Goal: Task Accomplishment & Management: Manage account settings

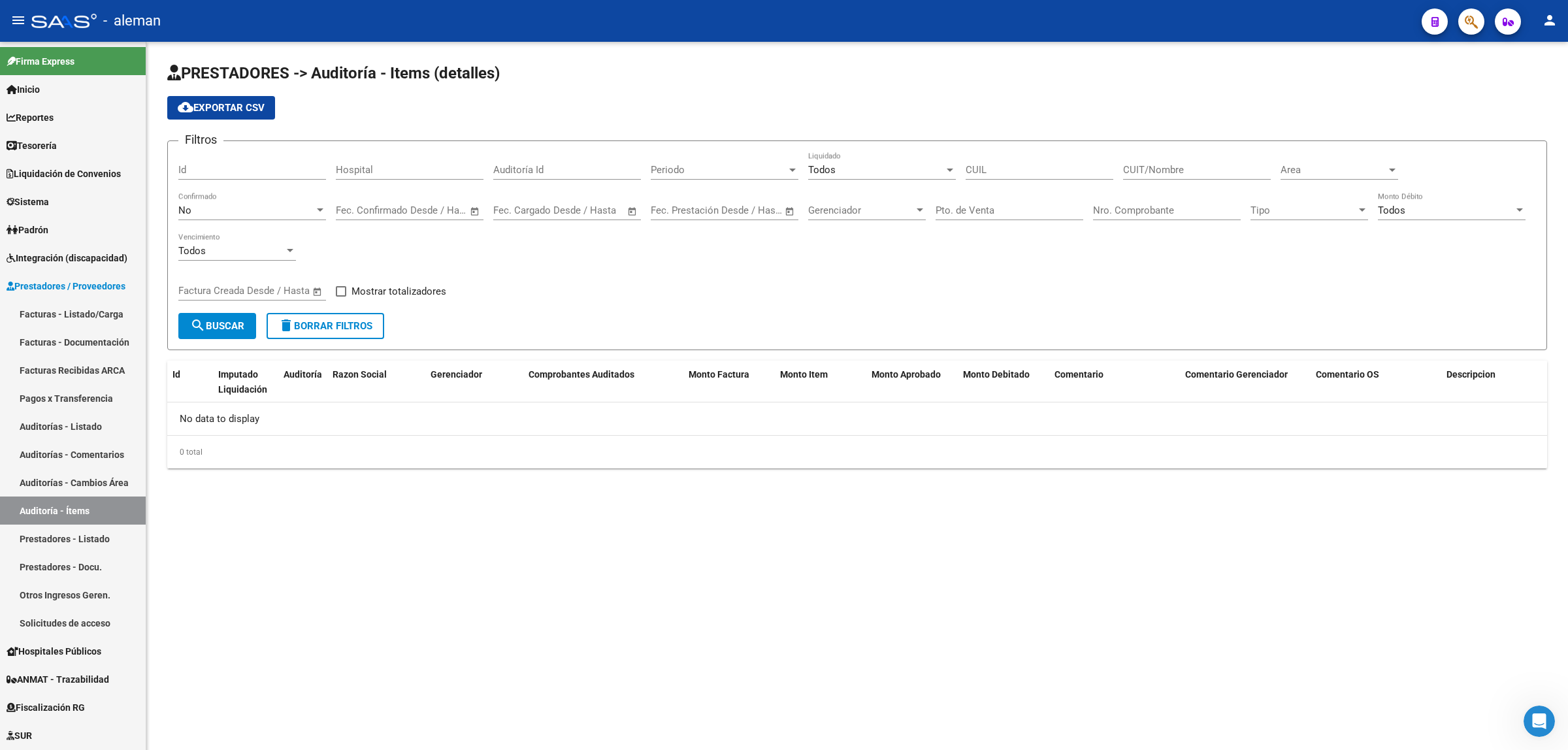
click at [923, 553] on mat-sidenav-content "PRESTADORES -> Auditoría - Items (detalles) cloud_download Exportar CSV Filtros…" at bounding box center [856, 396] width 1421 height 708
click at [59, 309] on link "Facturas - Listado/Carga" at bounding box center [73, 314] width 146 height 28
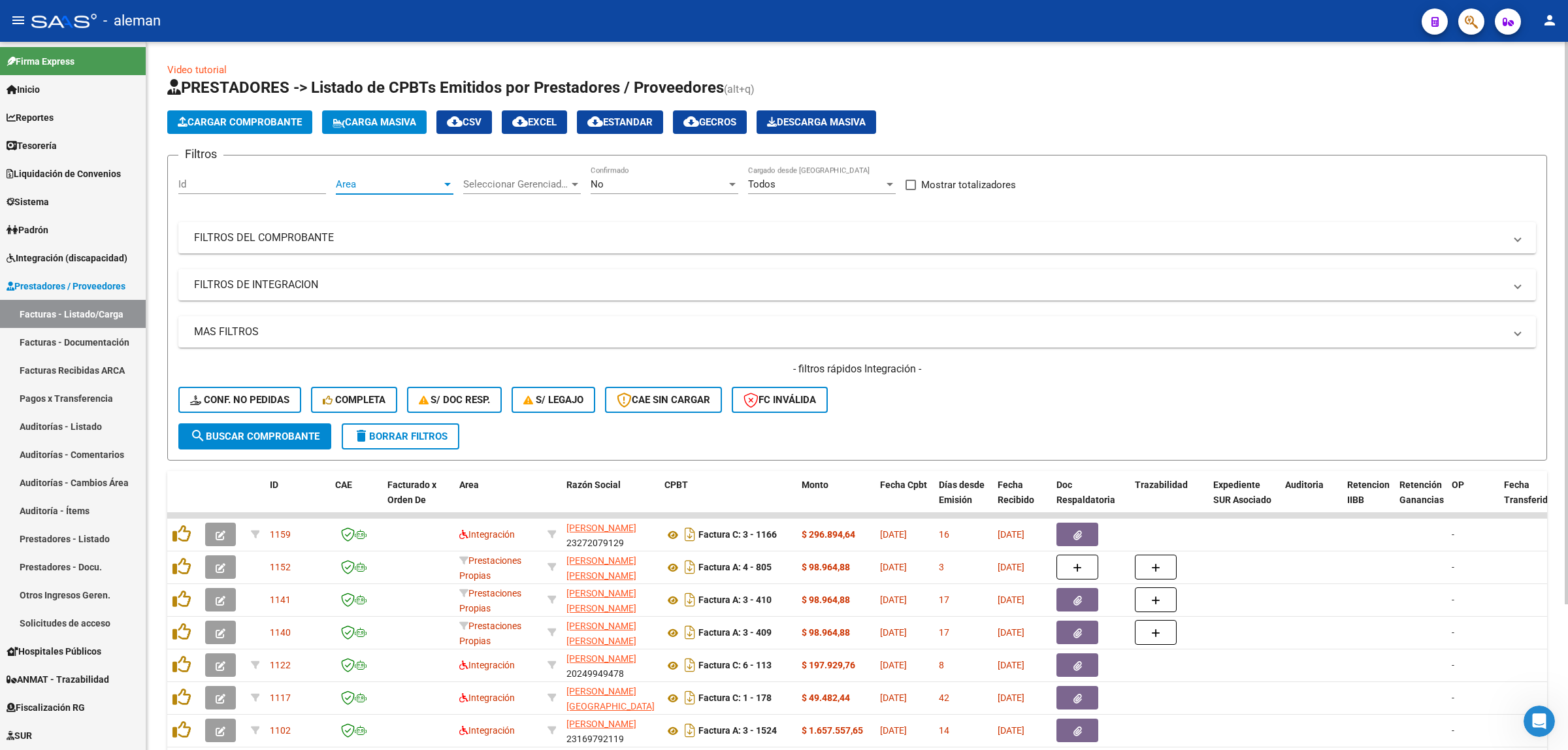
click at [446, 184] on div at bounding box center [447, 185] width 6 height 3
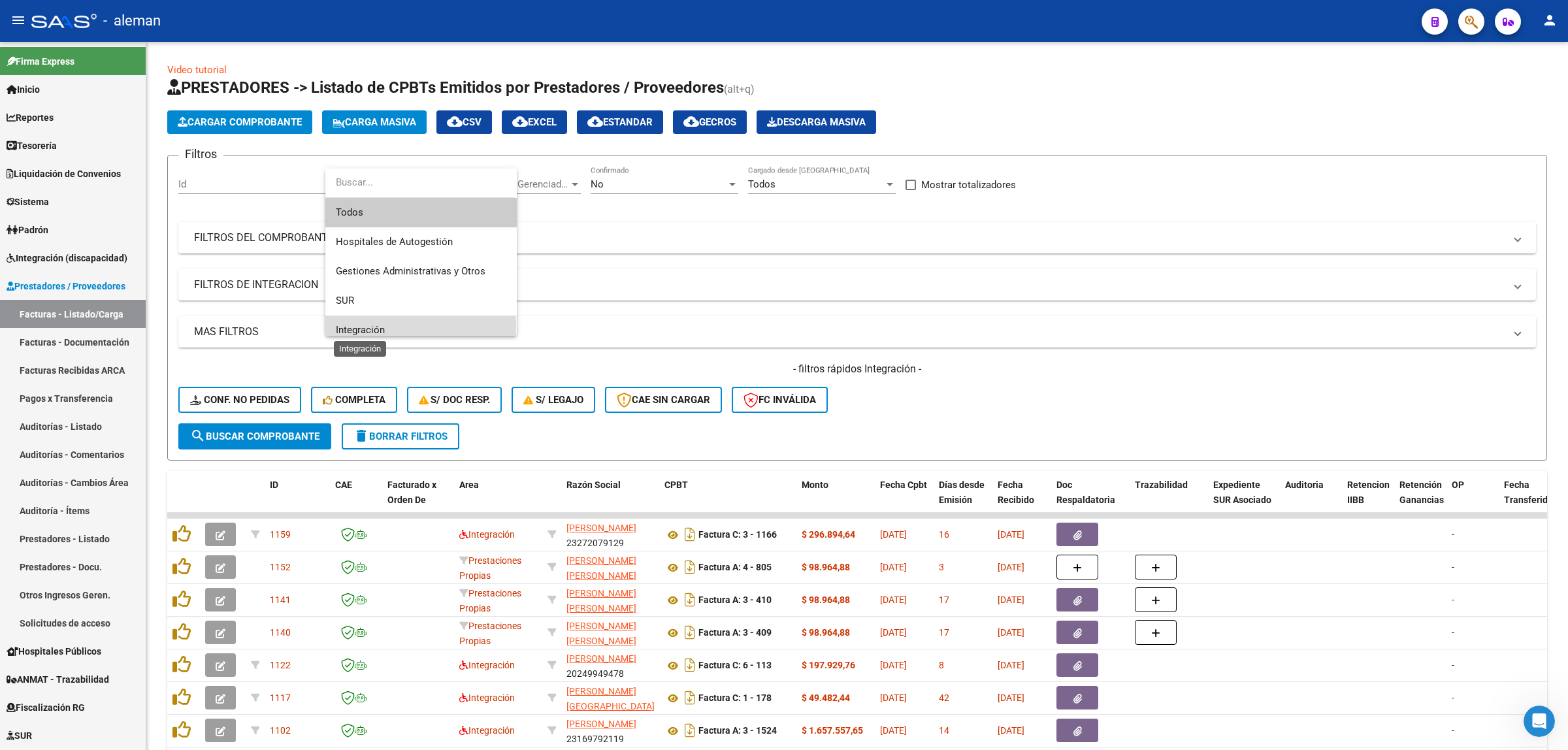
click at [357, 328] on span "Integración" at bounding box center [361, 330] width 49 height 12
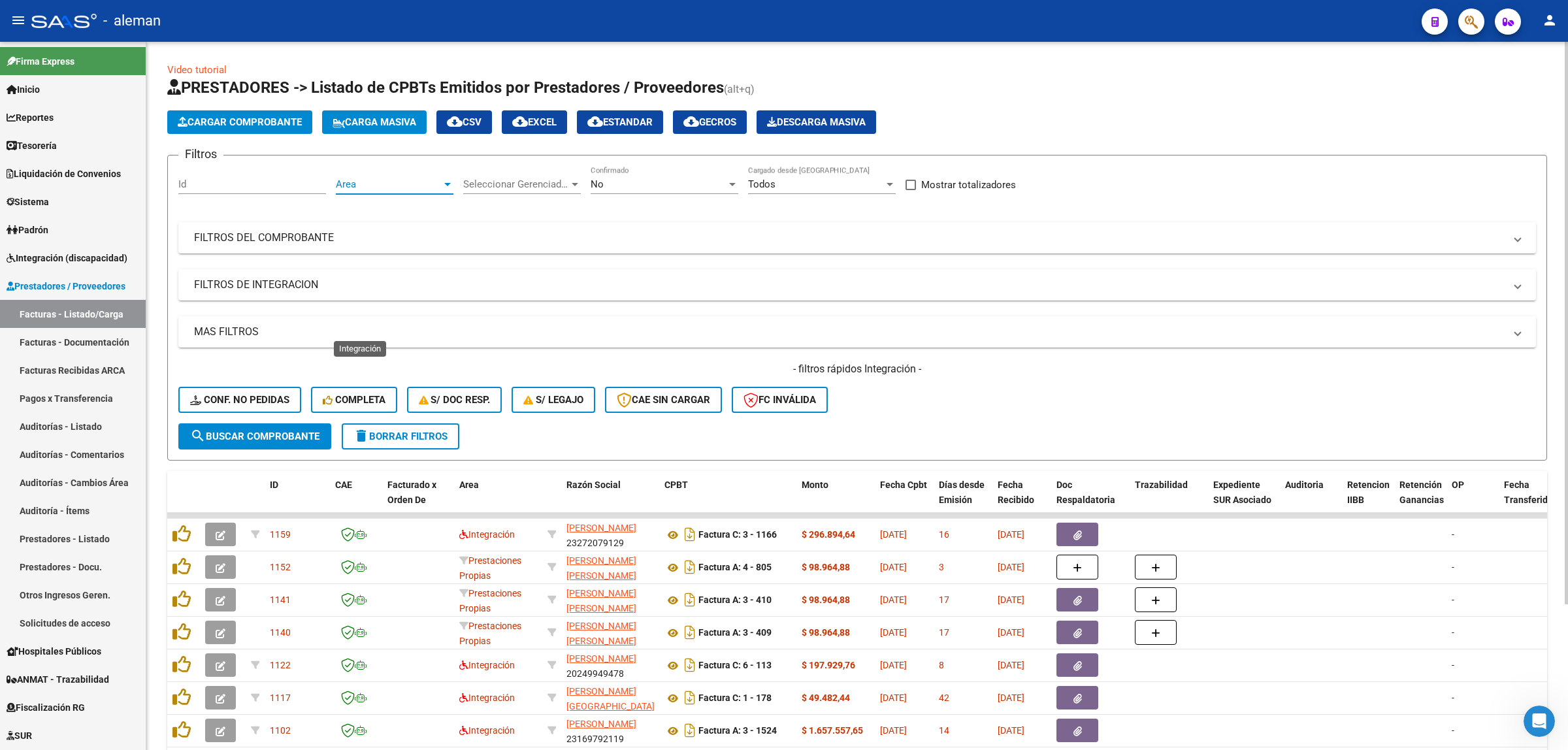
scroll to position [9, 0]
click at [273, 432] on span "search Buscar Comprobante" at bounding box center [255, 437] width 129 height 12
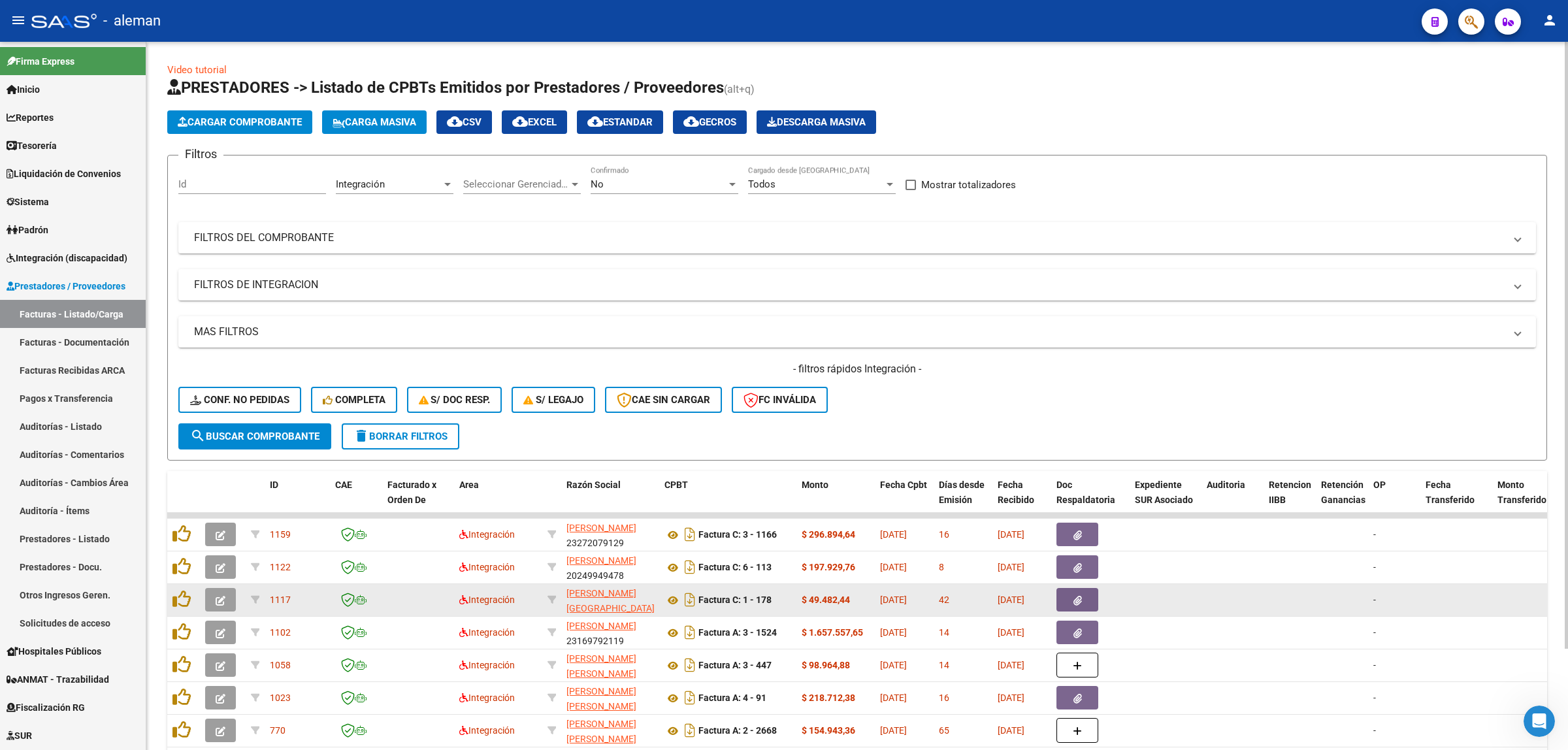
scroll to position [81, 0]
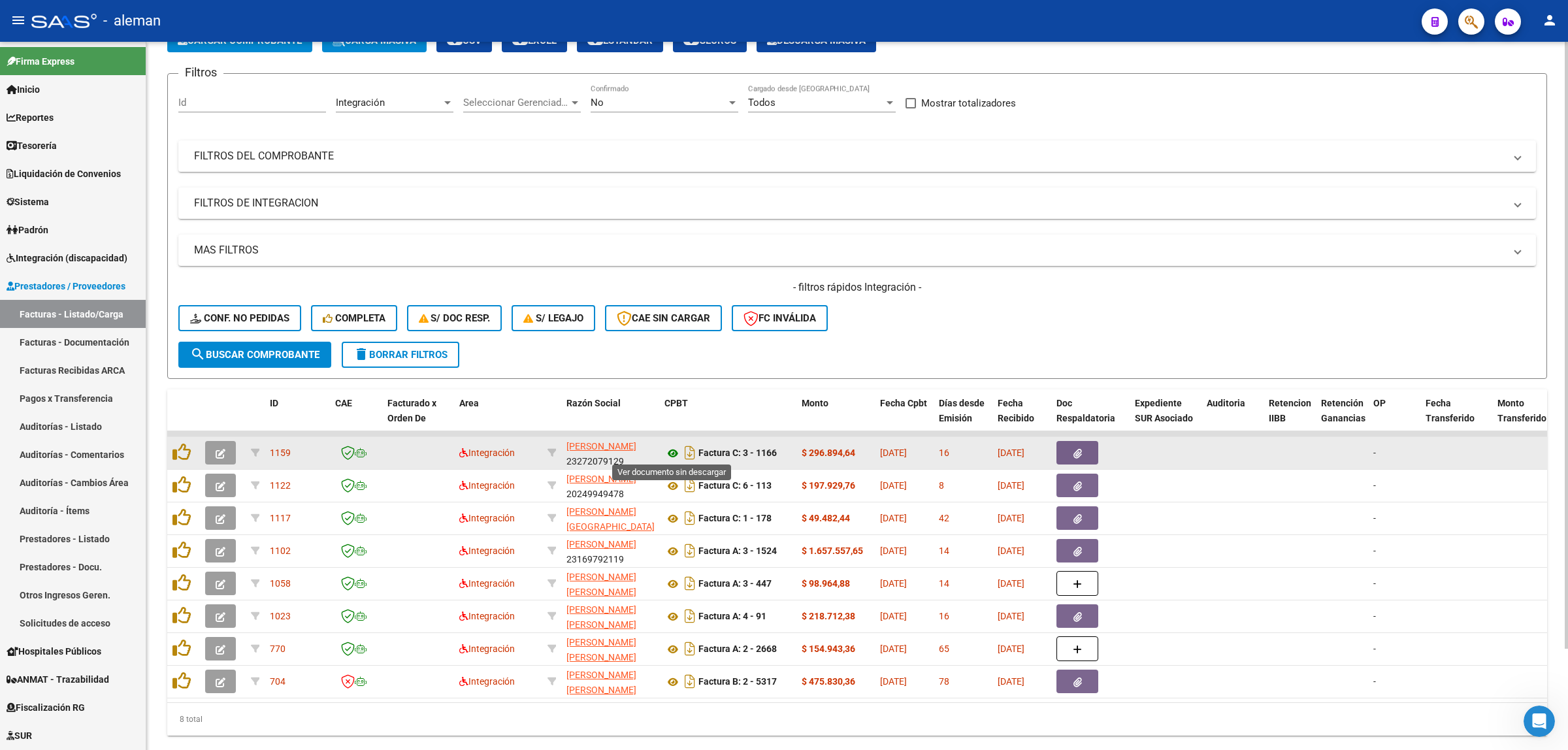
click at [672, 452] on icon at bounding box center [673, 454] width 17 height 16
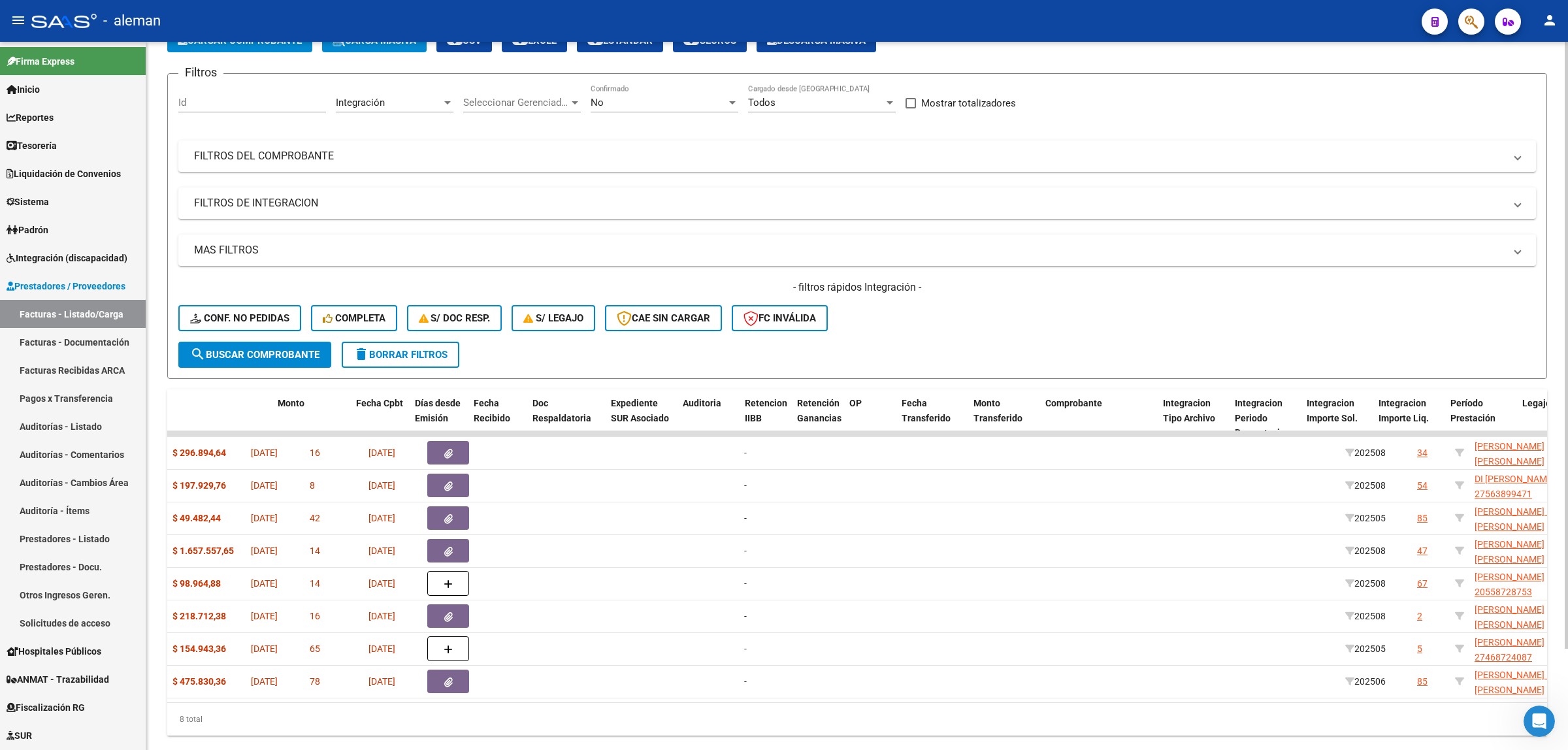
scroll to position [0, 768]
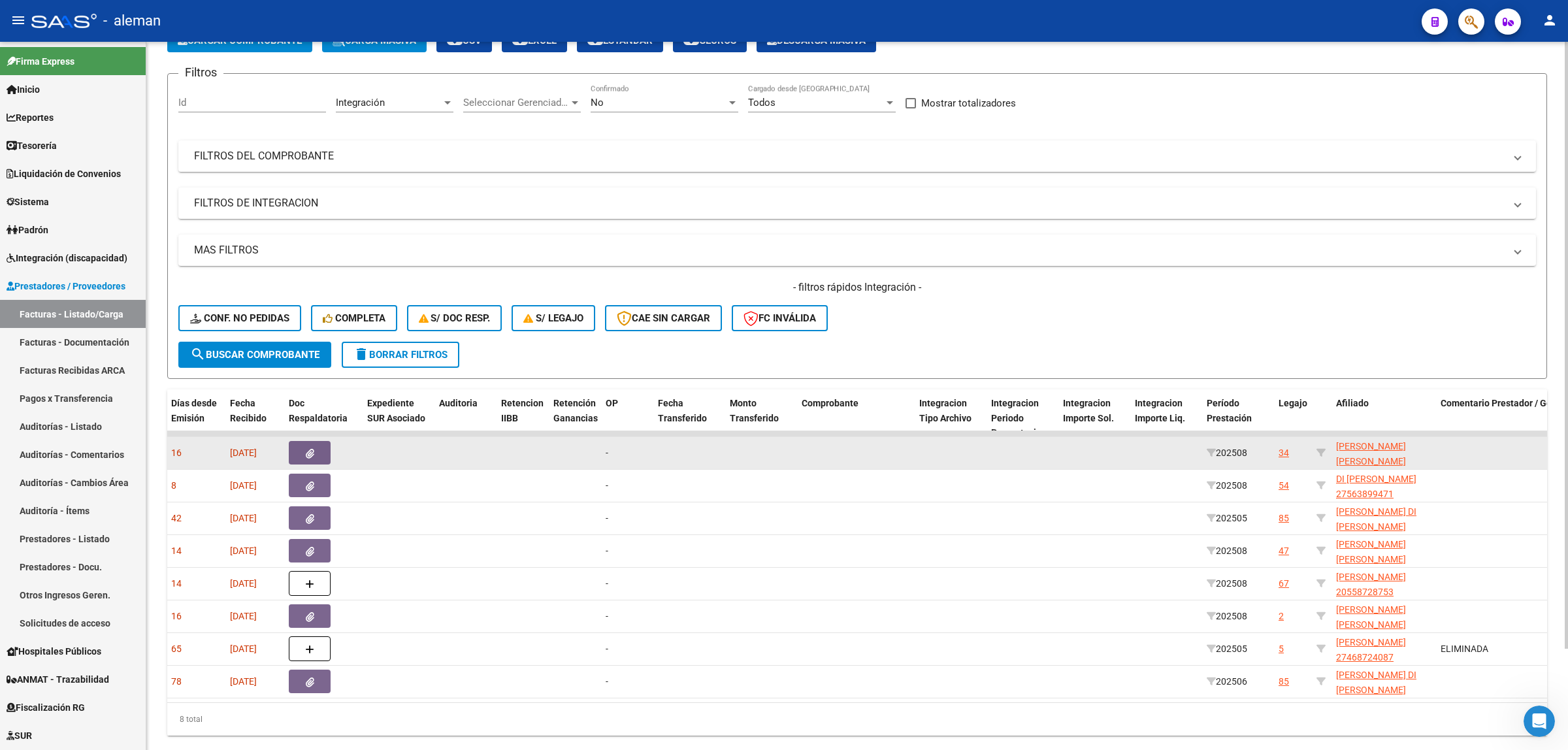
click at [1285, 452] on div "34" at bounding box center [1283, 453] width 10 height 15
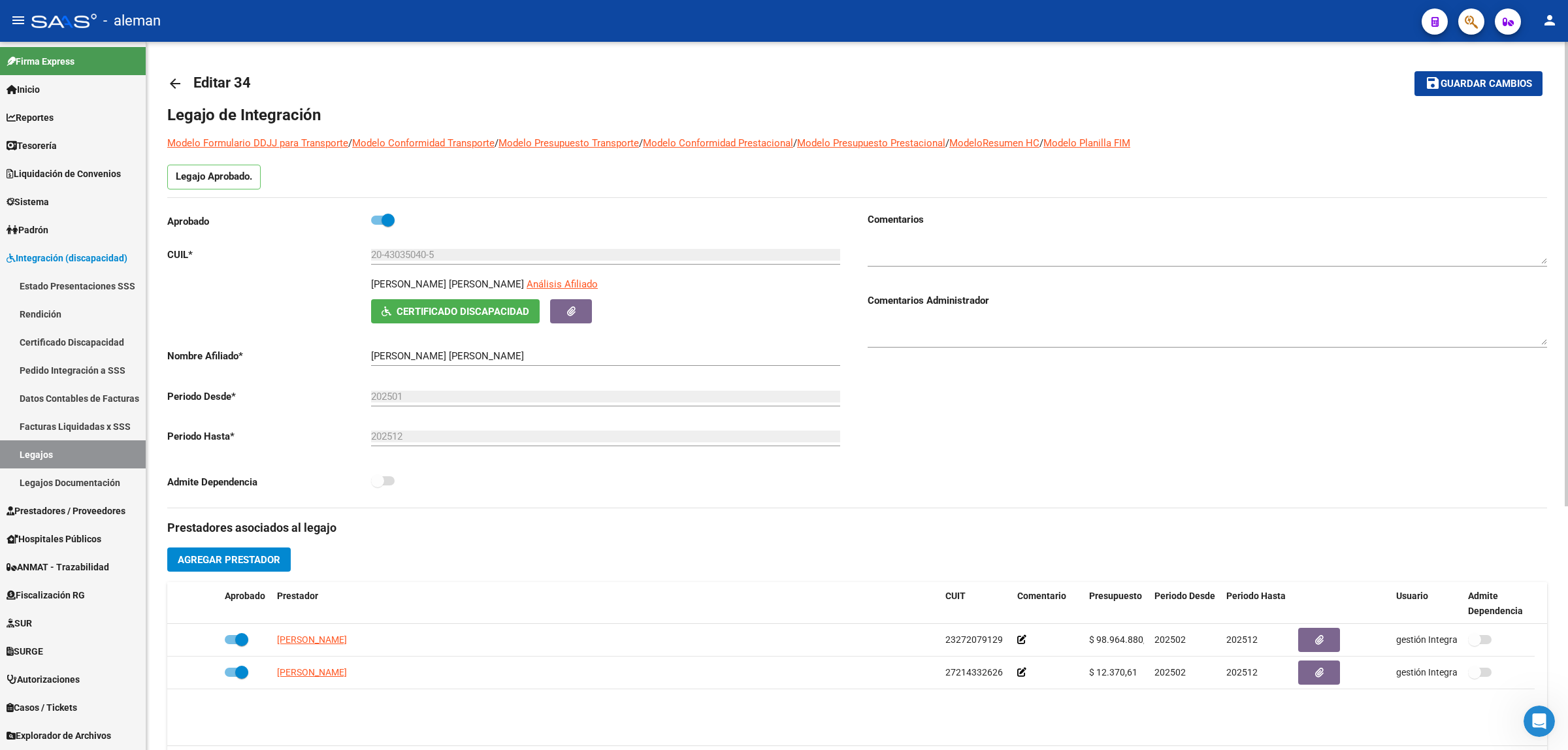
click at [180, 81] on mat-icon "arrow_back" at bounding box center [175, 84] width 16 height 16
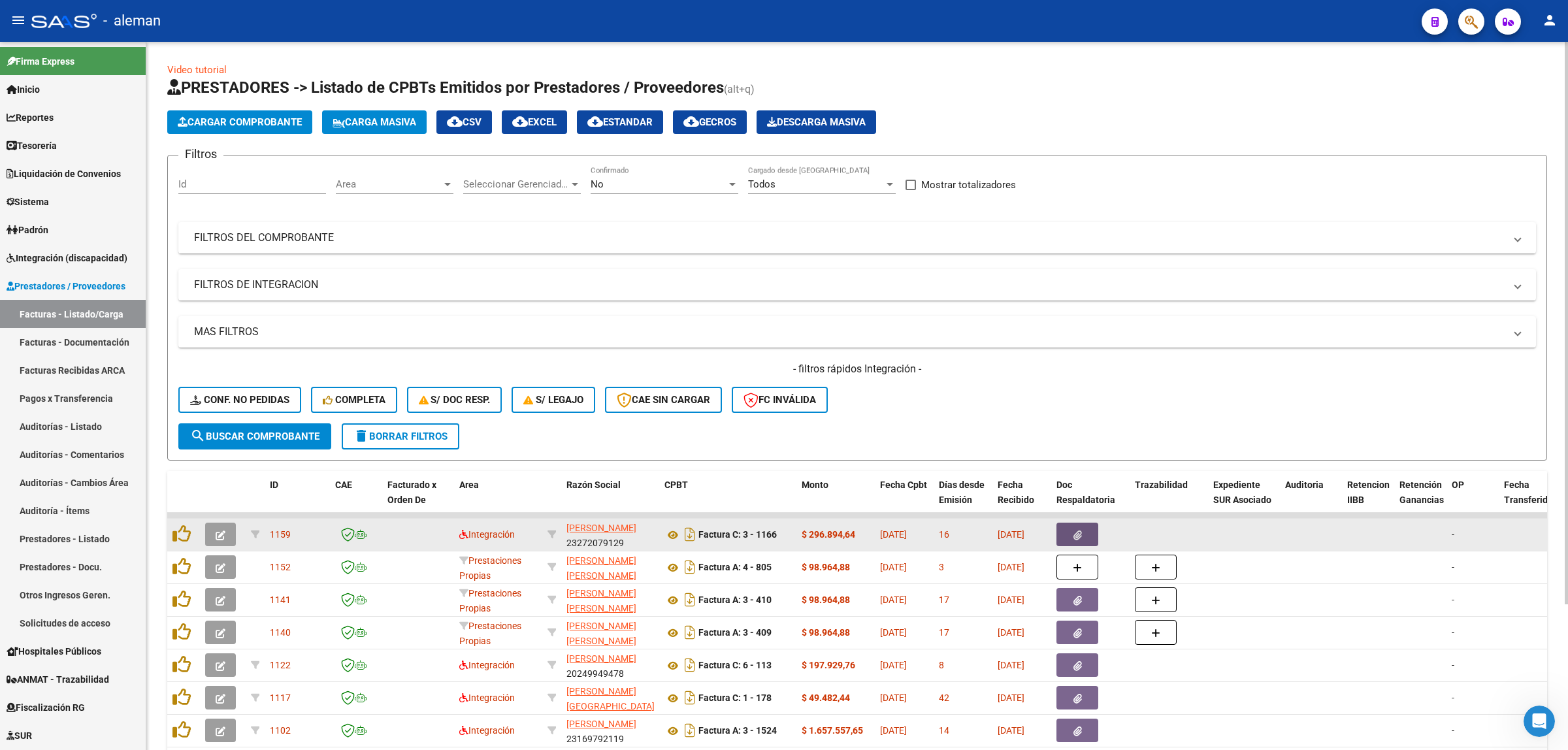
click at [1076, 531] on icon "button" at bounding box center [1077, 535] width 9 height 9
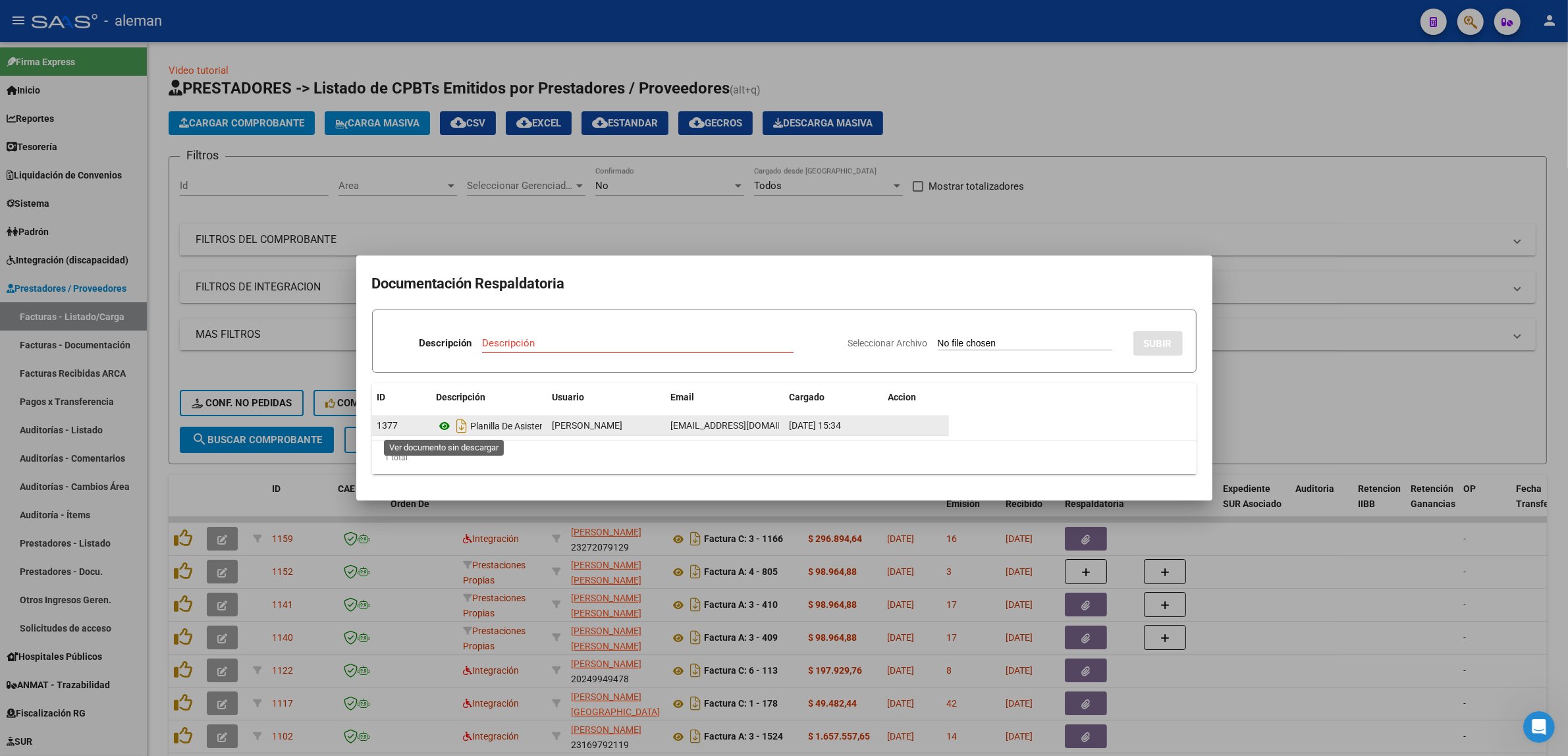
click at [442, 427] on icon at bounding box center [445, 427] width 18 height 16
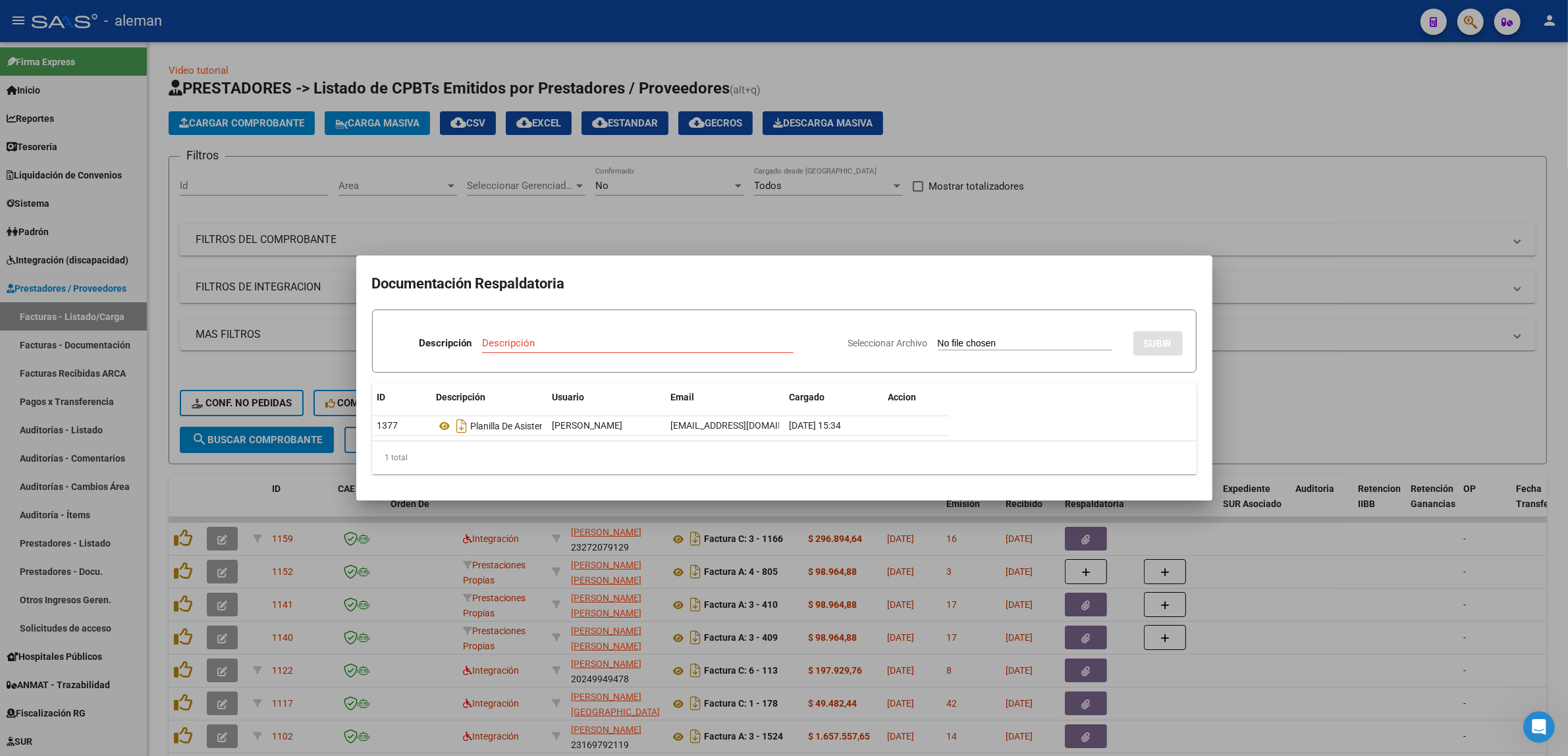
click at [1299, 431] on div at bounding box center [784, 378] width 1568 height 756
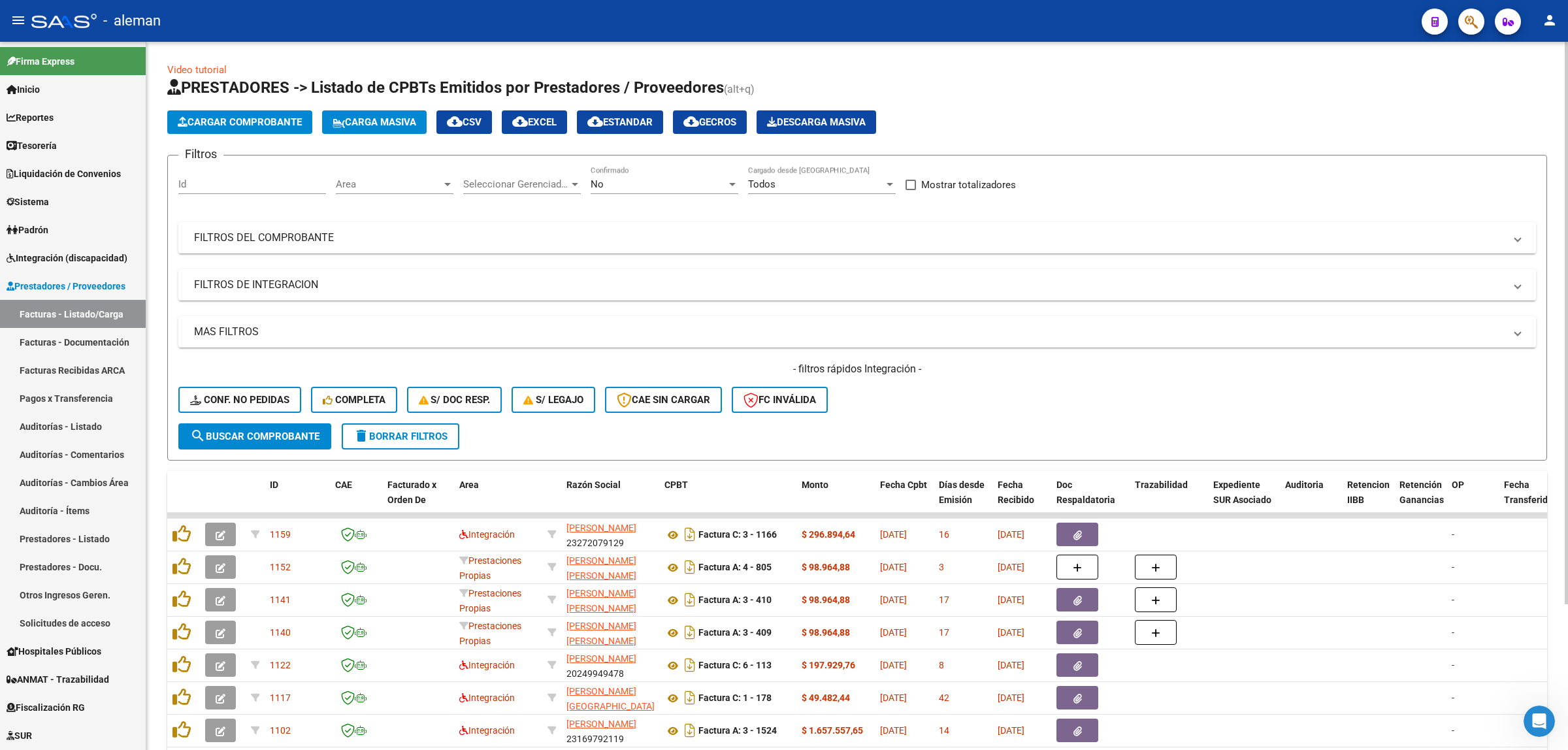
click at [442, 179] on div at bounding box center [447, 184] width 12 height 10
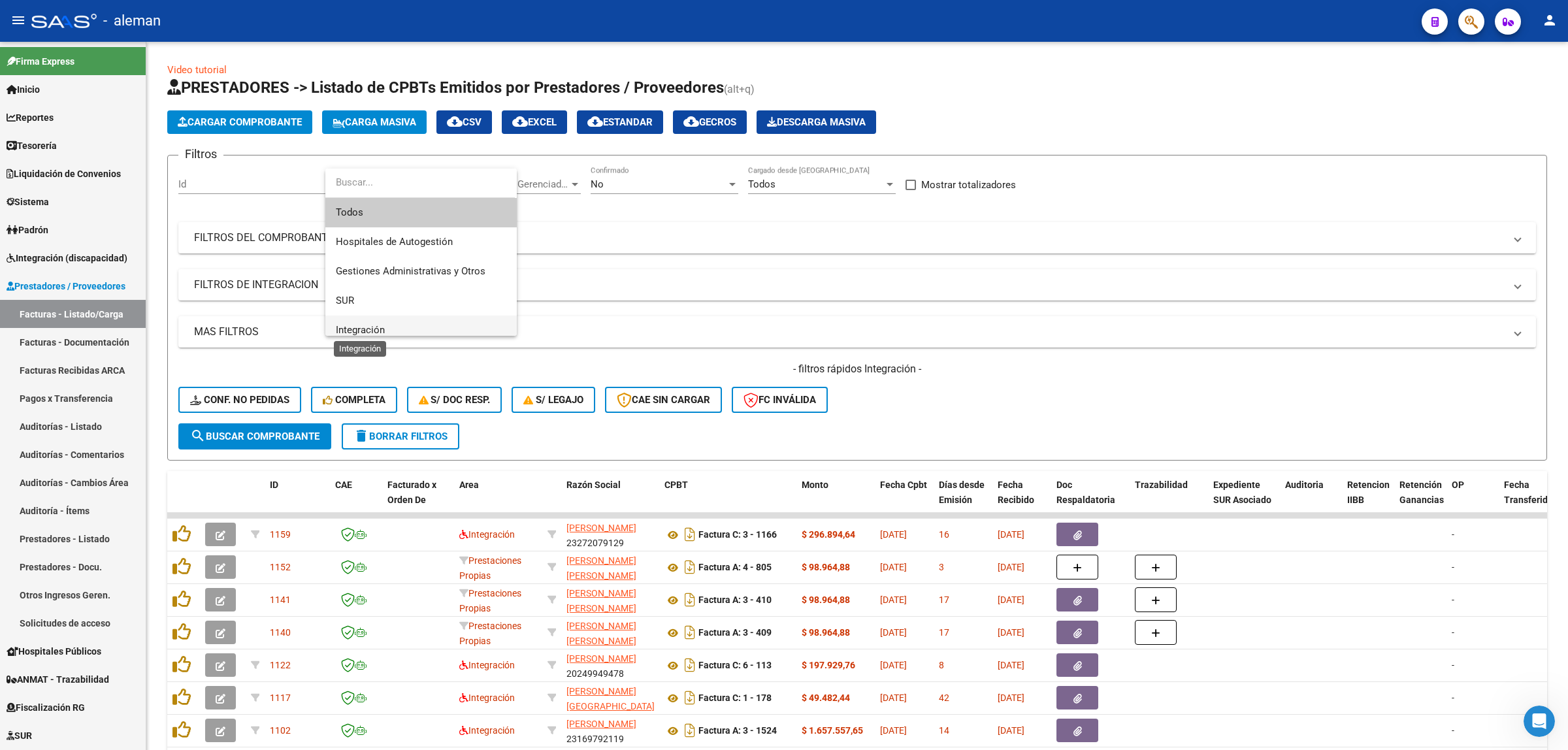
click at [376, 330] on span "Integración" at bounding box center [361, 330] width 49 height 12
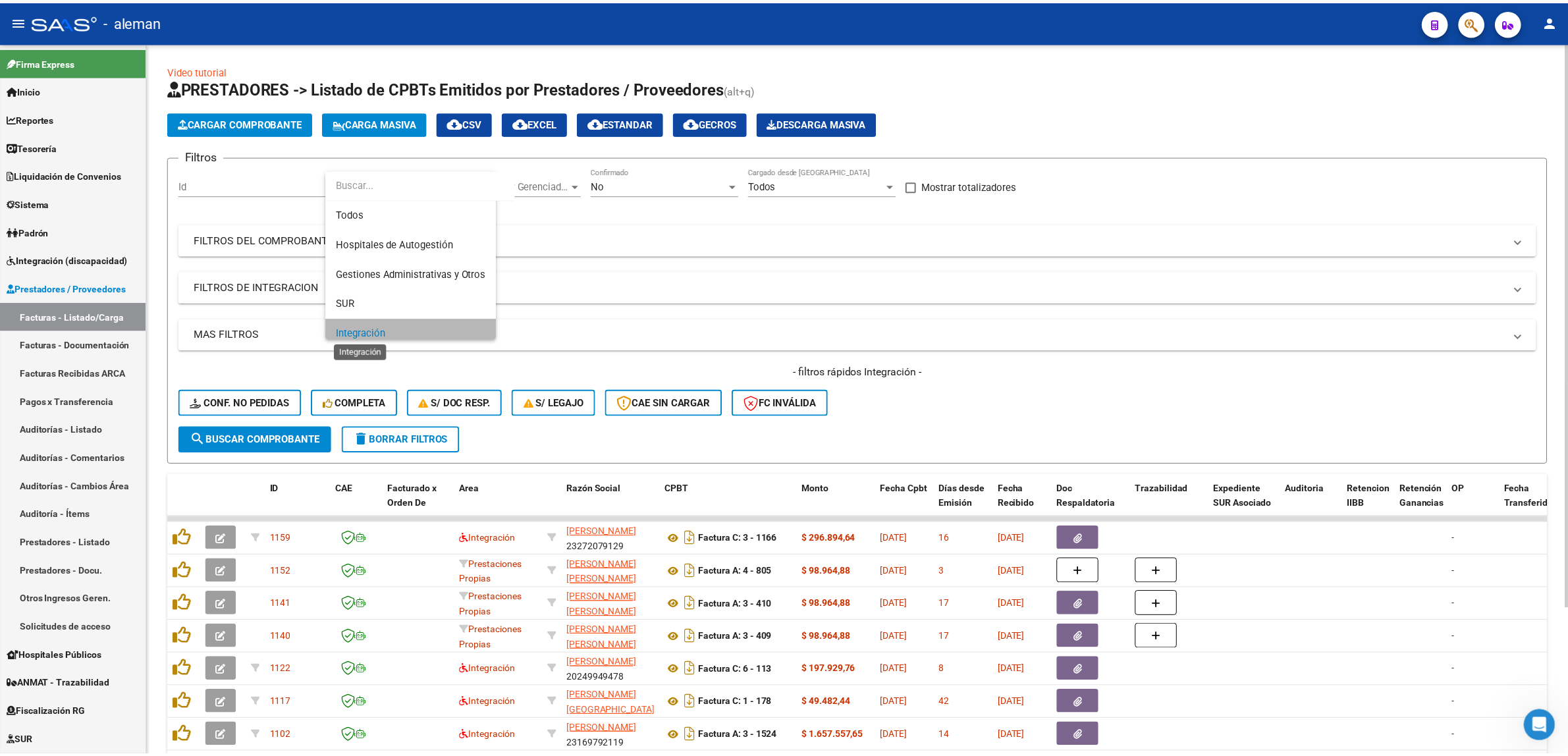
scroll to position [9, 0]
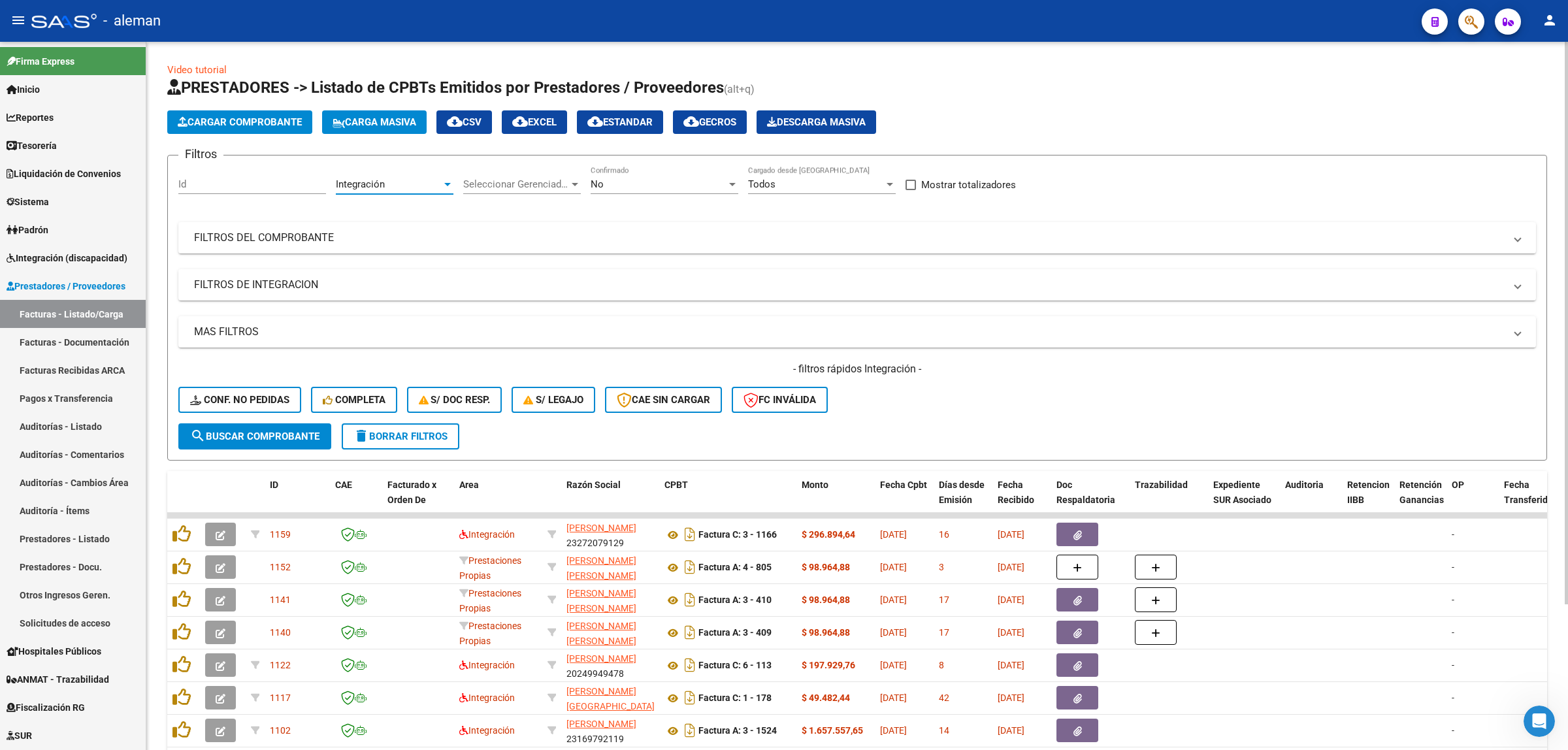
click at [296, 440] on button "search Buscar Comprobante" at bounding box center [255, 436] width 153 height 26
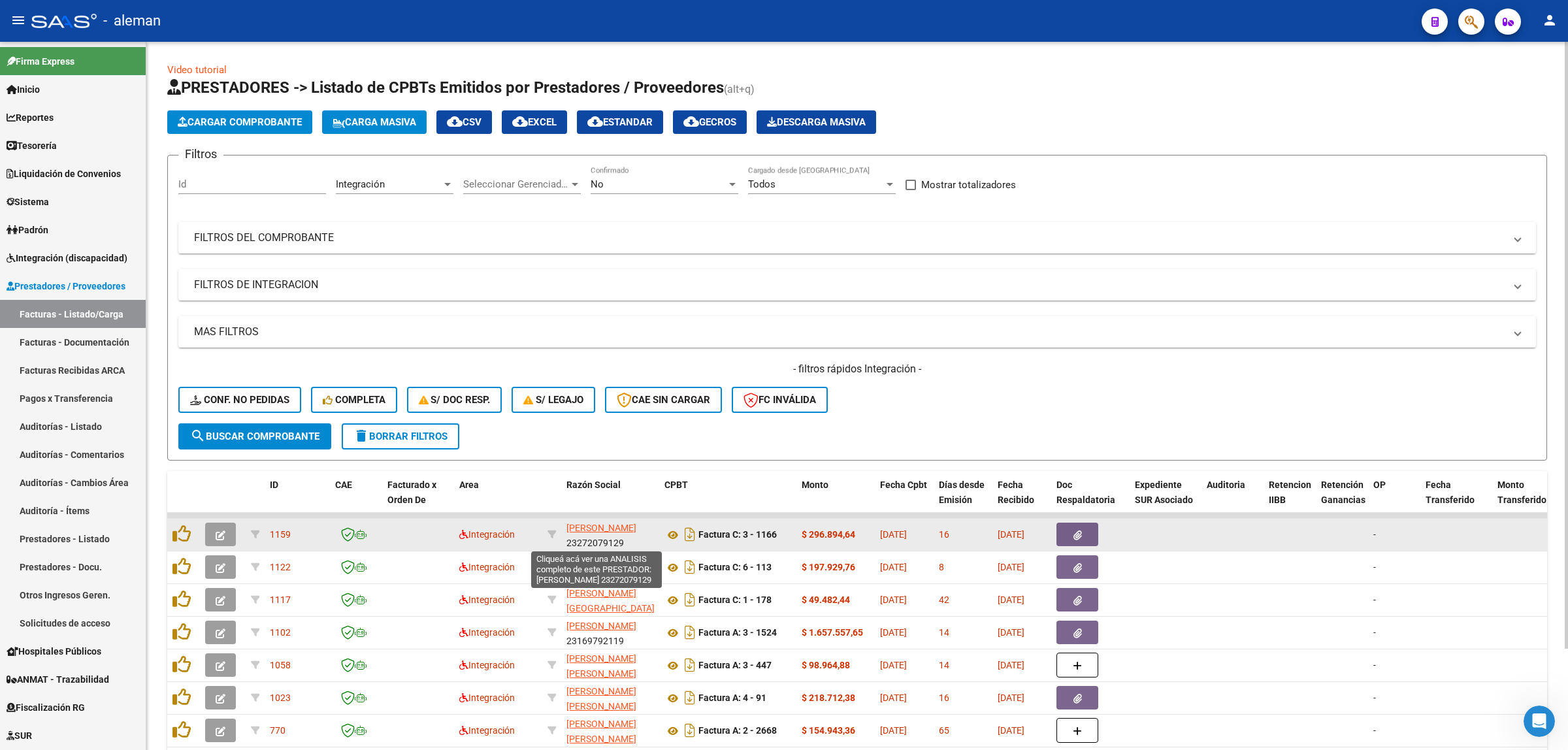
click at [600, 527] on span "[PERSON_NAME]" at bounding box center [601, 527] width 70 height 10
type textarea "23272079129"
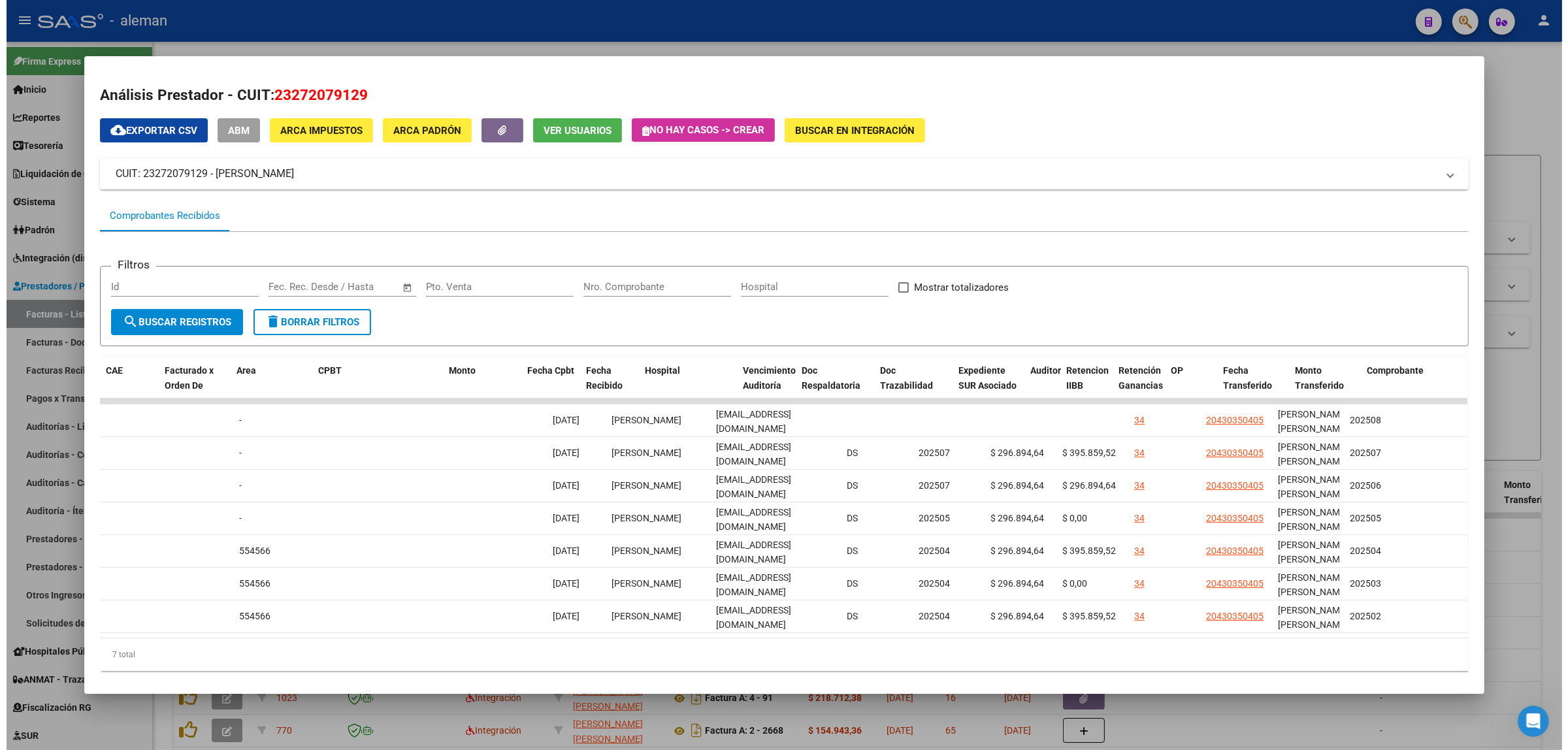
scroll to position [0, 0]
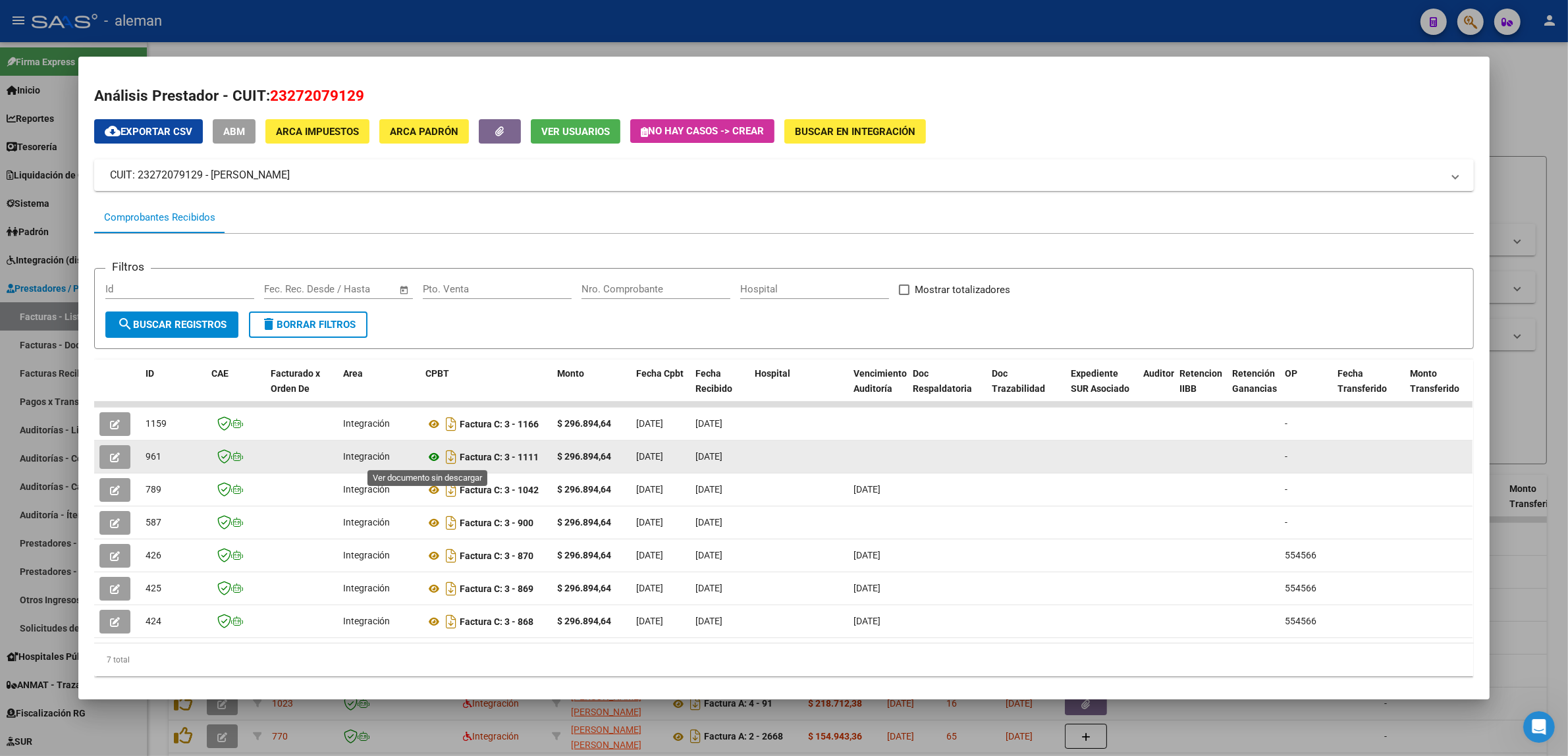
click at [429, 458] on icon at bounding box center [434, 458] width 18 height 16
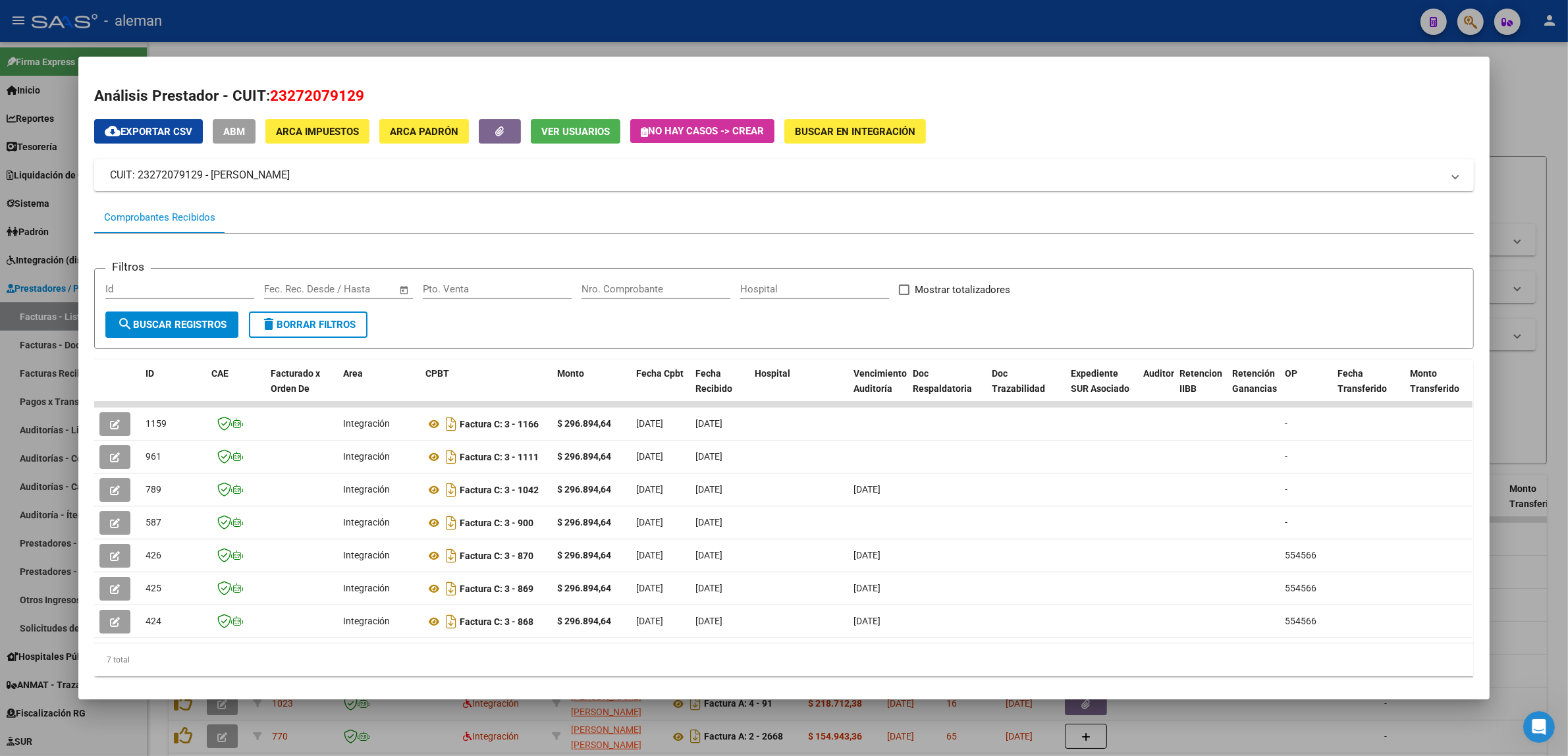
click at [1519, 140] on div at bounding box center [784, 378] width 1568 height 756
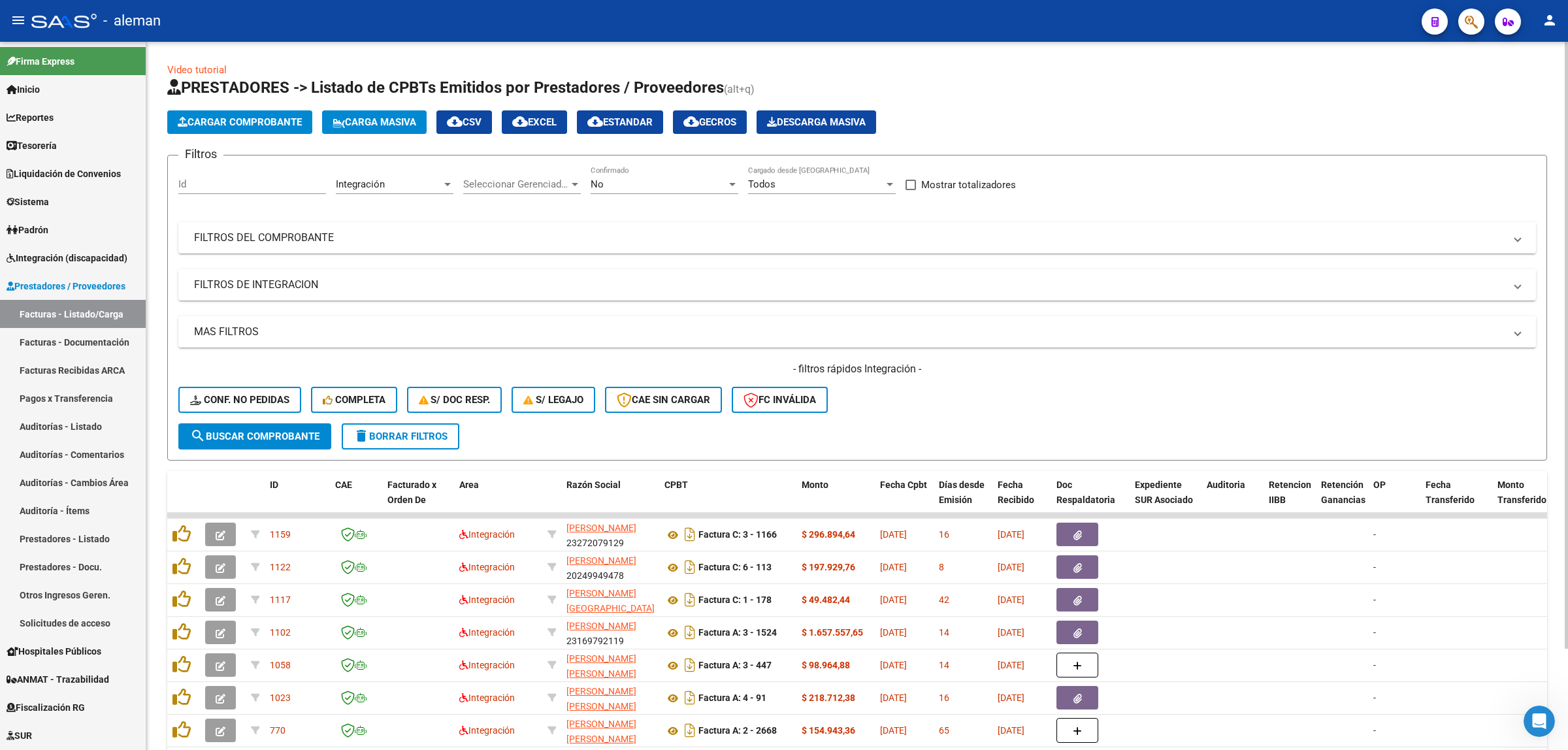
click at [556, 119] on span "cloud_download EXCEL" at bounding box center [534, 122] width 44 height 12
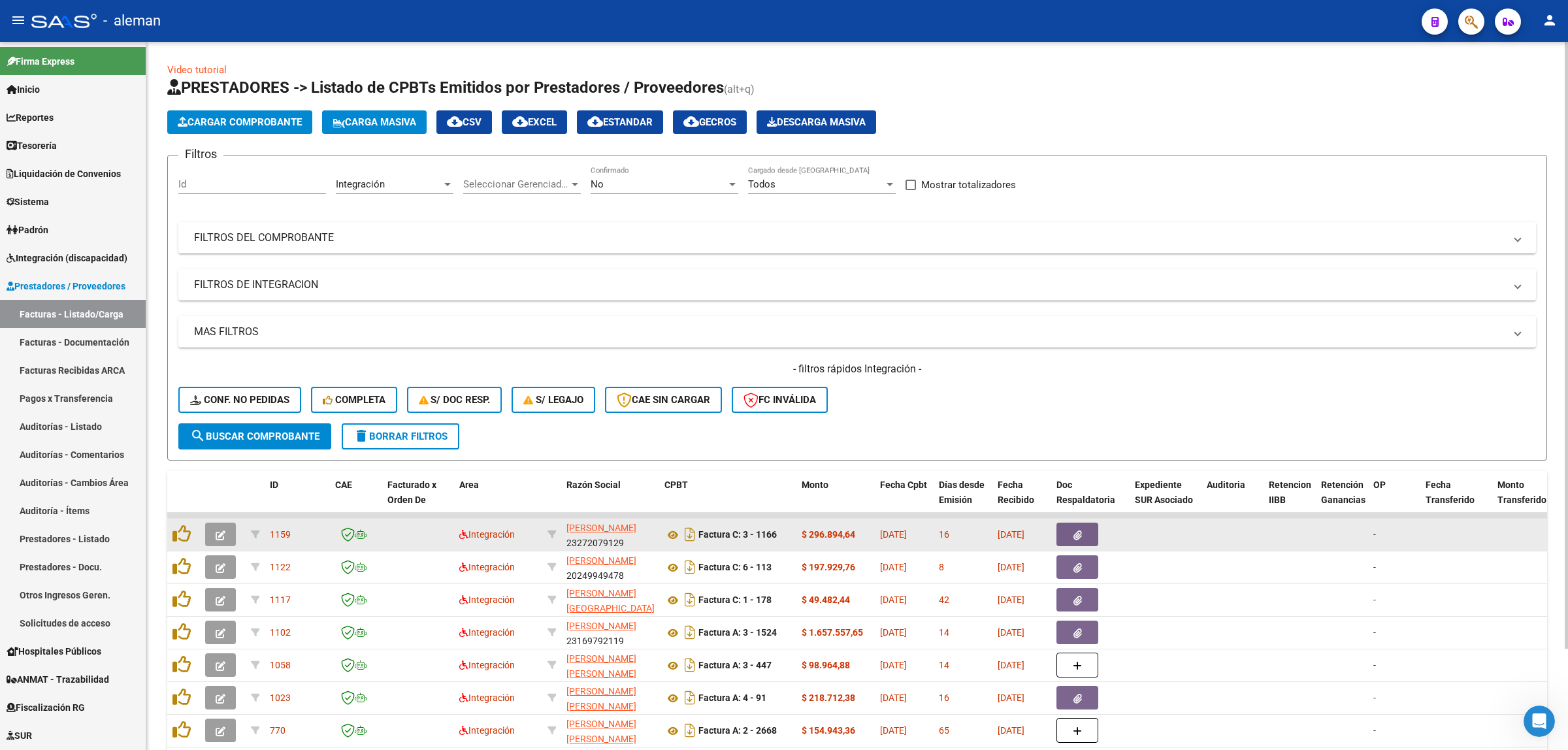
click at [1064, 530] on button "button" at bounding box center [1077, 534] width 42 height 24
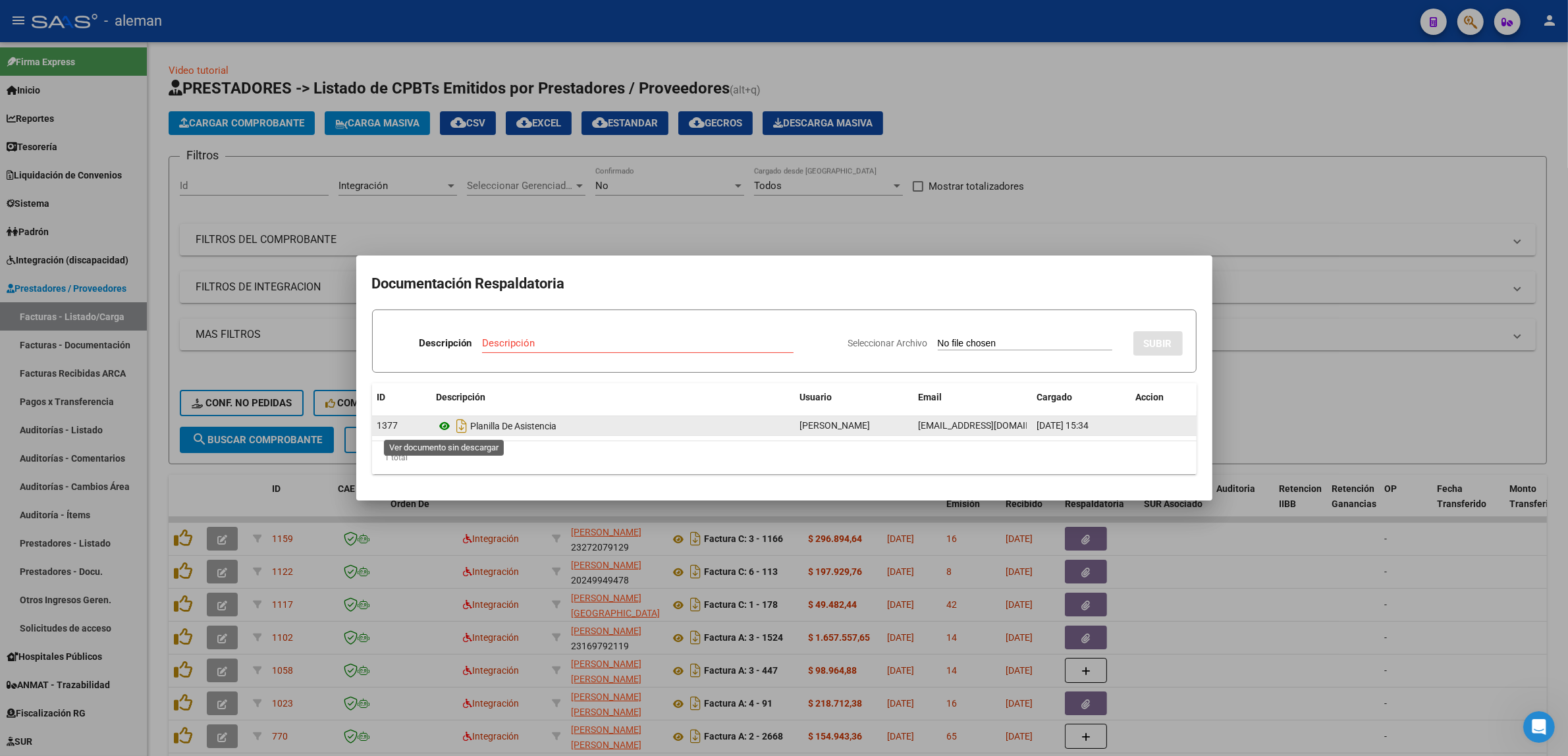
click at [445, 423] on icon at bounding box center [445, 427] width 18 height 16
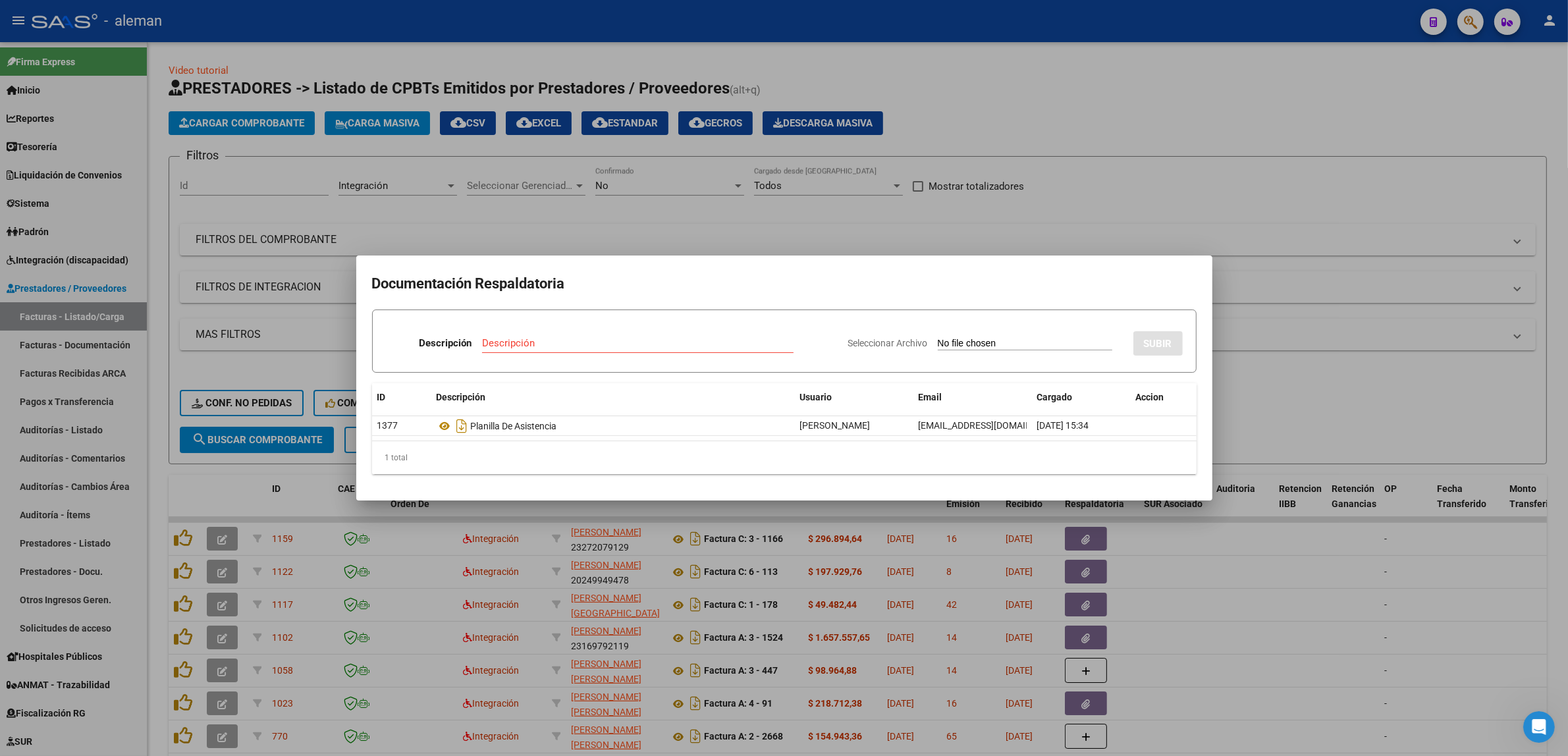
click at [1301, 397] on div at bounding box center [784, 378] width 1568 height 756
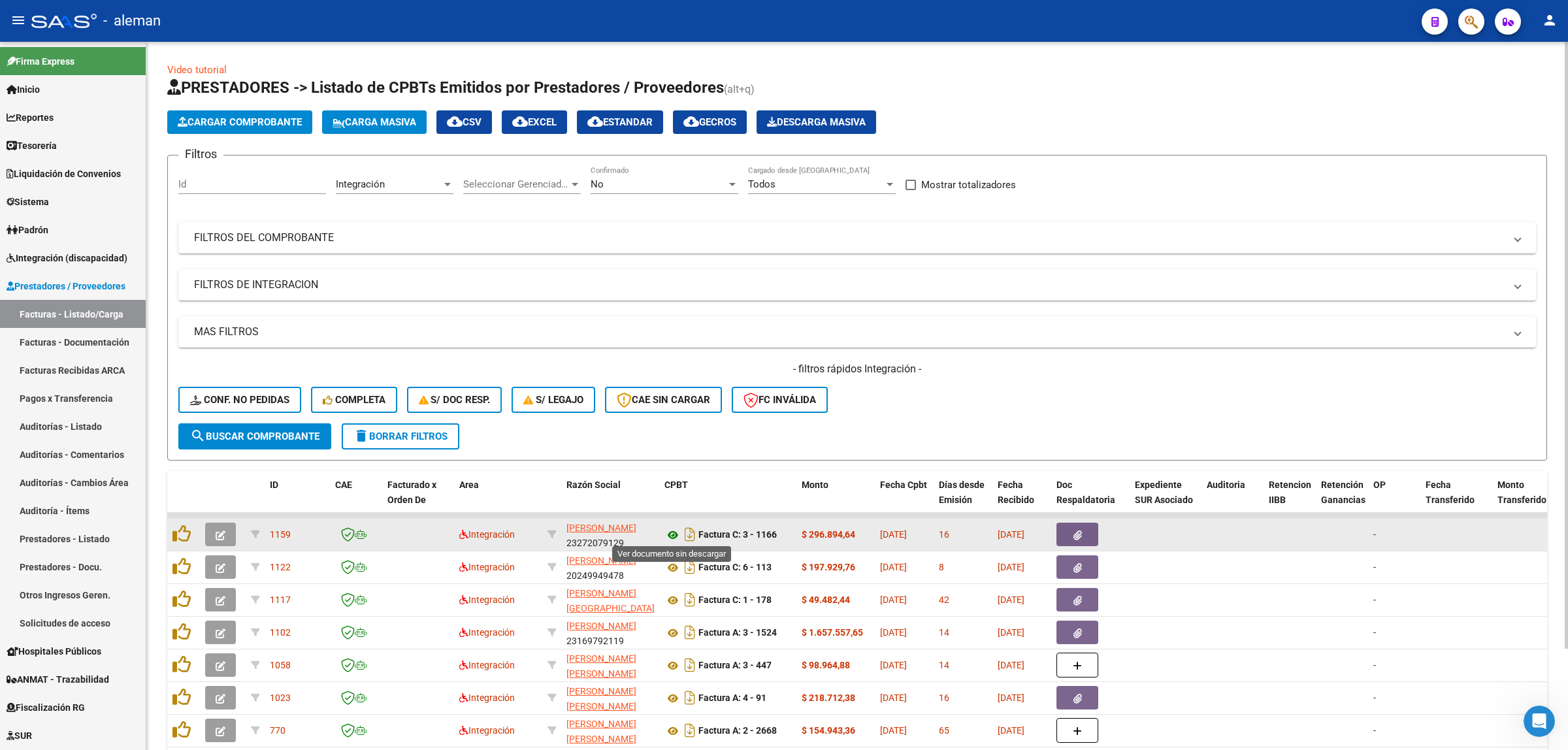
click at [671, 538] on icon at bounding box center [673, 535] width 17 height 16
click at [673, 530] on icon at bounding box center [673, 535] width 17 height 16
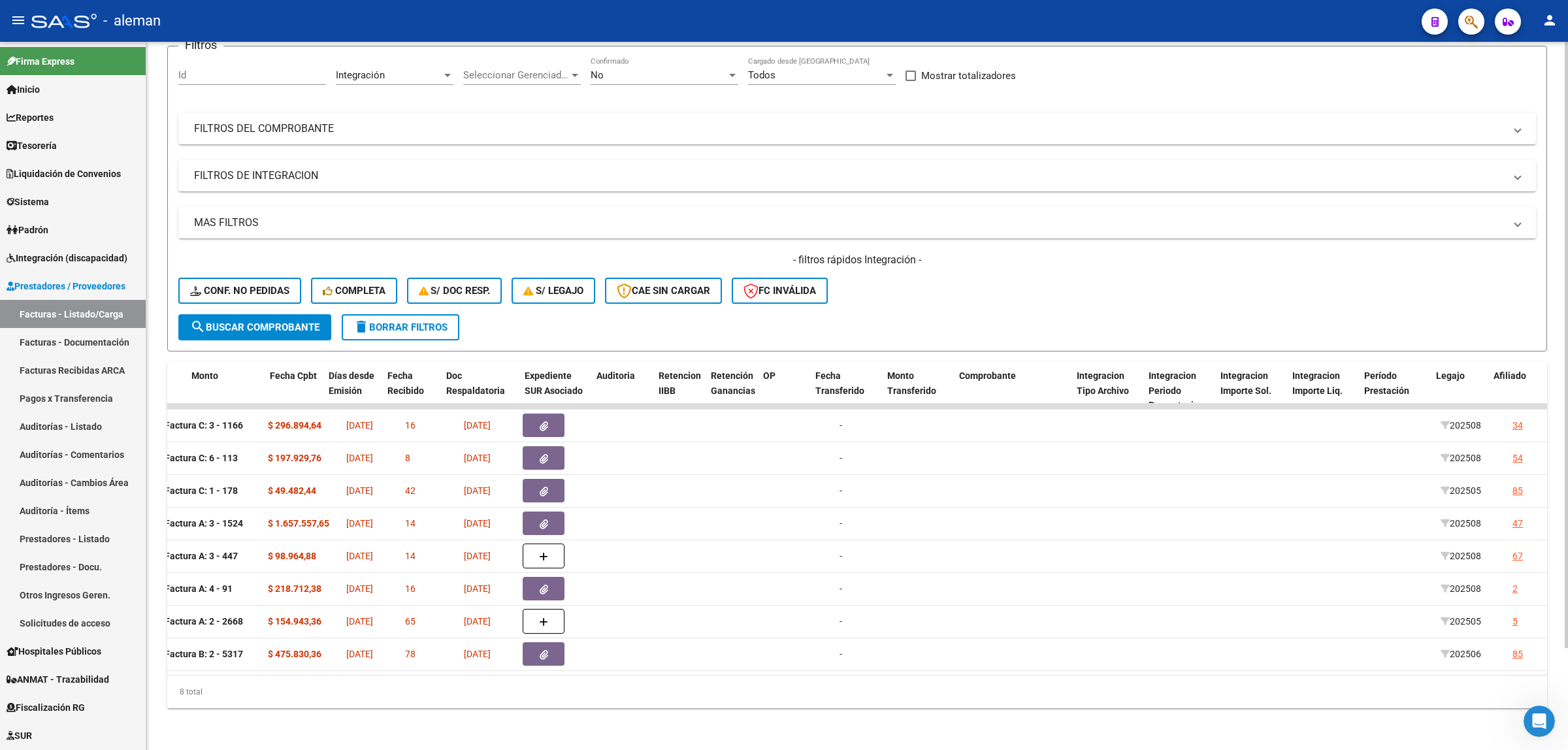
scroll to position [0, 687]
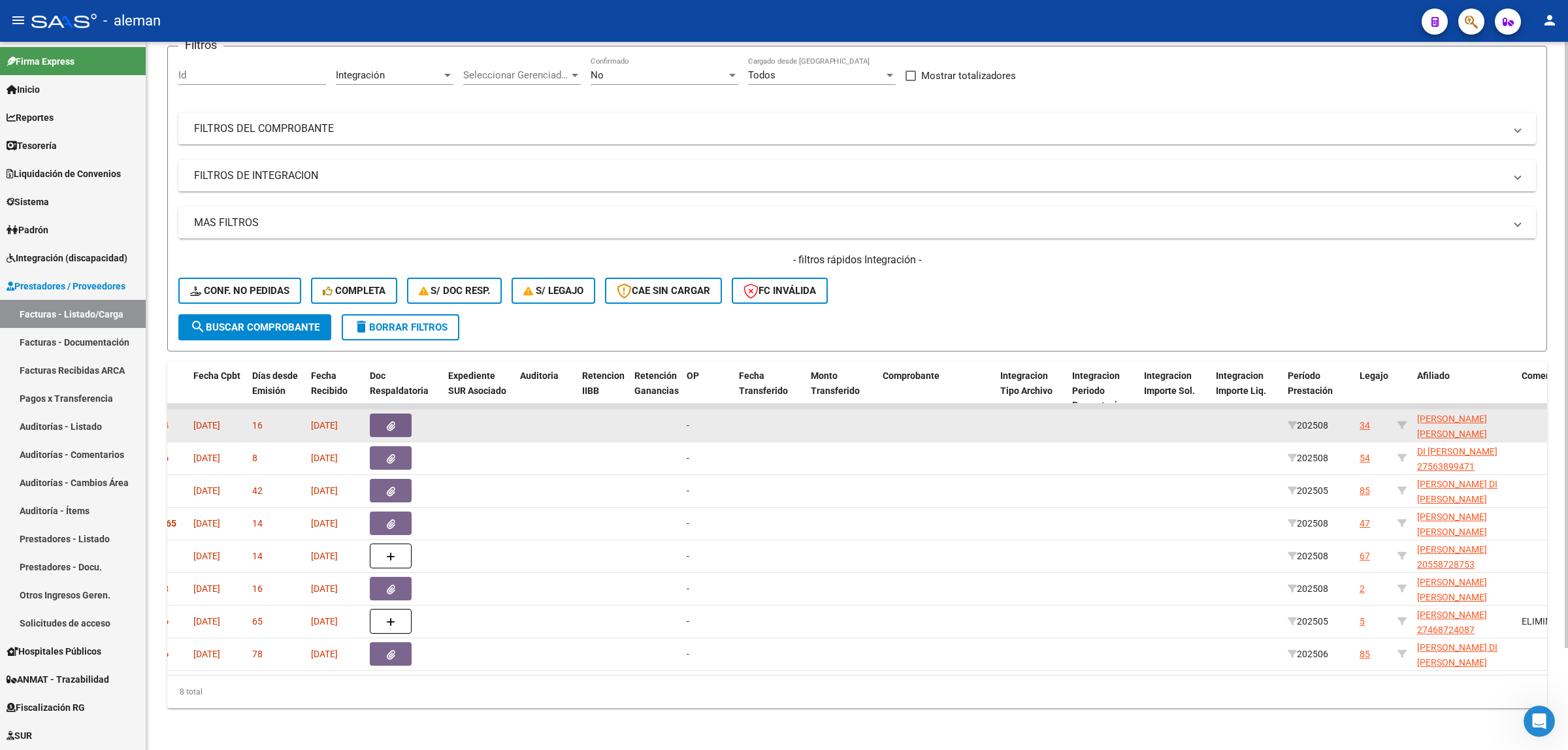
click at [1366, 418] on div "34" at bounding box center [1364, 426] width 10 height 15
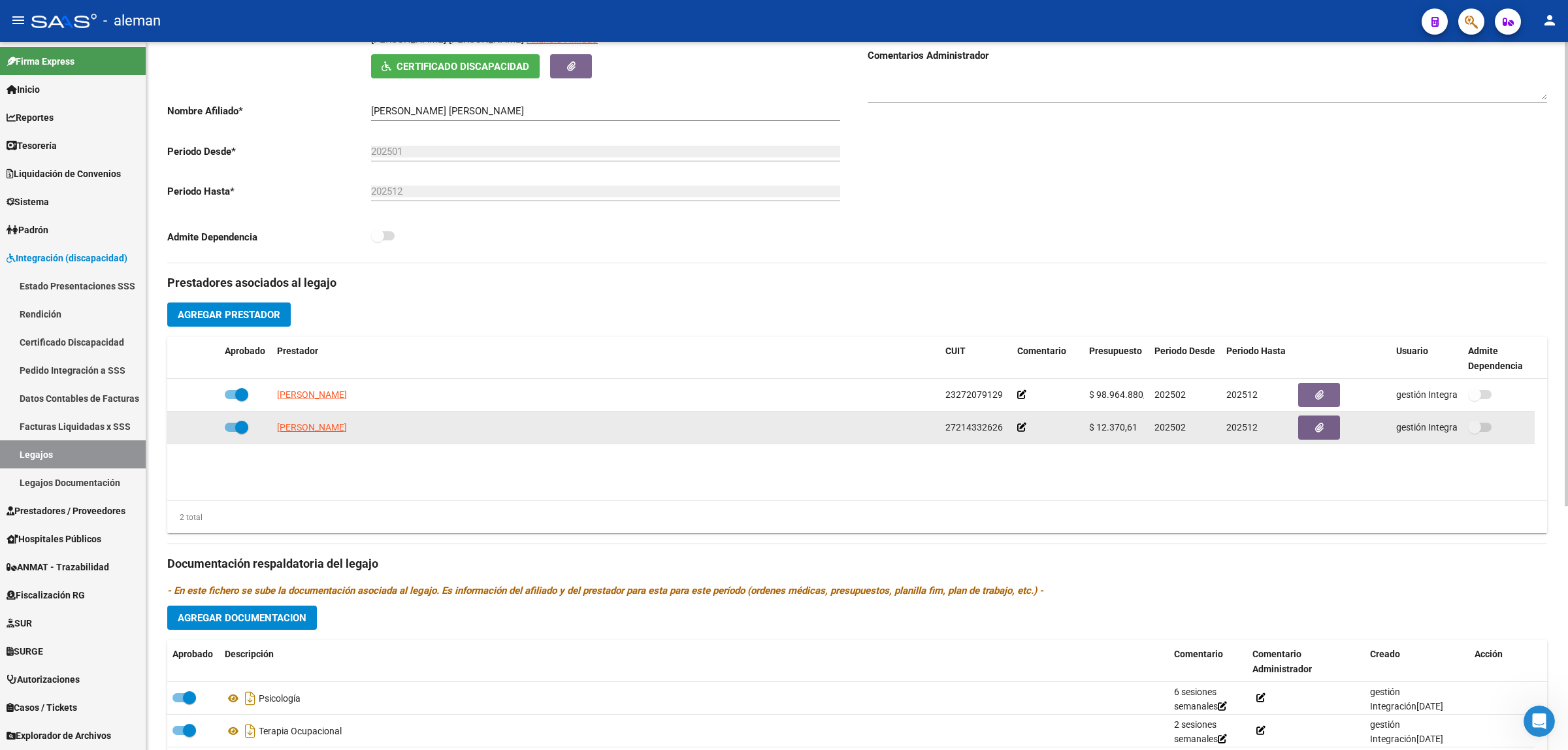
scroll to position [327, 0]
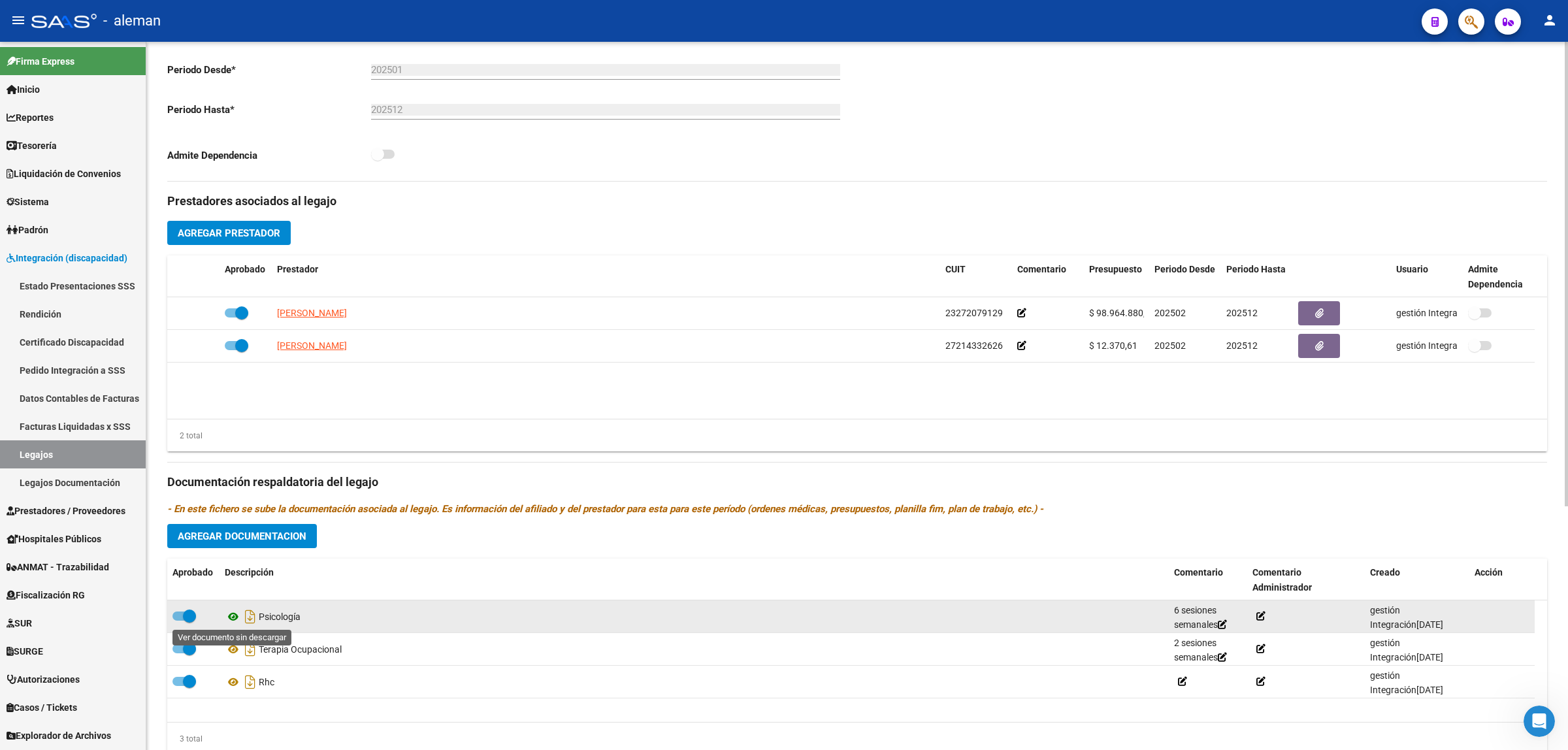
click at [233, 618] on icon at bounding box center [234, 617] width 17 height 16
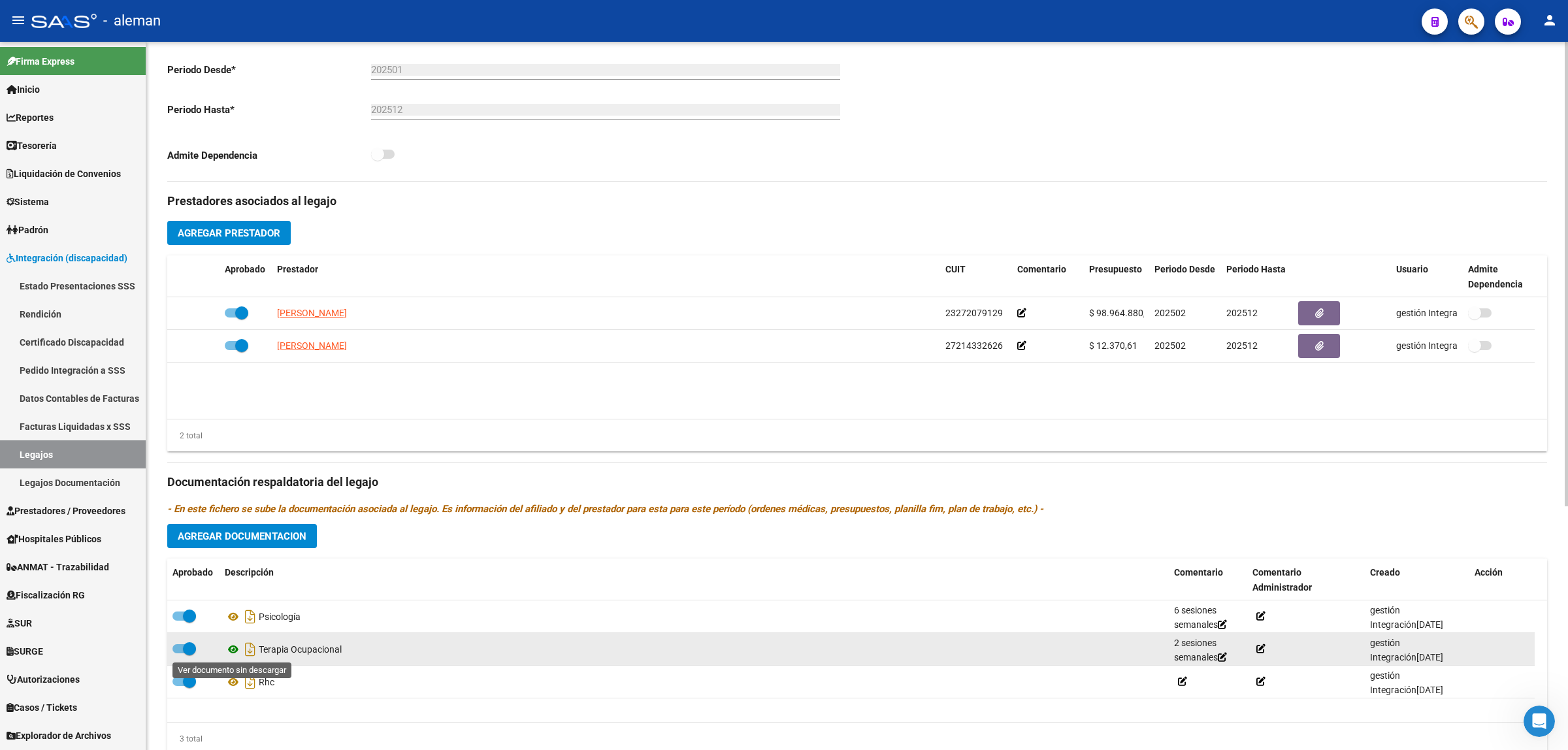
click at [236, 648] on icon at bounding box center [234, 650] width 17 height 16
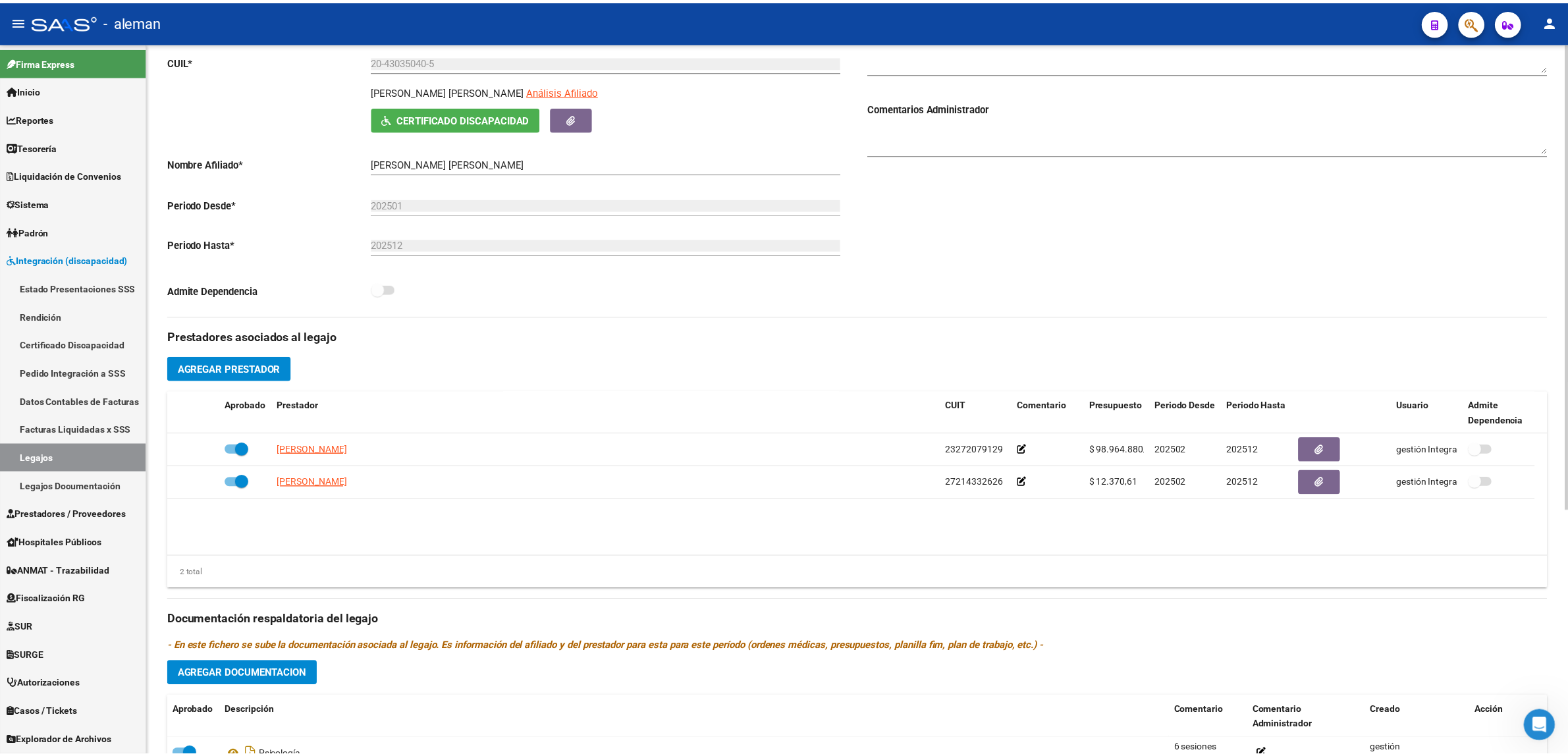
scroll to position [0, 0]
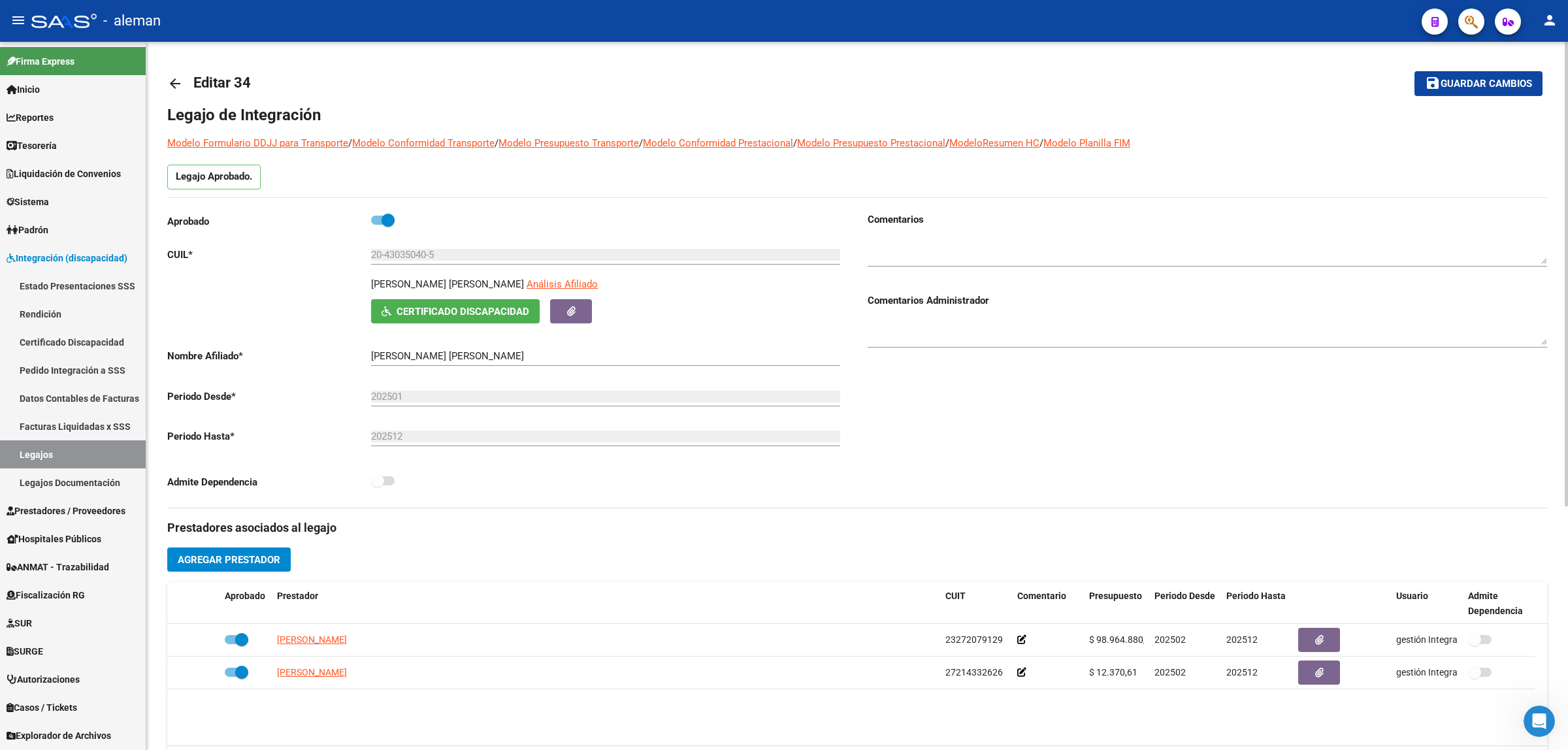
click at [180, 82] on mat-icon "arrow_back" at bounding box center [175, 84] width 16 height 16
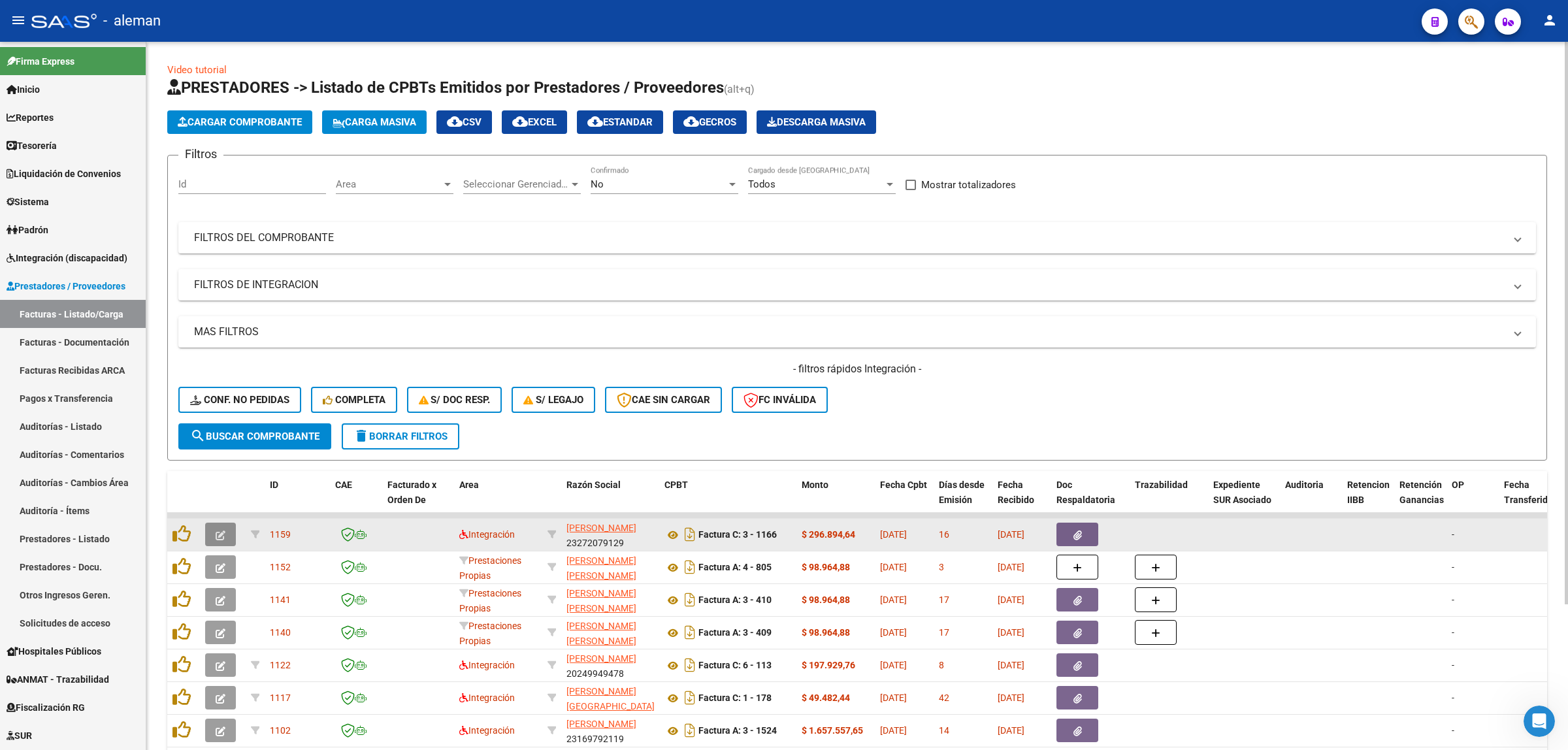
click at [224, 534] on icon "button" at bounding box center [220, 535] width 9 height 9
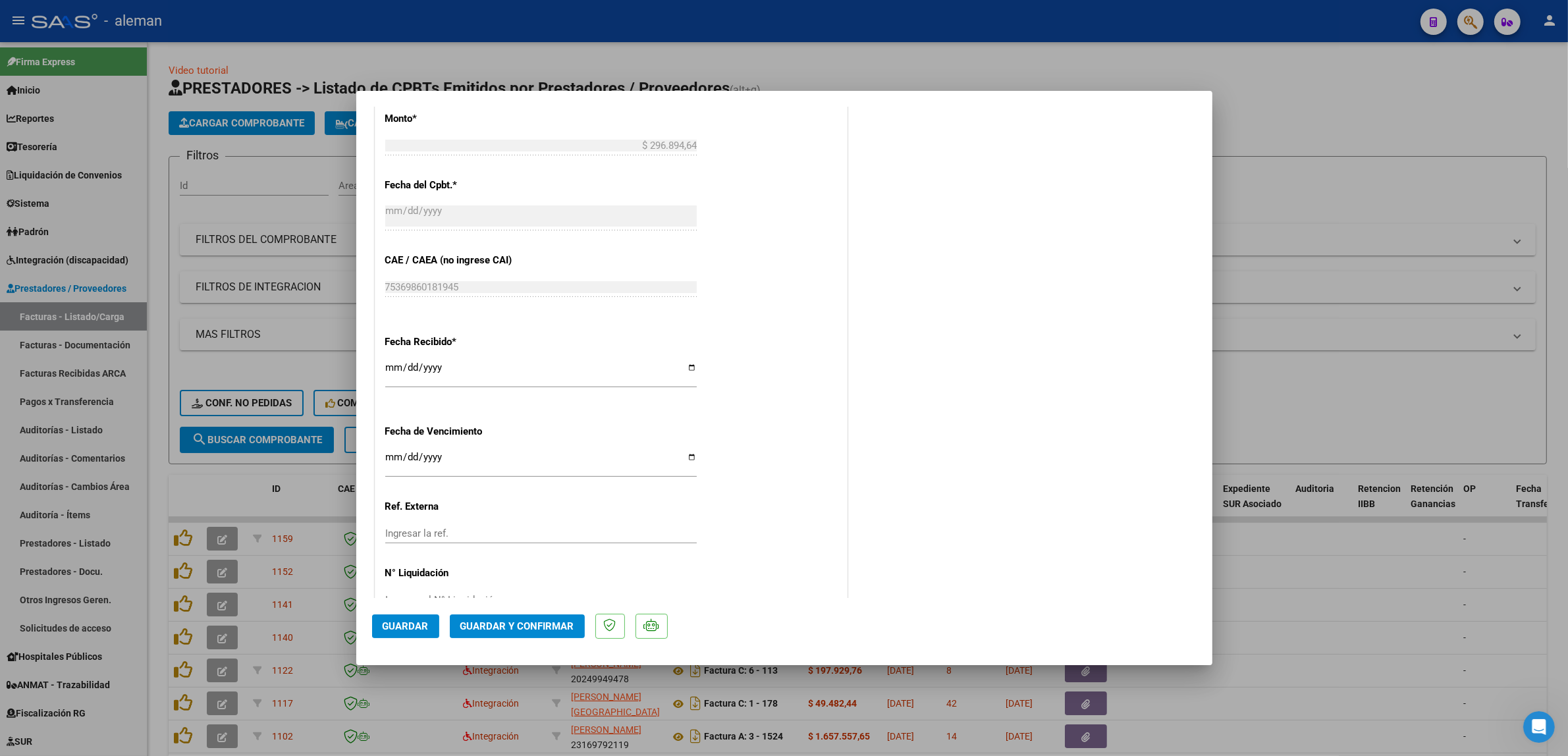
scroll to position [781, 0]
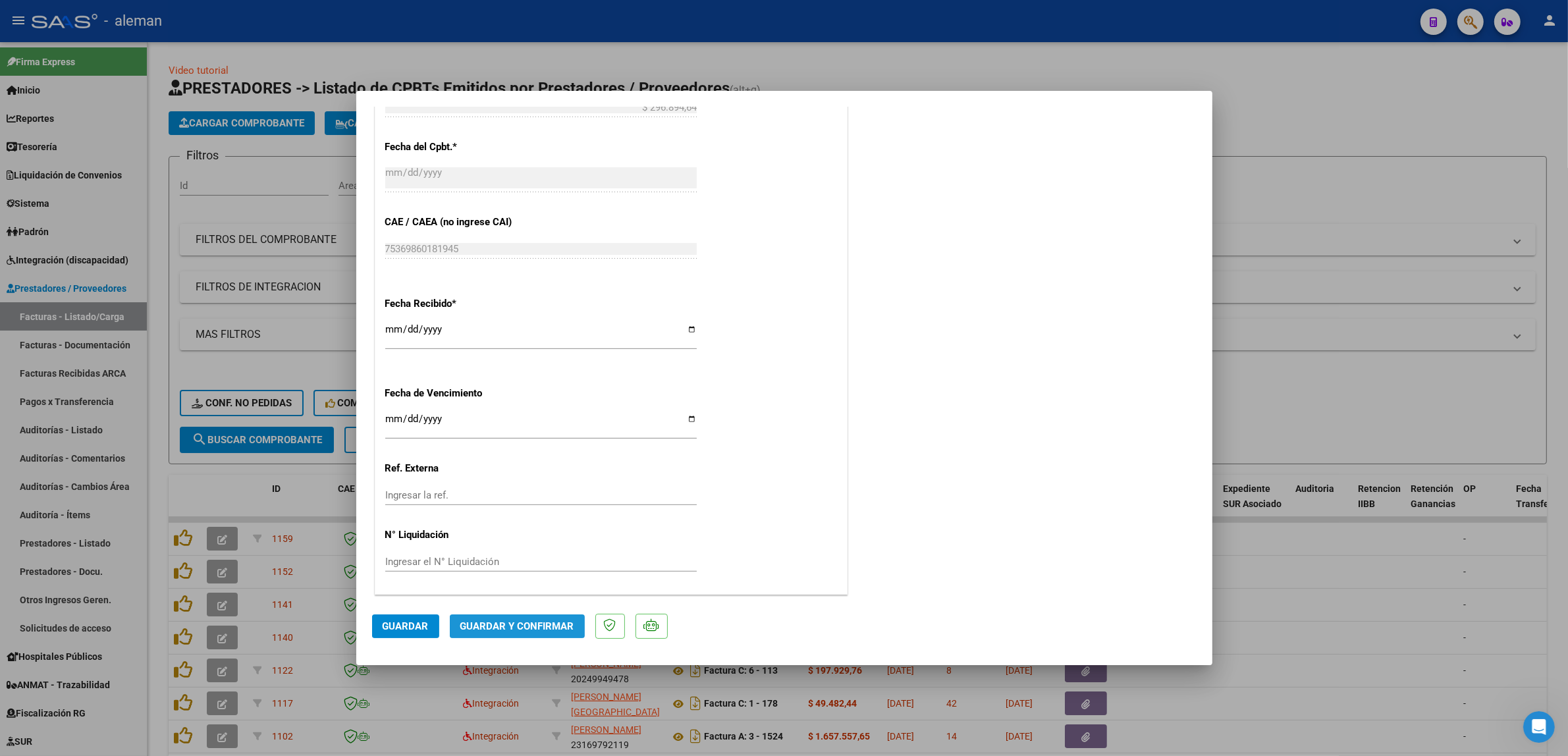
click at [525, 619] on button "Guardar y Confirmar" at bounding box center [517, 626] width 135 height 24
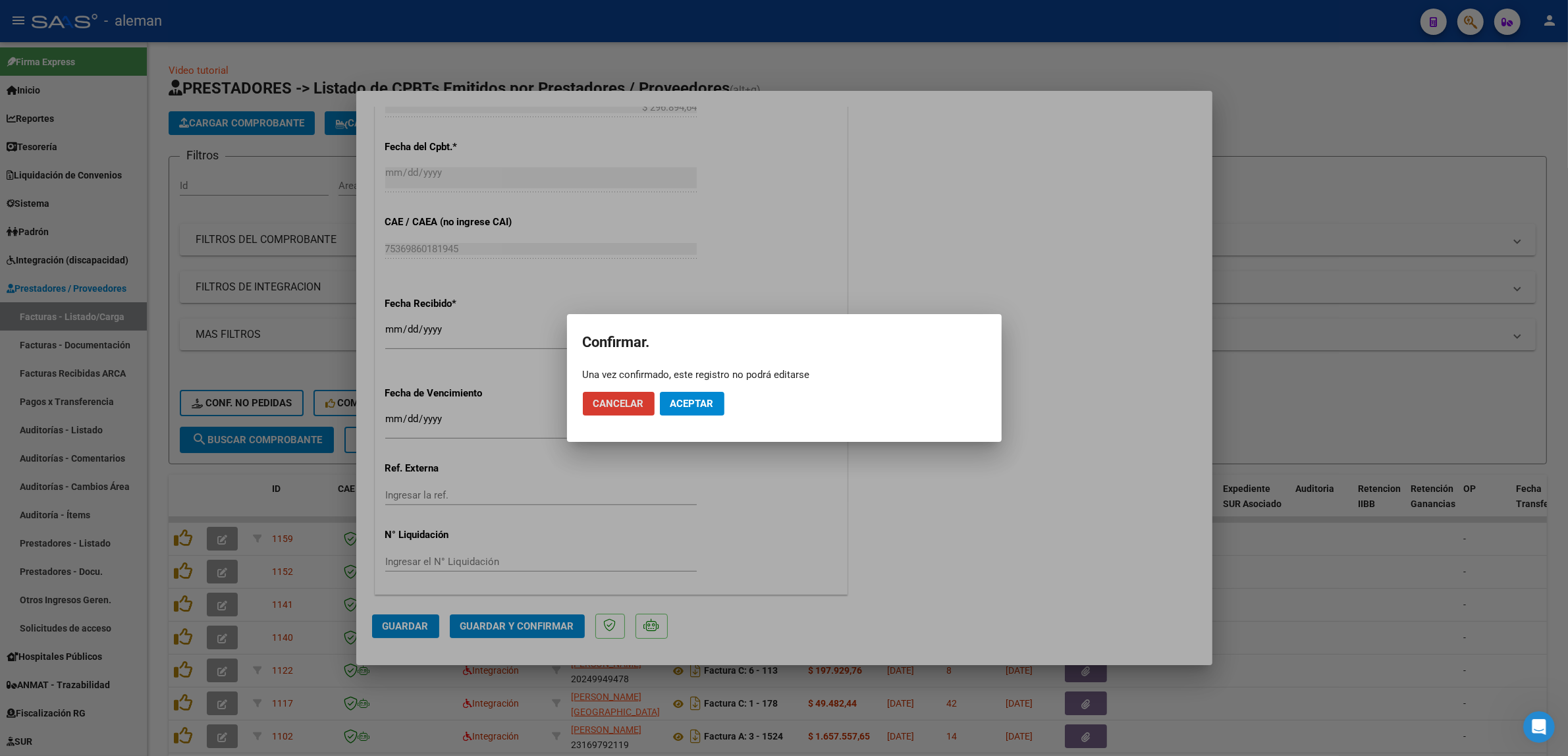
click at [715, 409] on button "Aceptar" at bounding box center [692, 404] width 64 height 24
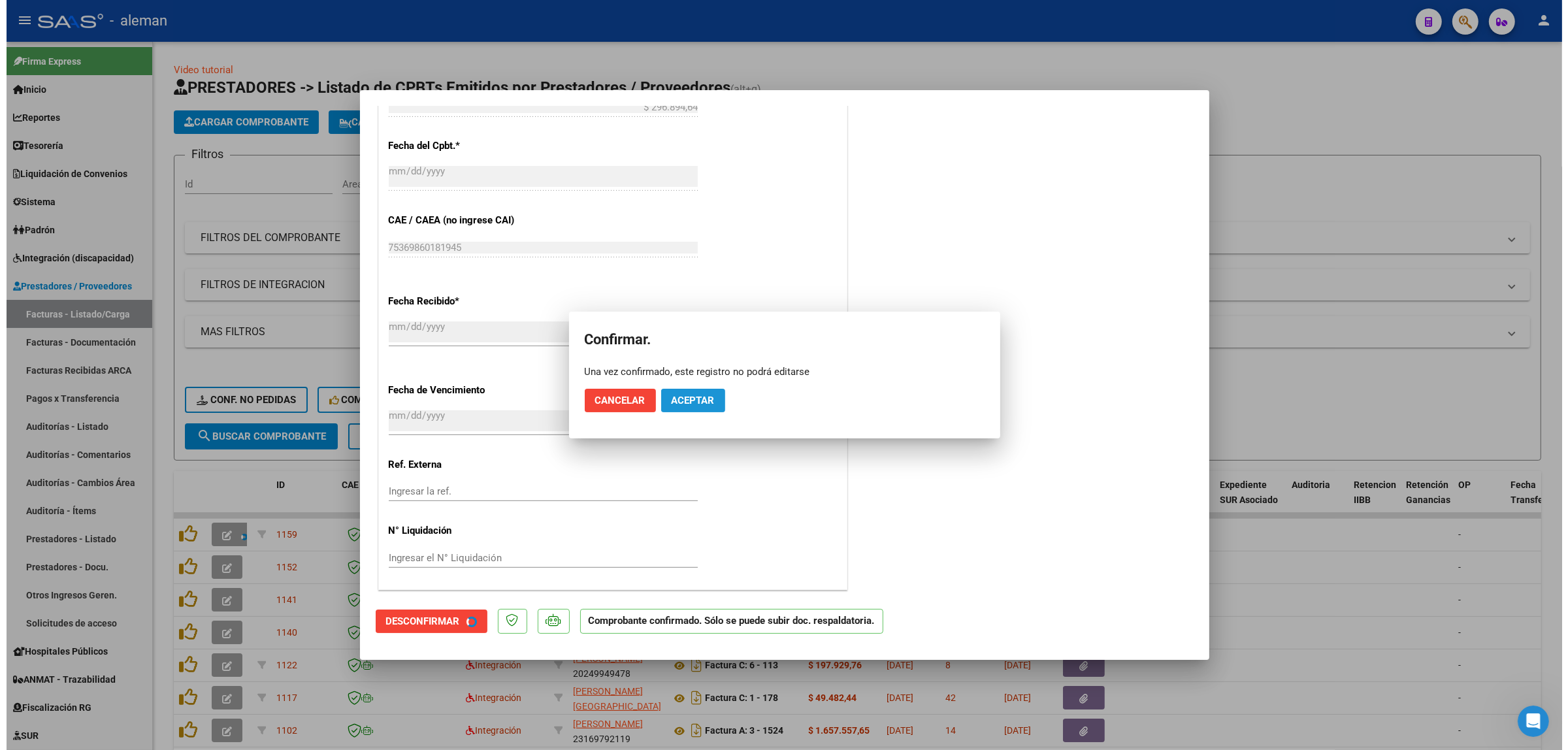
scroll to position [694, 0]
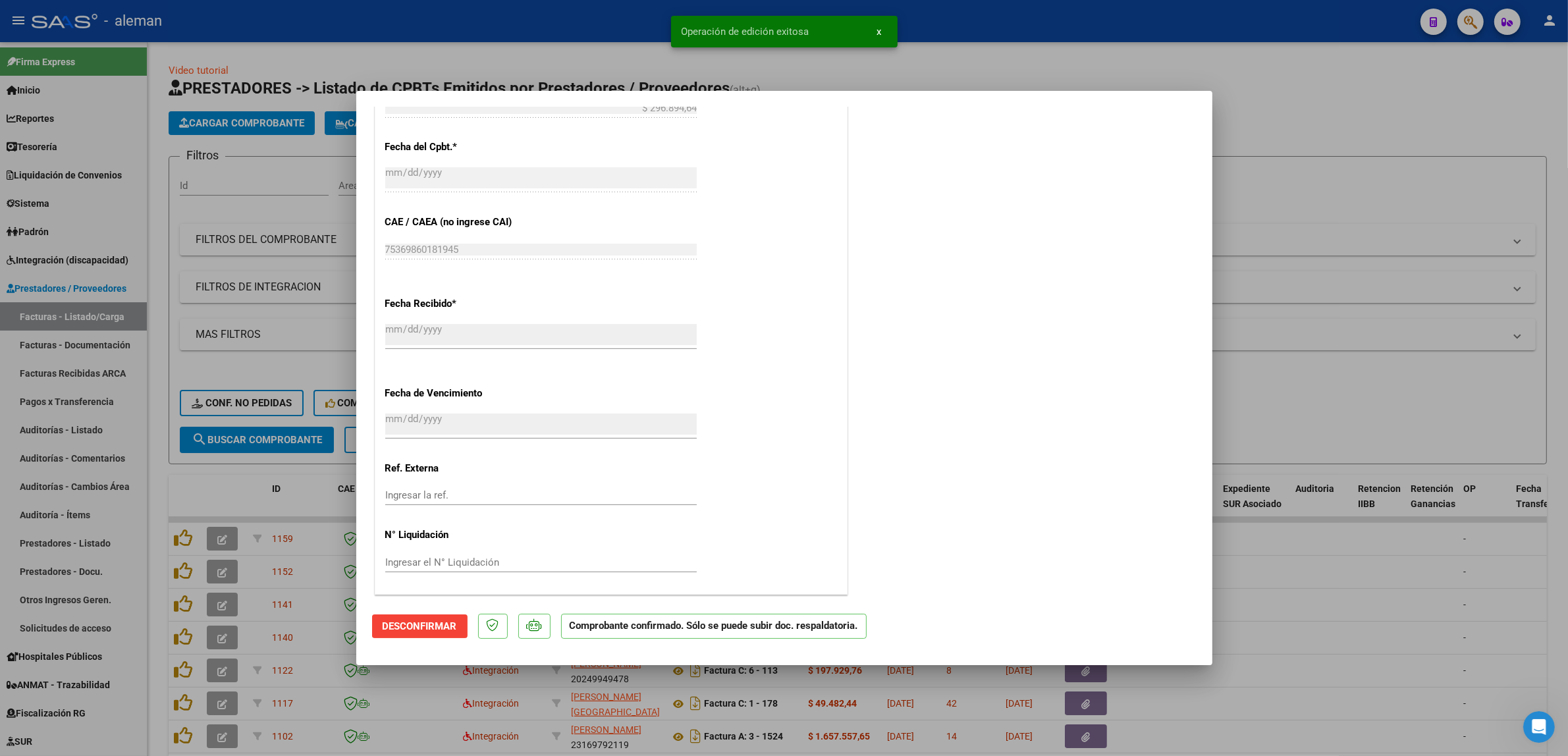
click at [1321, 560] on div at bounding box center [784, 378] width 1568 height 756
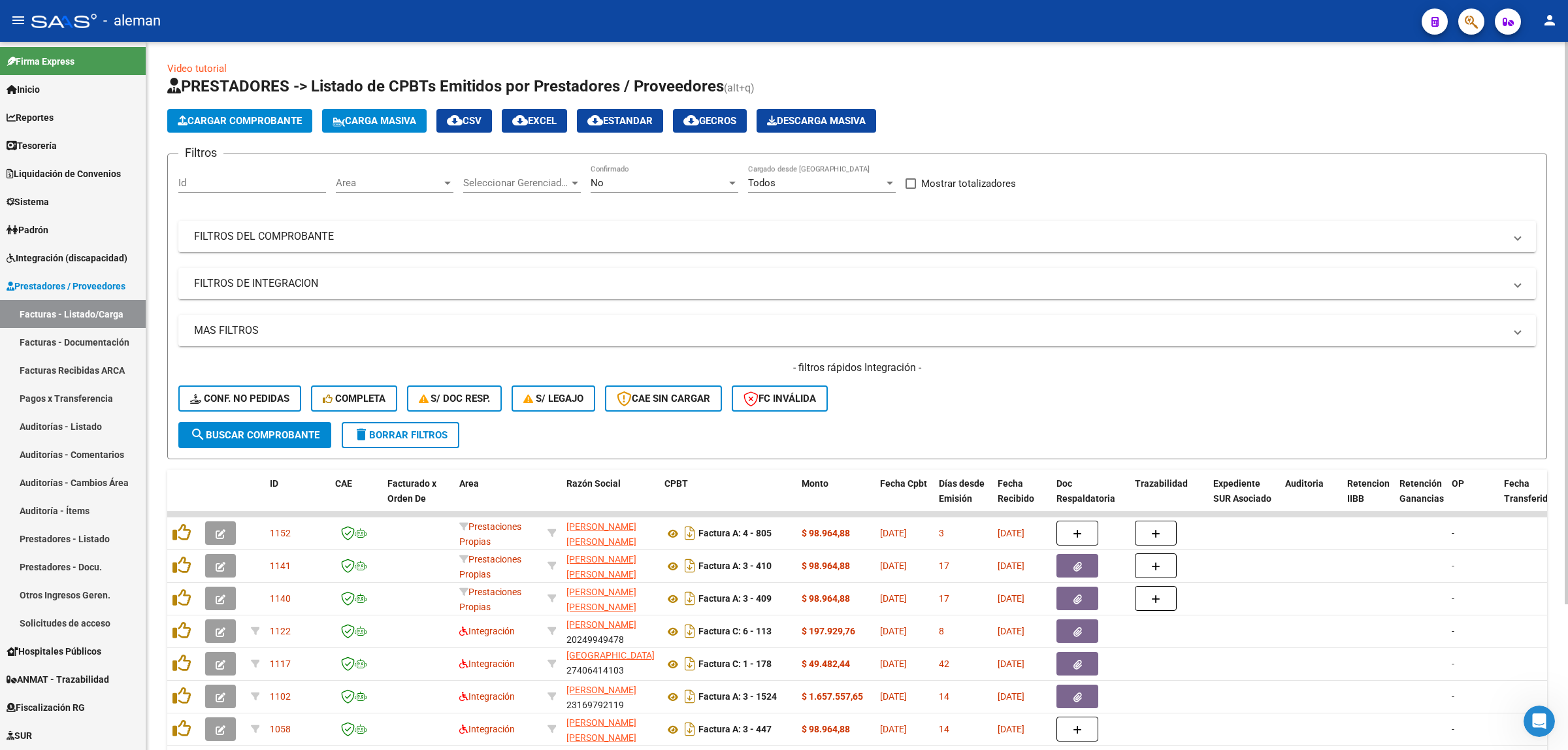
scroll to position [0, 0]
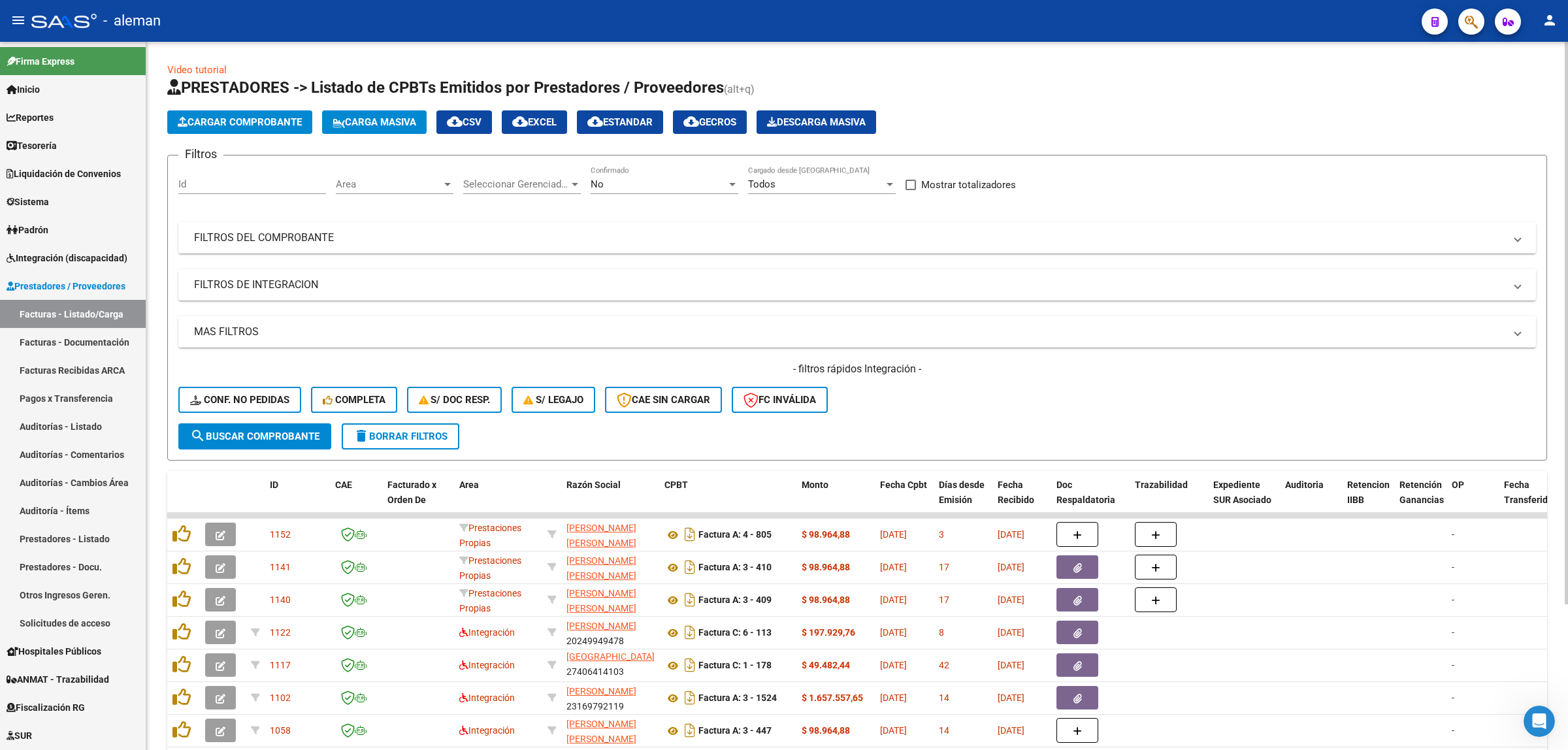
click at [440, 183] on span "Area" at bounding box center [389, 184] width 106 height 12
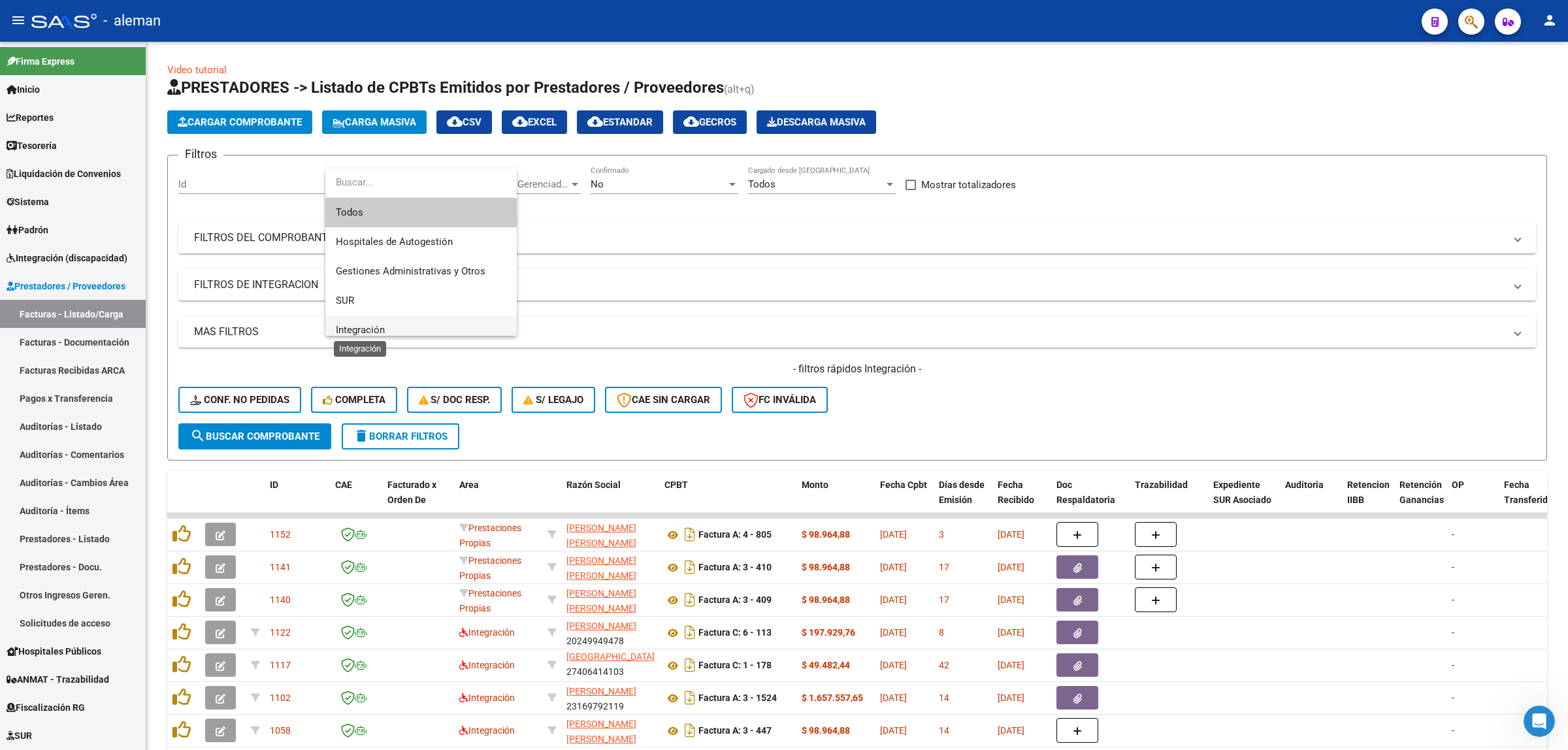
click at [369, 328] on span "Integración" at bounding box center [361, 330] width 49 height 12
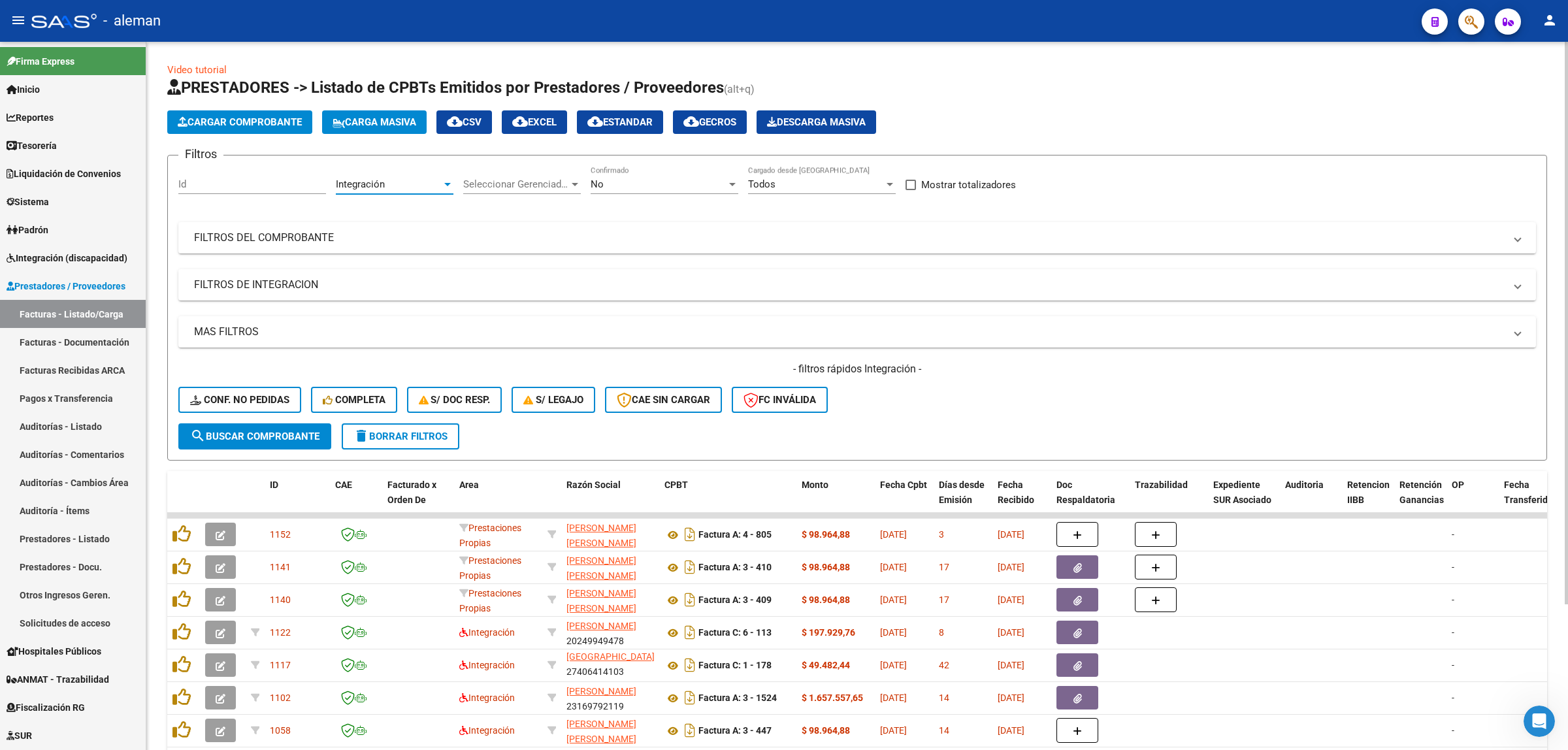
click at [279, 435] on span "search Buscar Comprobante" at bounding box center [255, 437] width 129 height 12
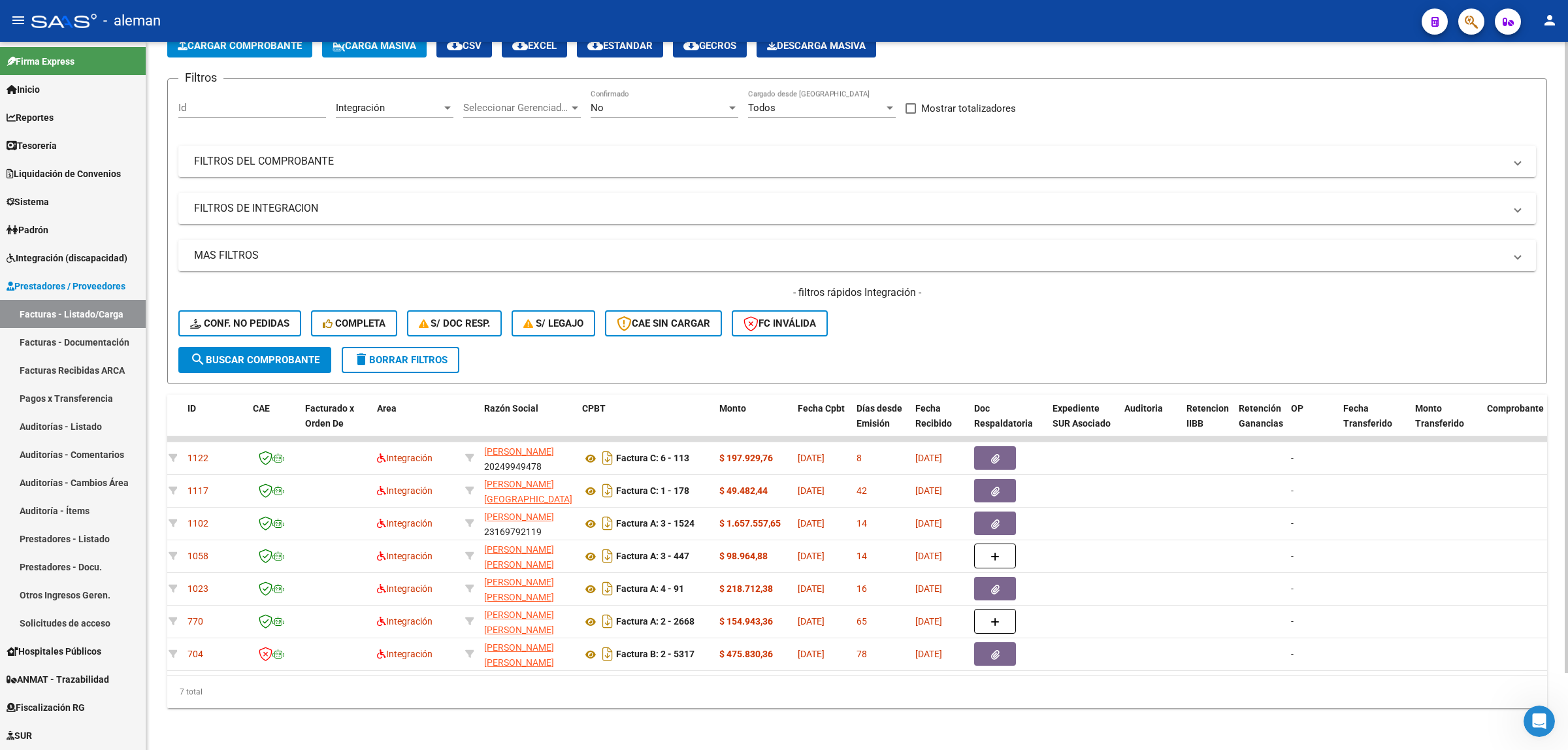
scroll to position [0, 0]
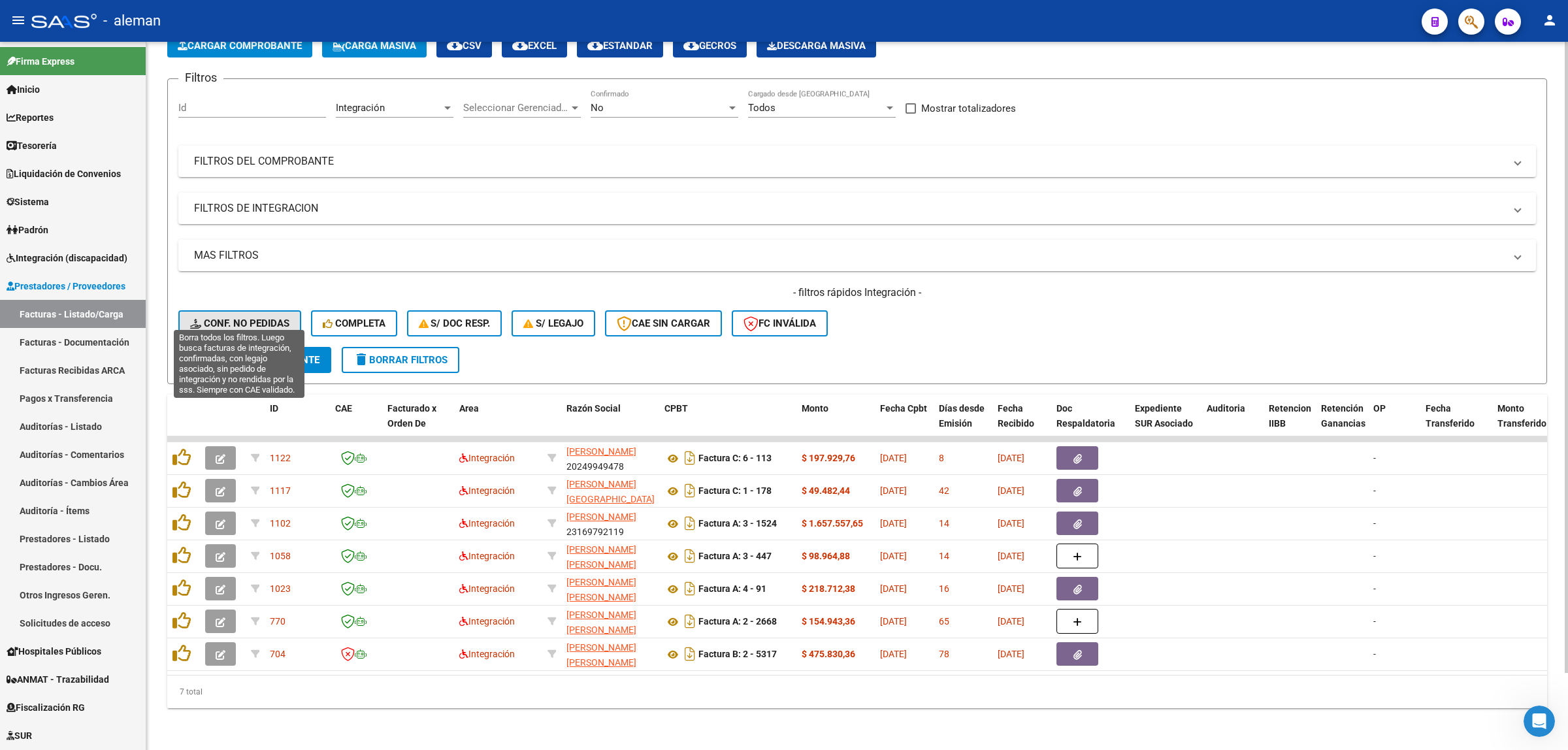
click at [259, 317] on span "Conf. no pedidas" at bounding box center [240, 323] width 99 height 12
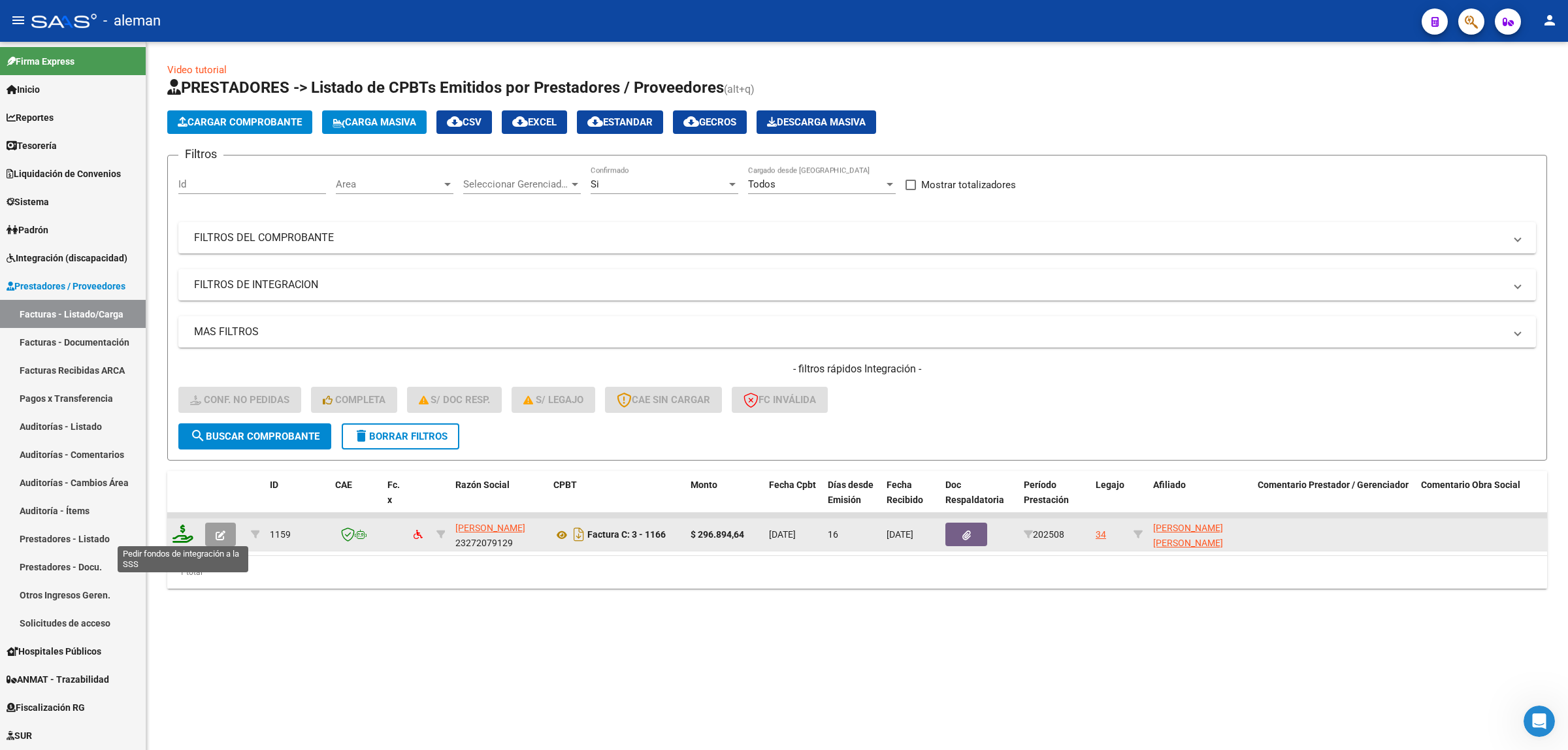
click at [177, 530] on icon at bounding box center [183, 534] width 21 height 18
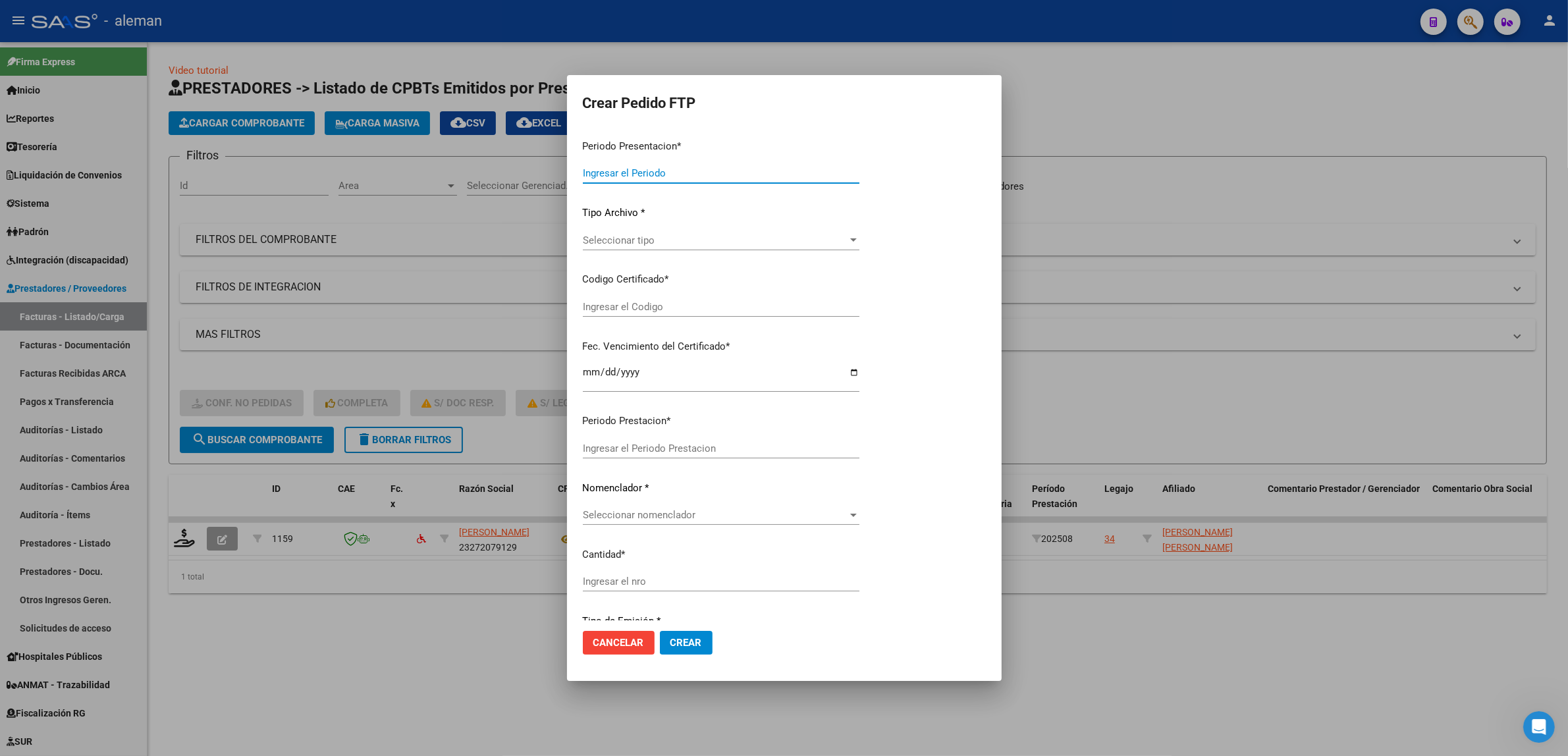
type input "202508"
type input "$ 296.894,64"
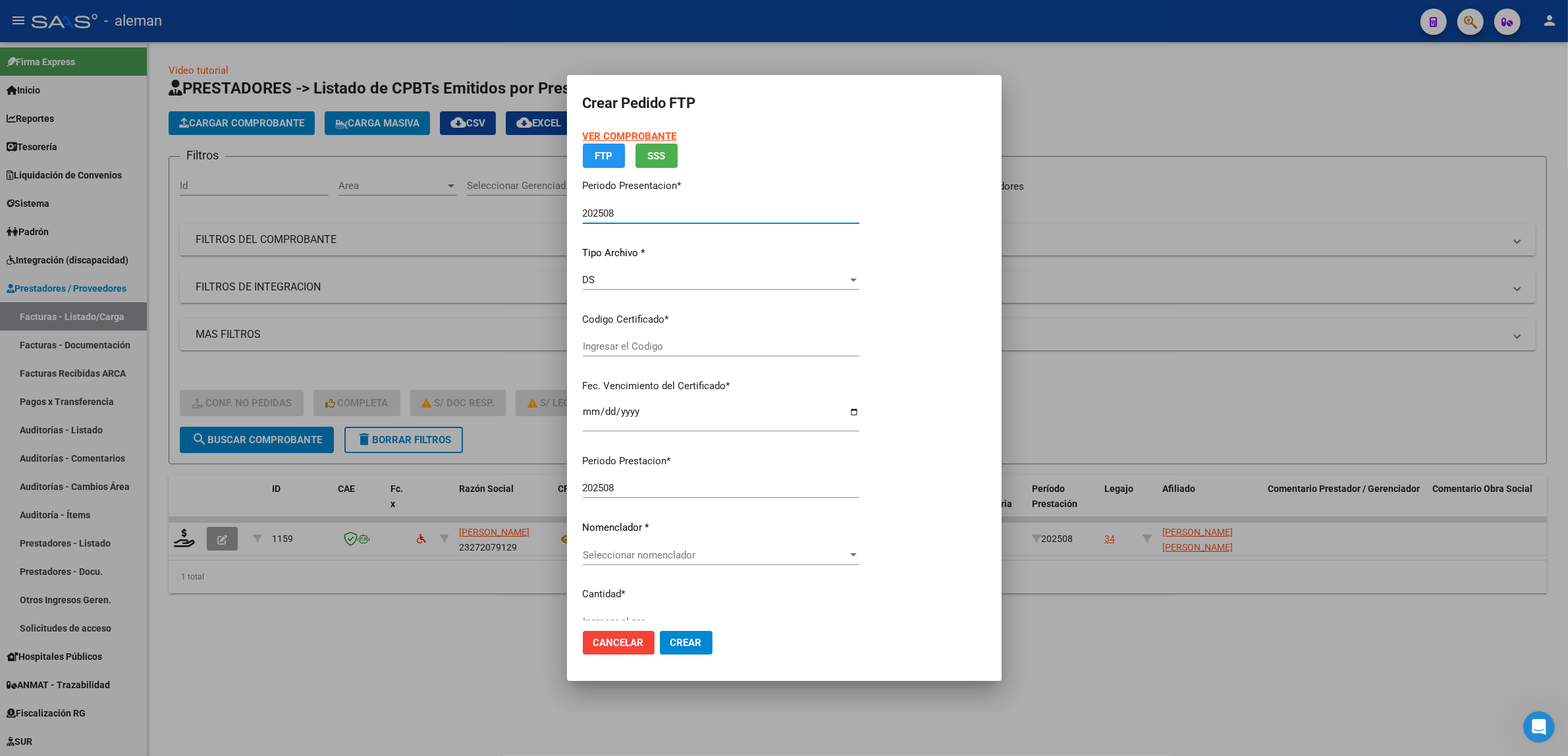
type input "ARG0200043030350402020021320300213CBA536"
type input "[DATE]"
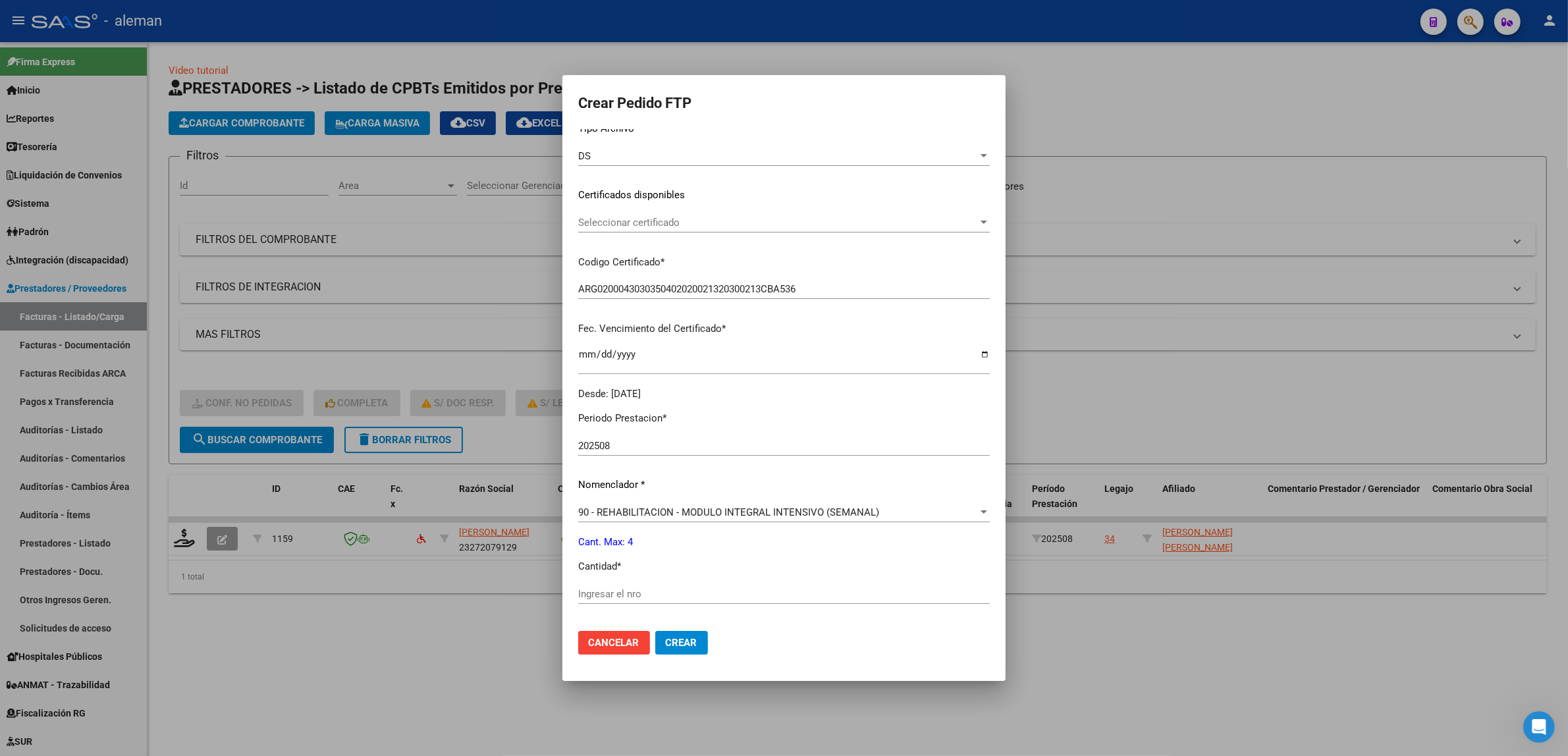
scroll to position [165, 0]
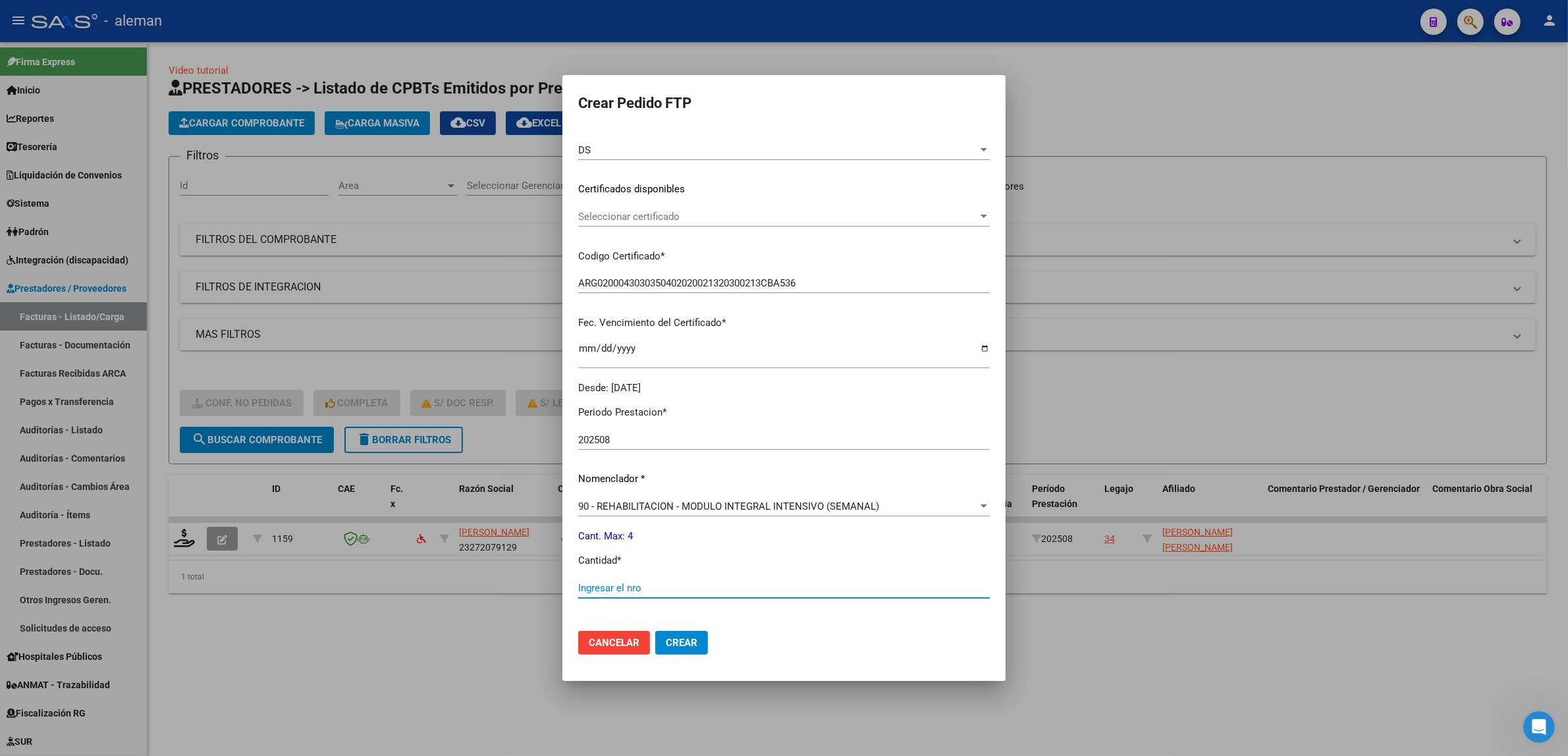
click at [593, 584] on input "Ingresar el nro" at bounding box center [784, 588] width 411 height 12
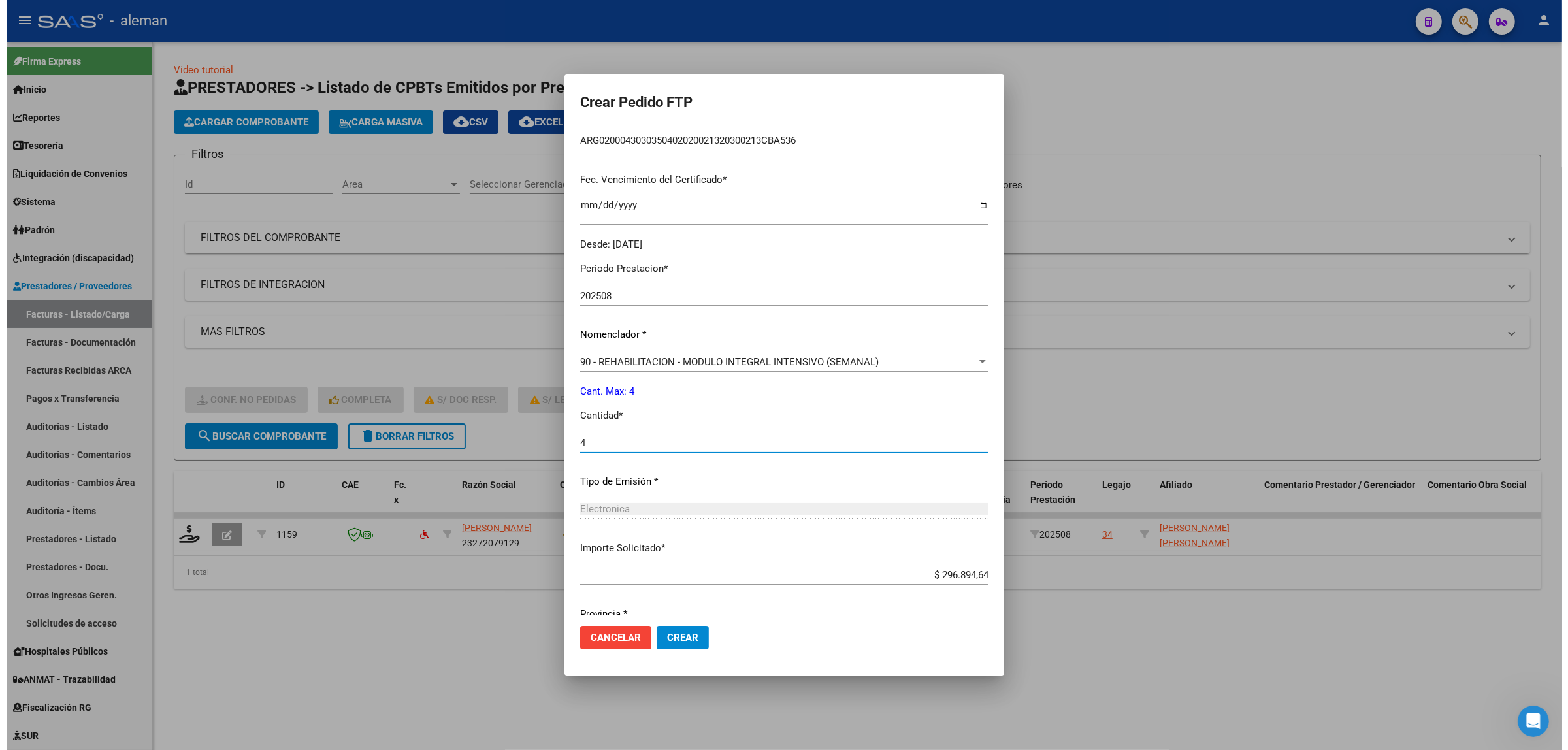
scroll to position [327, 0]
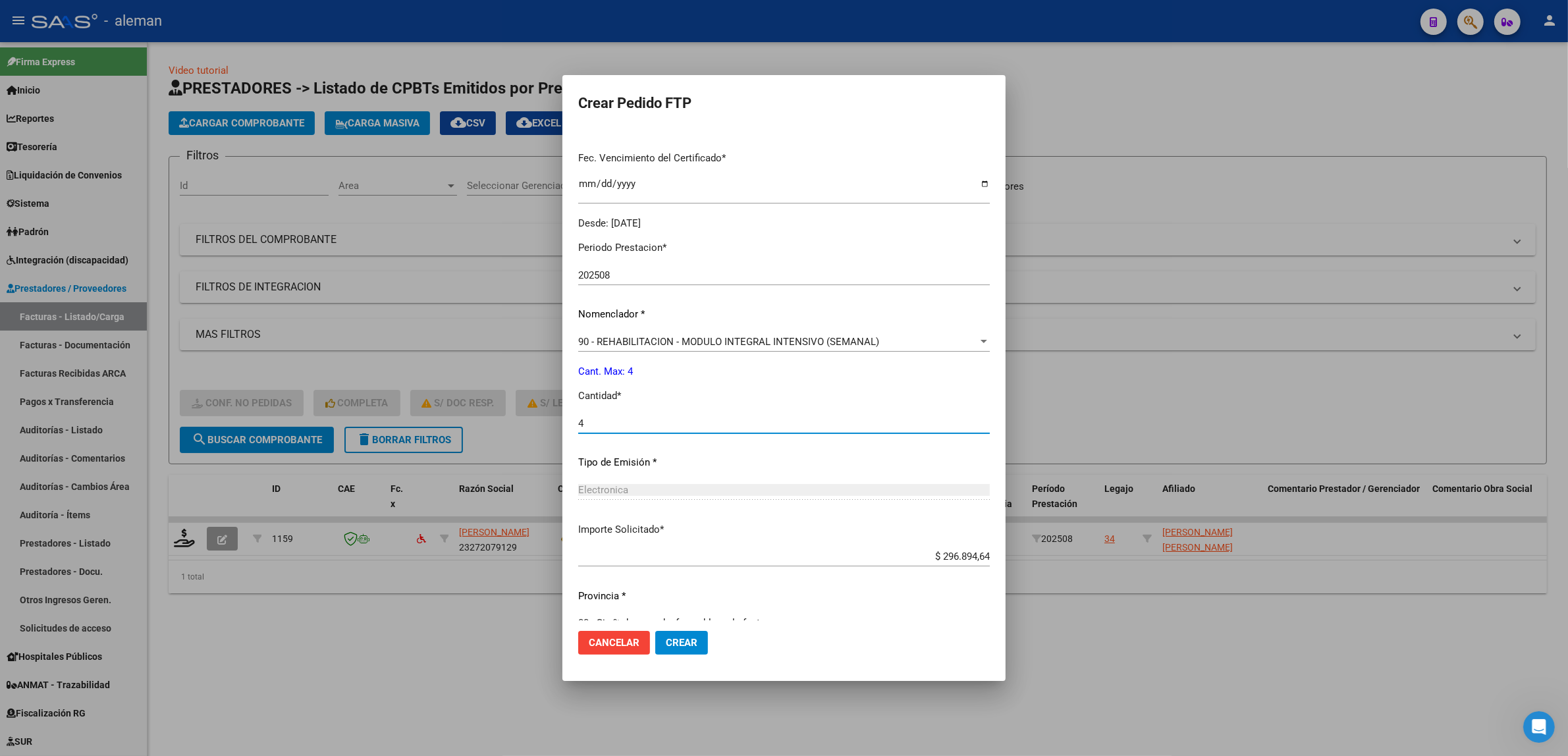
type input "4"
click at [672, 641] on span "Crear" at bounding box center [682, 643] width 32 height 12
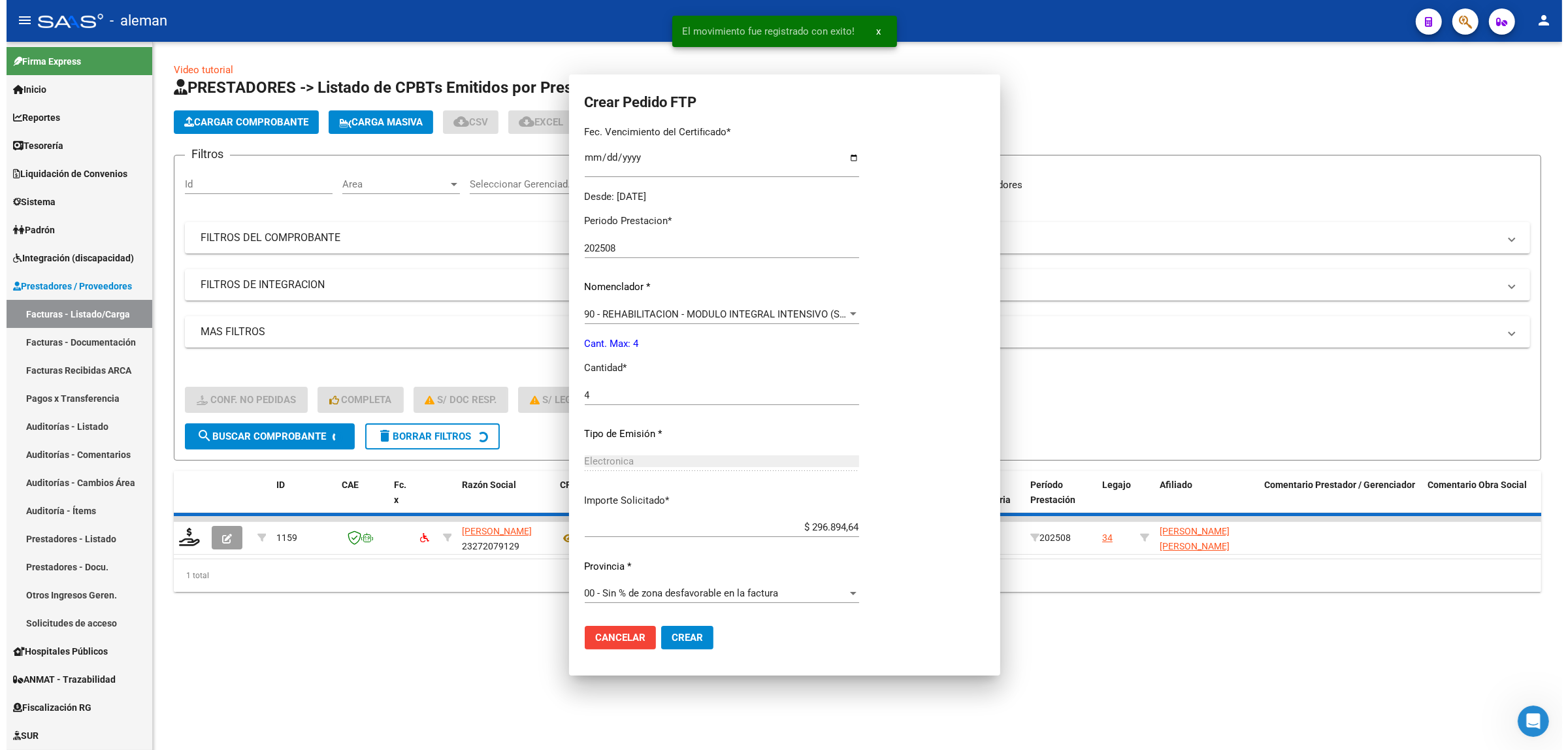
scroll to position [0, 0]
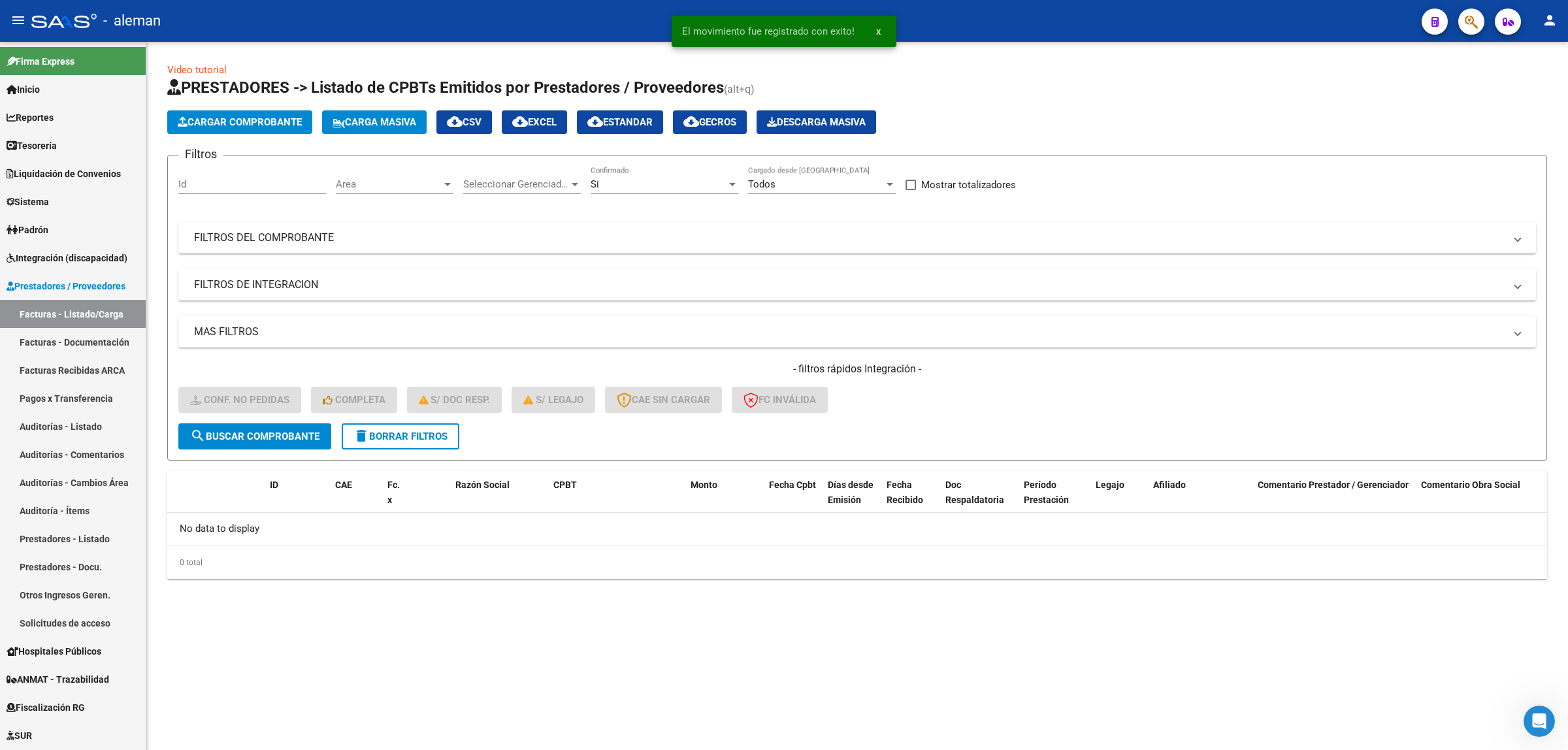
click at [635, 640] on mat-sidenav-content "Video tutorial PRESTADORES -> Listado de CPBTs Emitidos por Prestadores / Prove…" at bounding box center [856, 396] width 1421 height 708
click at [70, 259] on span "Integración (discapacidad)" at bounding box center [66, 258] width 121 height 14
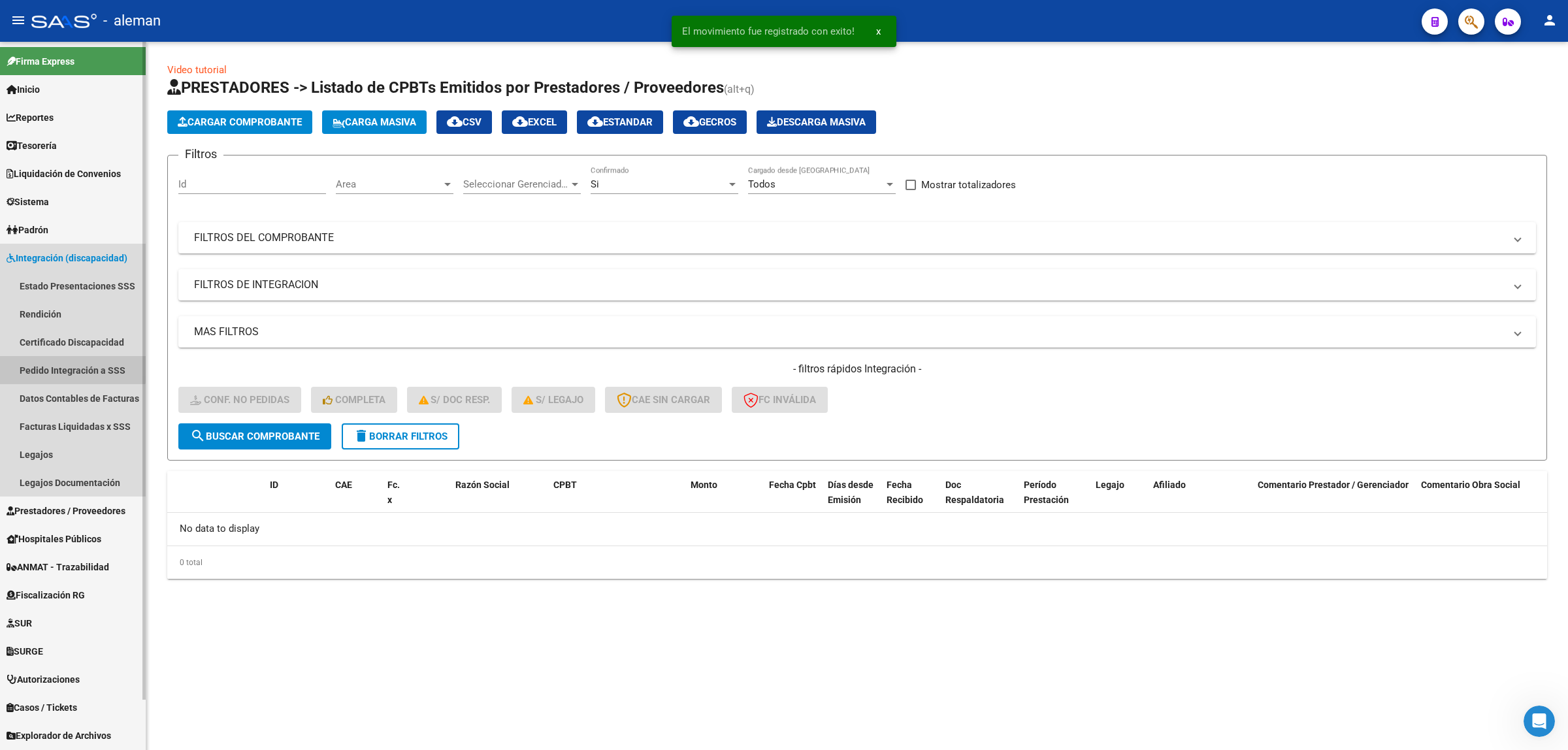
click at [59, 367] on link "Pedido Integración a SSS" at bounding box center [73, 370] width 146 height 28
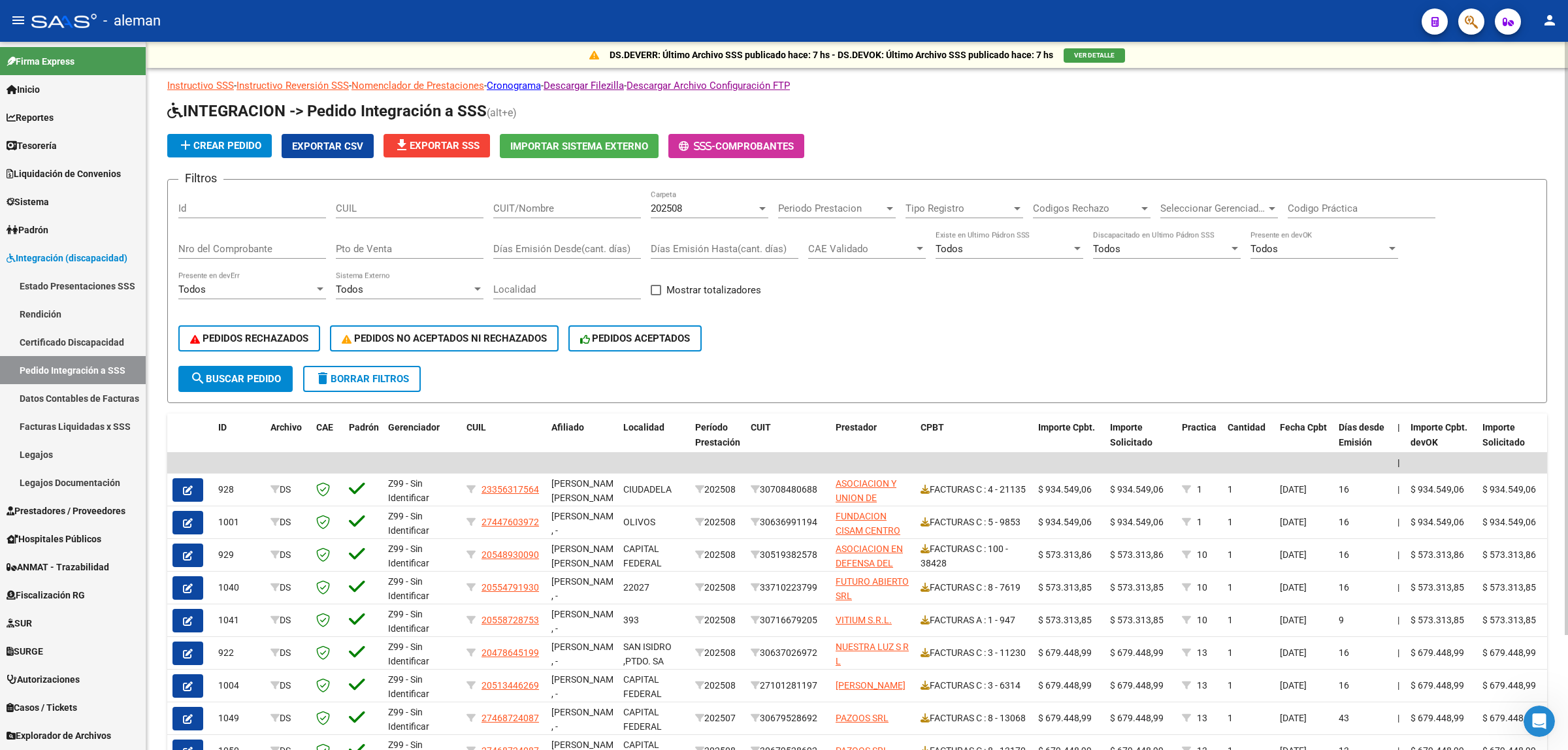
click at [440, 150] on button "file_download Exportar SSS" at bounding box center [436, 146] width 107 height 24
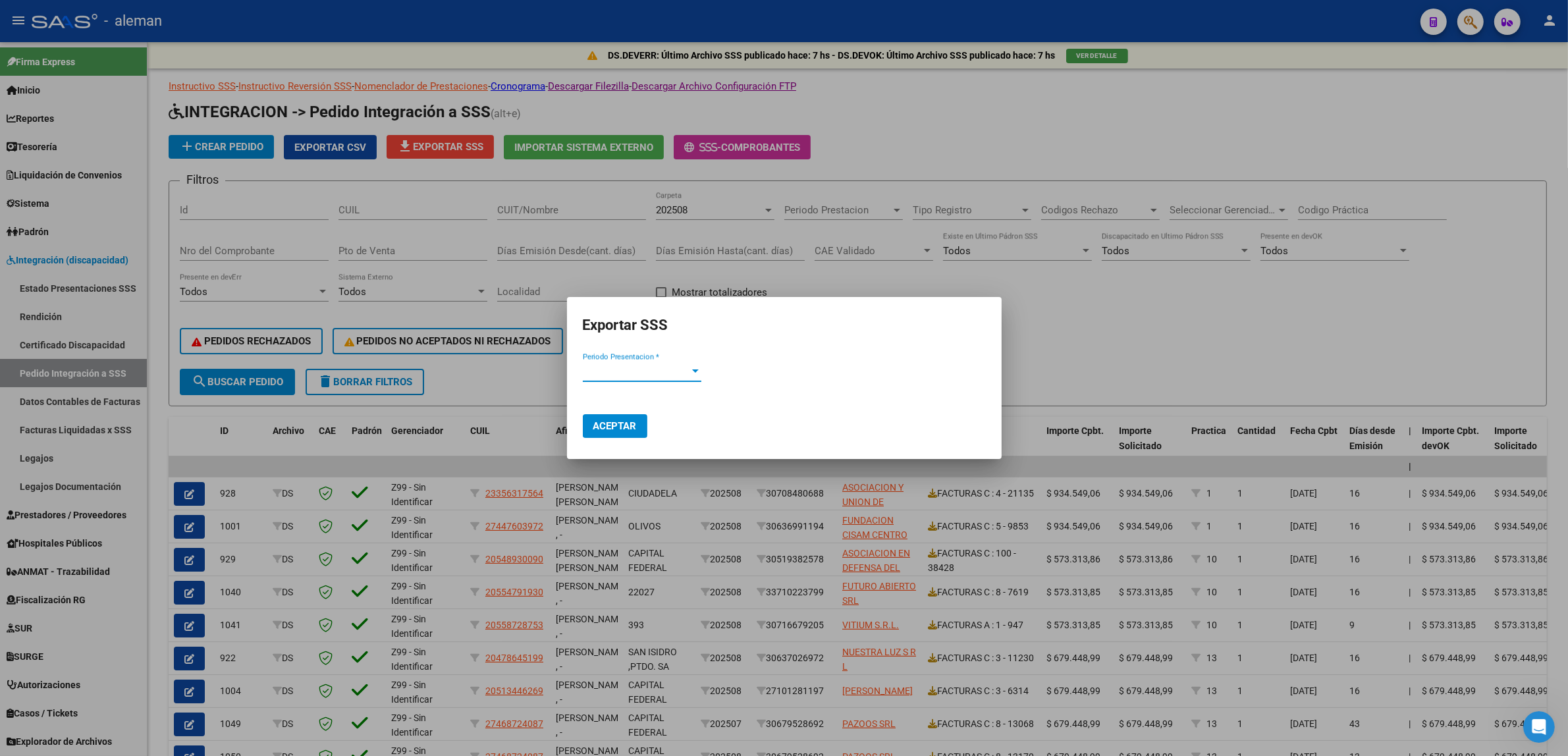
click at [693, 373] on div at bounding box center [695, 371] width 6 height 3
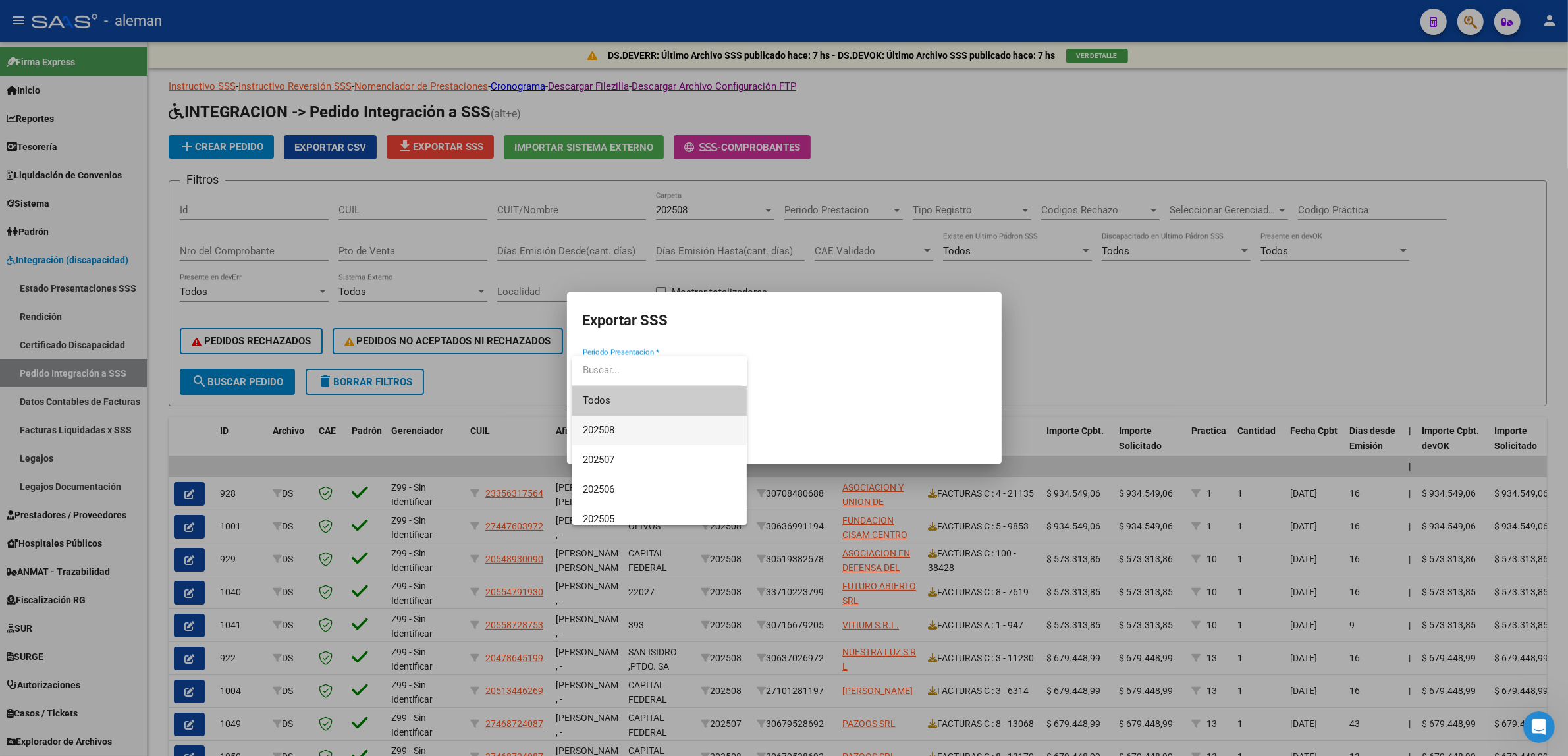
click at [639, 423] on span "202508" at bounding box center [659, 430] width 154 height 29
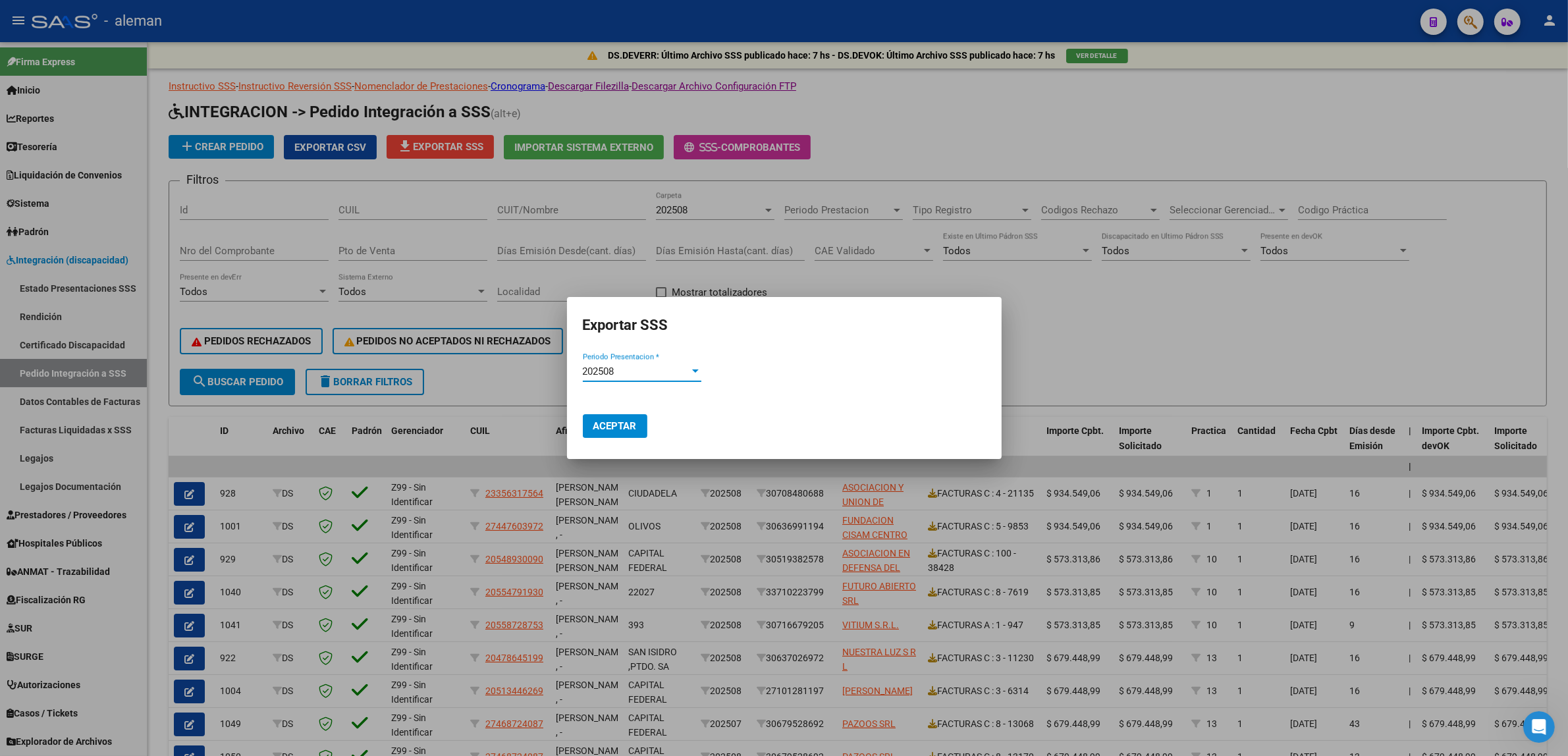
click at [610, 420] on span "Aceptar" at bounding box center [615, 426] width 44 height 12
click at [1143, 353] on div at bounding box center [784, 378] width 1568 height 756
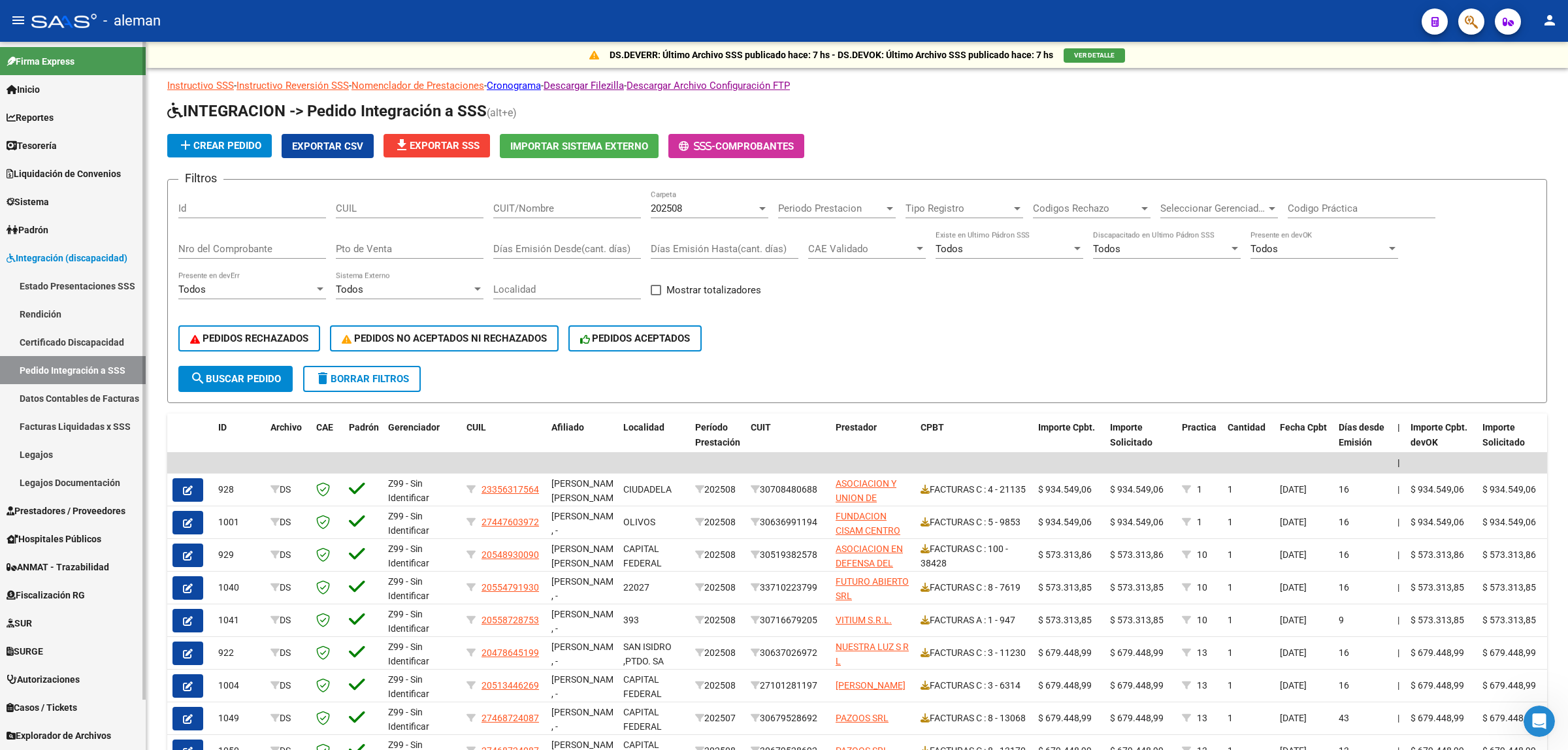
click at [69, 504] on span "Prestadores / Proveedores" at bounding box center [65, 511] width 119 height 14
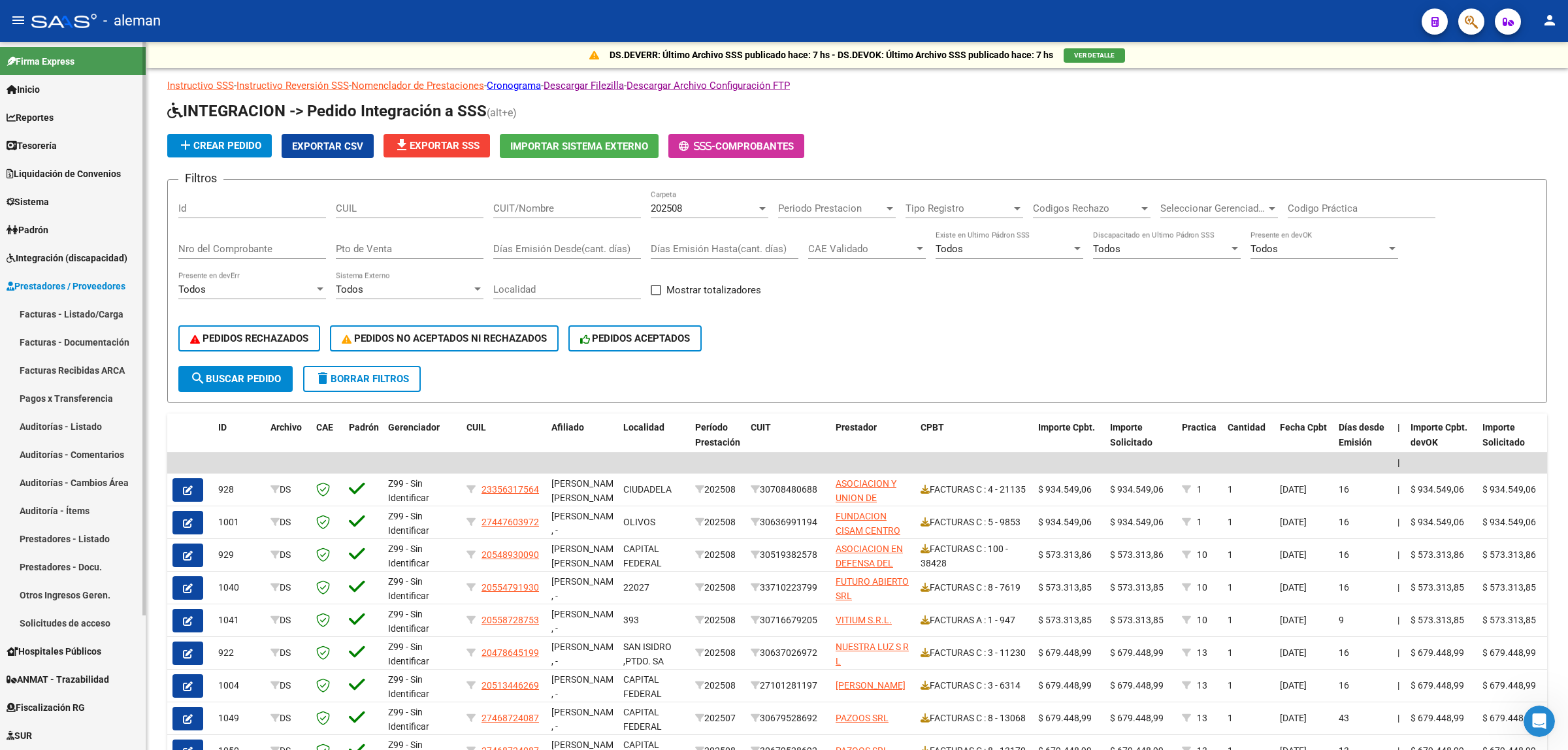
click at [58, 313] on link "Facturas - Listado/Carga" at bounding box center [73, 314] width 146 height 28
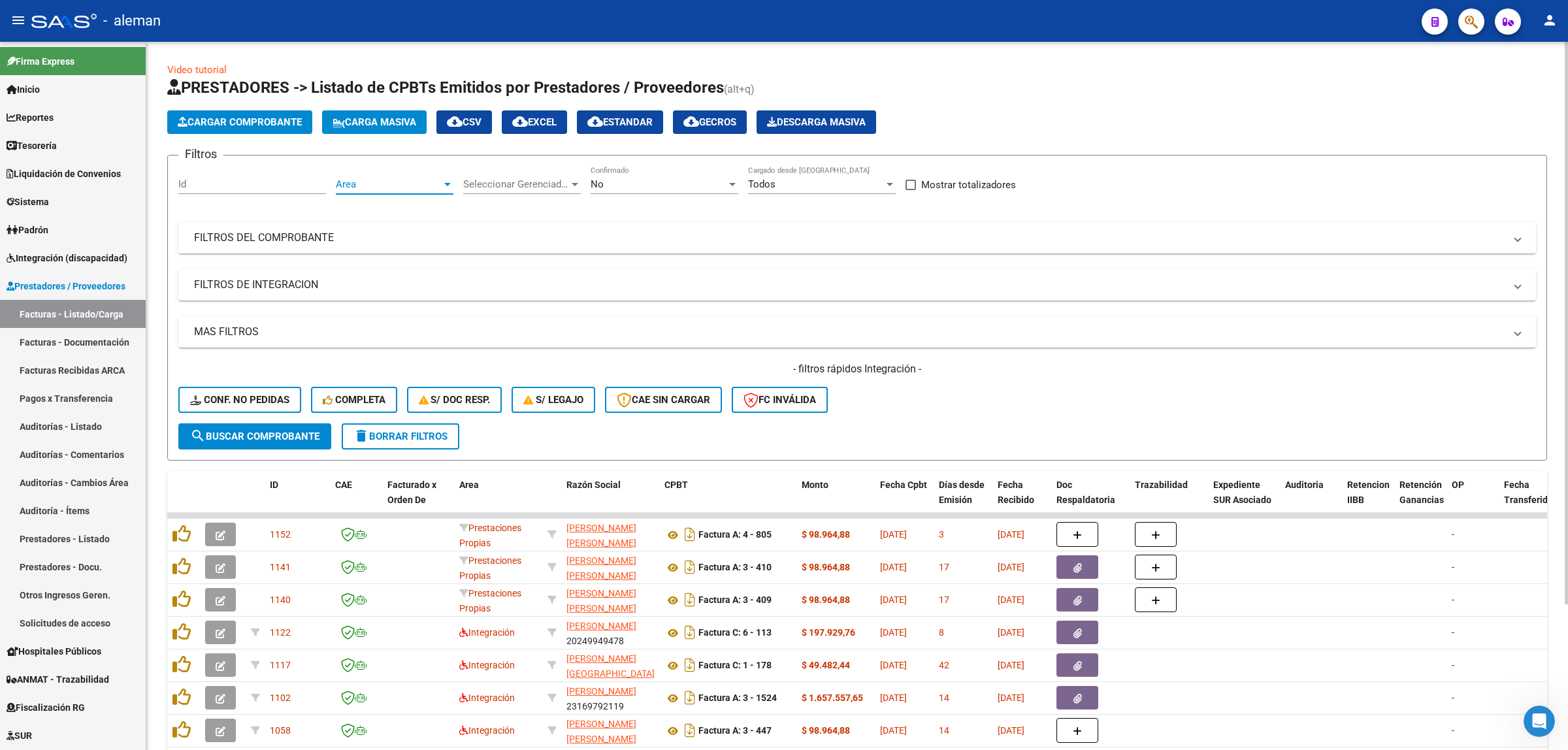
click at [439, 178] on span "Area" at bounding box center [389, 184] width 106 height 12
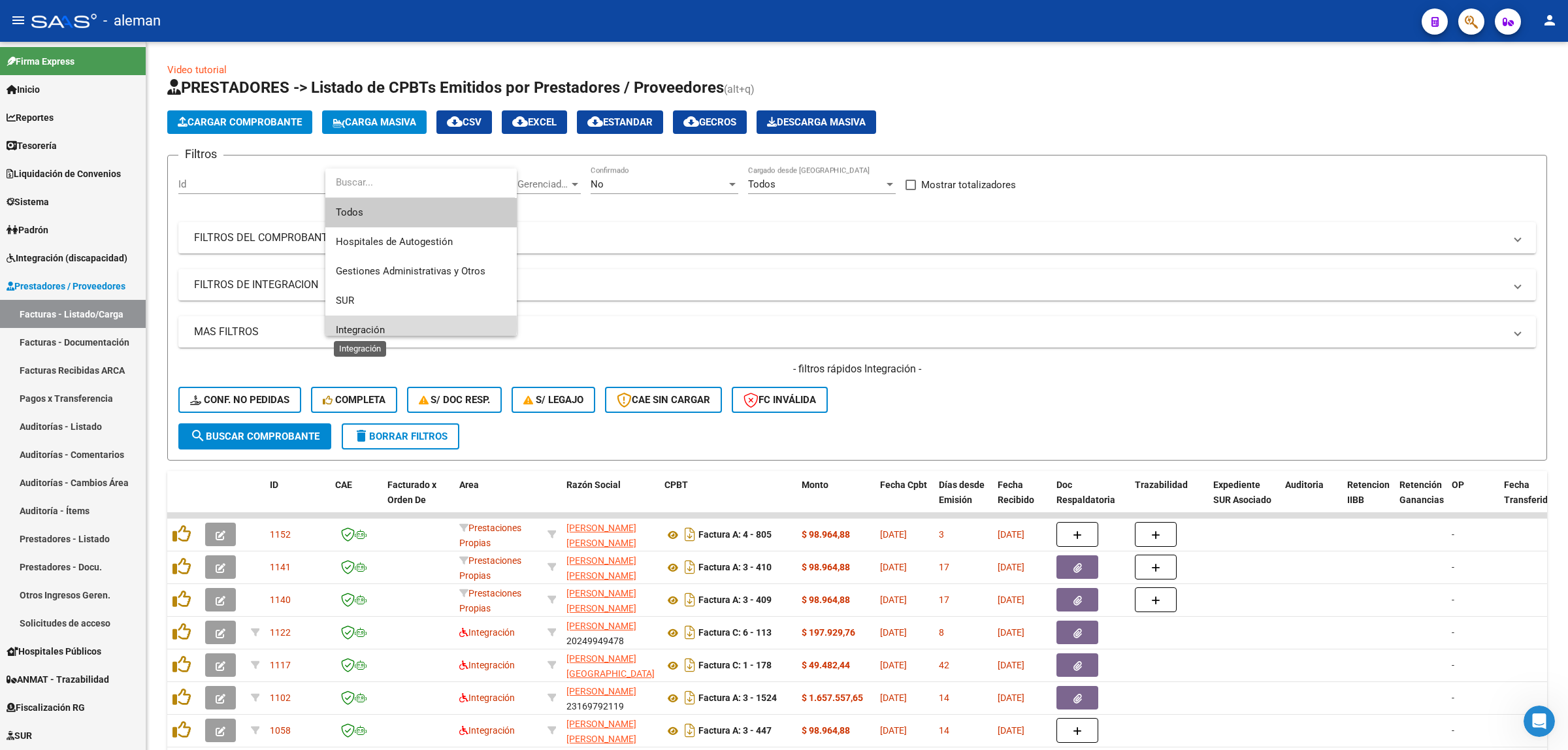
click at [377, 324] on span "Integración" at bounding box center [361, 330] width 49 height 12
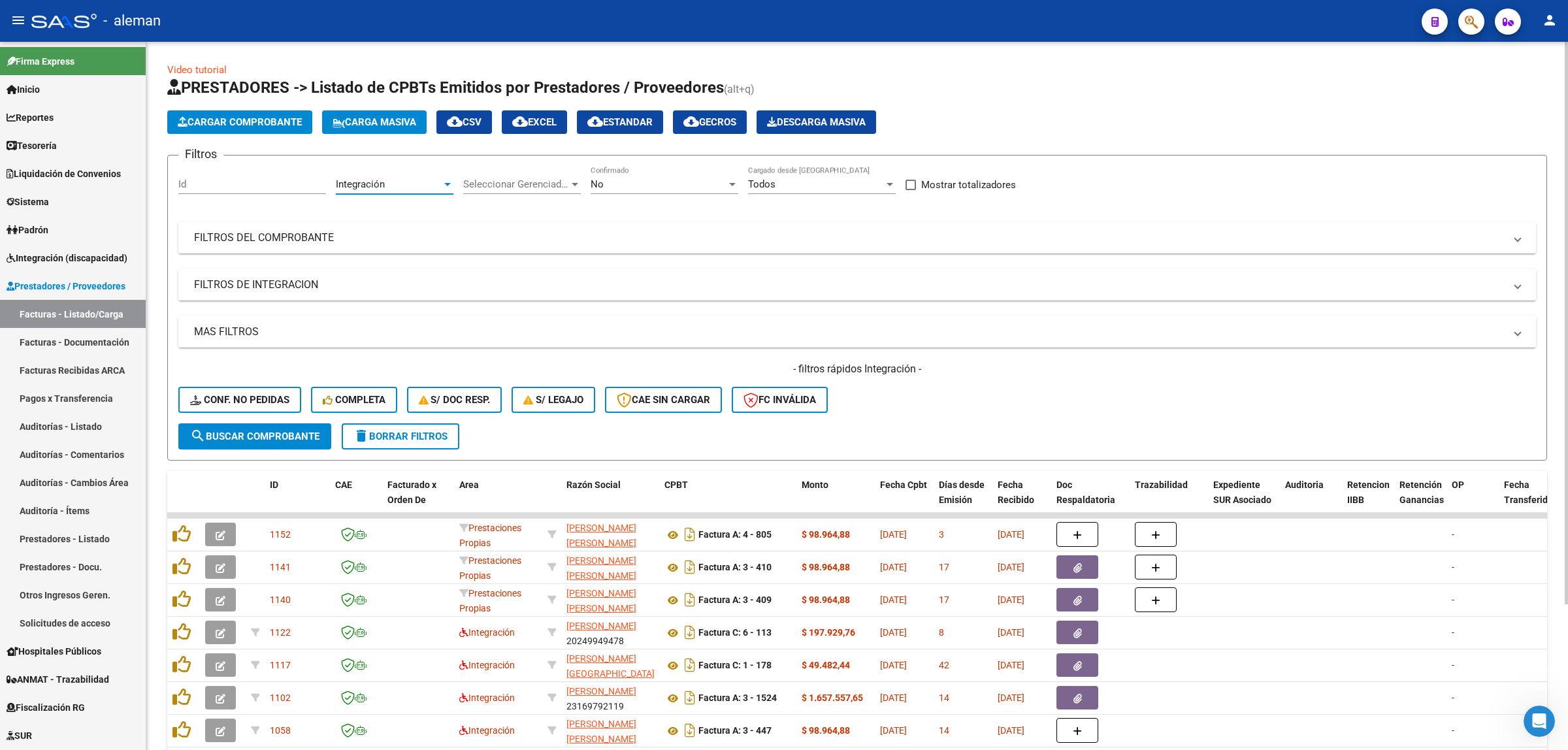
click at [294, 441] on button "search Buscar Comprobante" at bounding box center [255, 436] width 153 height 26
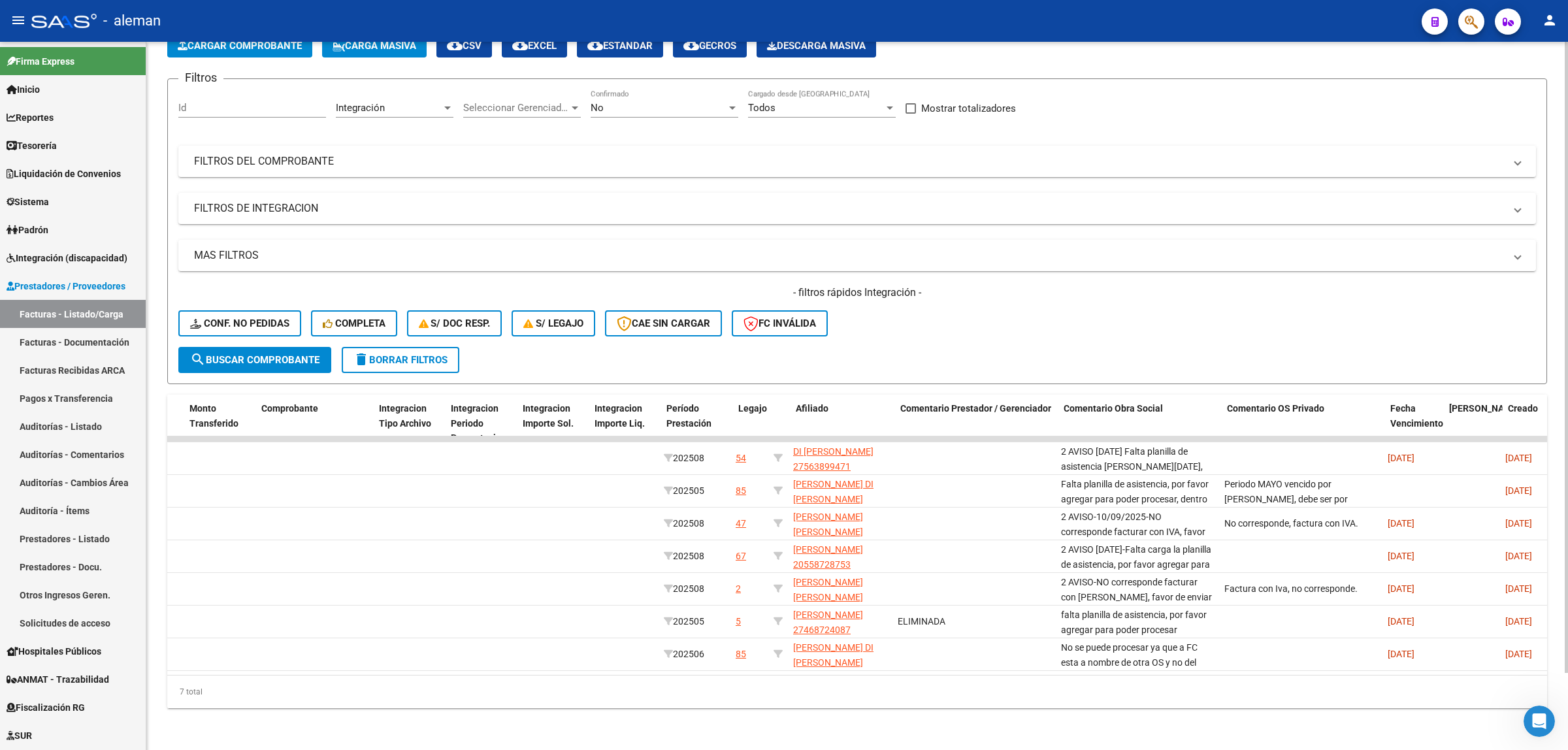
scroll to position [0, 0]
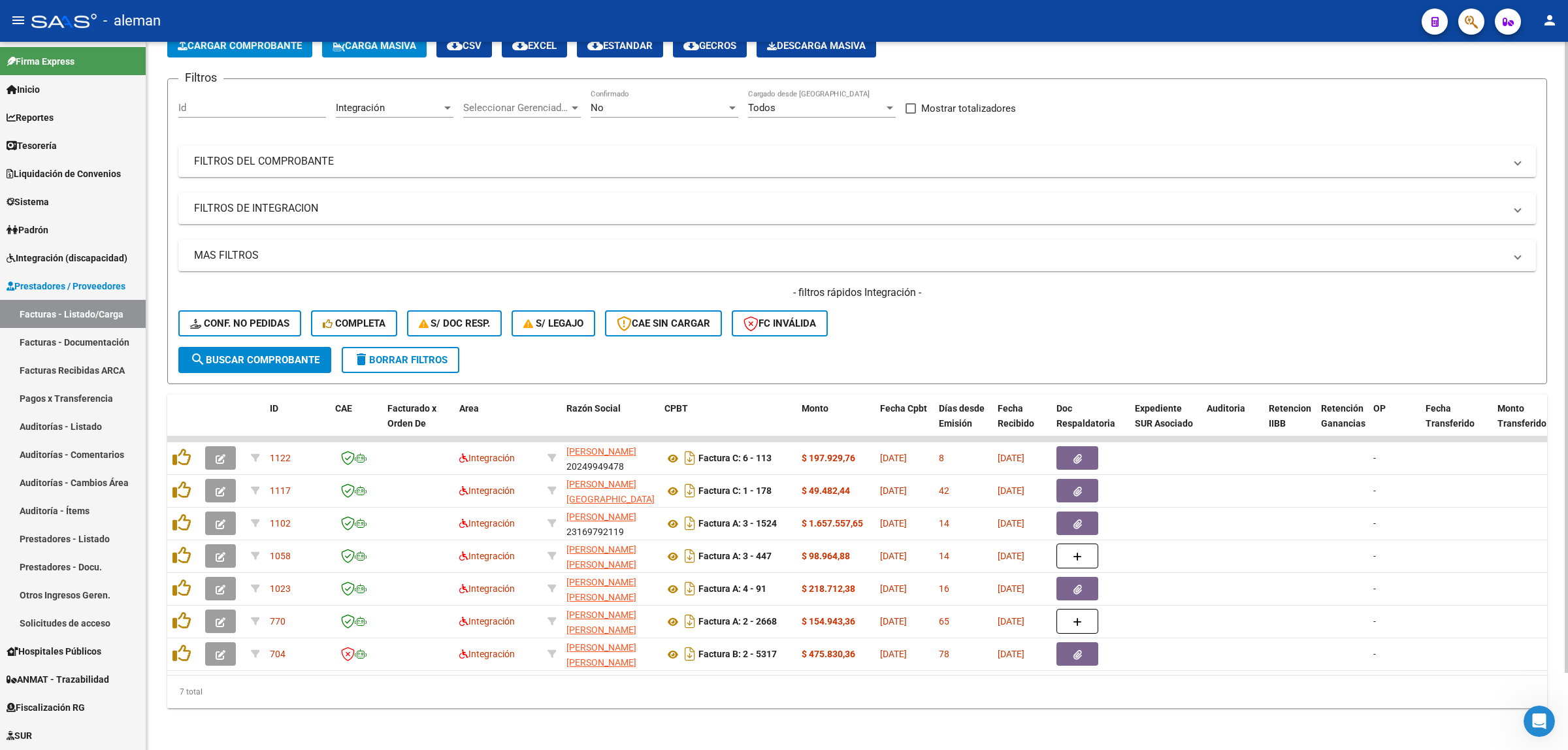
click at [452, 730] on div "Video tutorial PRESTADORES -> Listado de CPBTs Emitidos por Prestadores / Prove…" at bounding box center [856, 358] width 1421 height 785
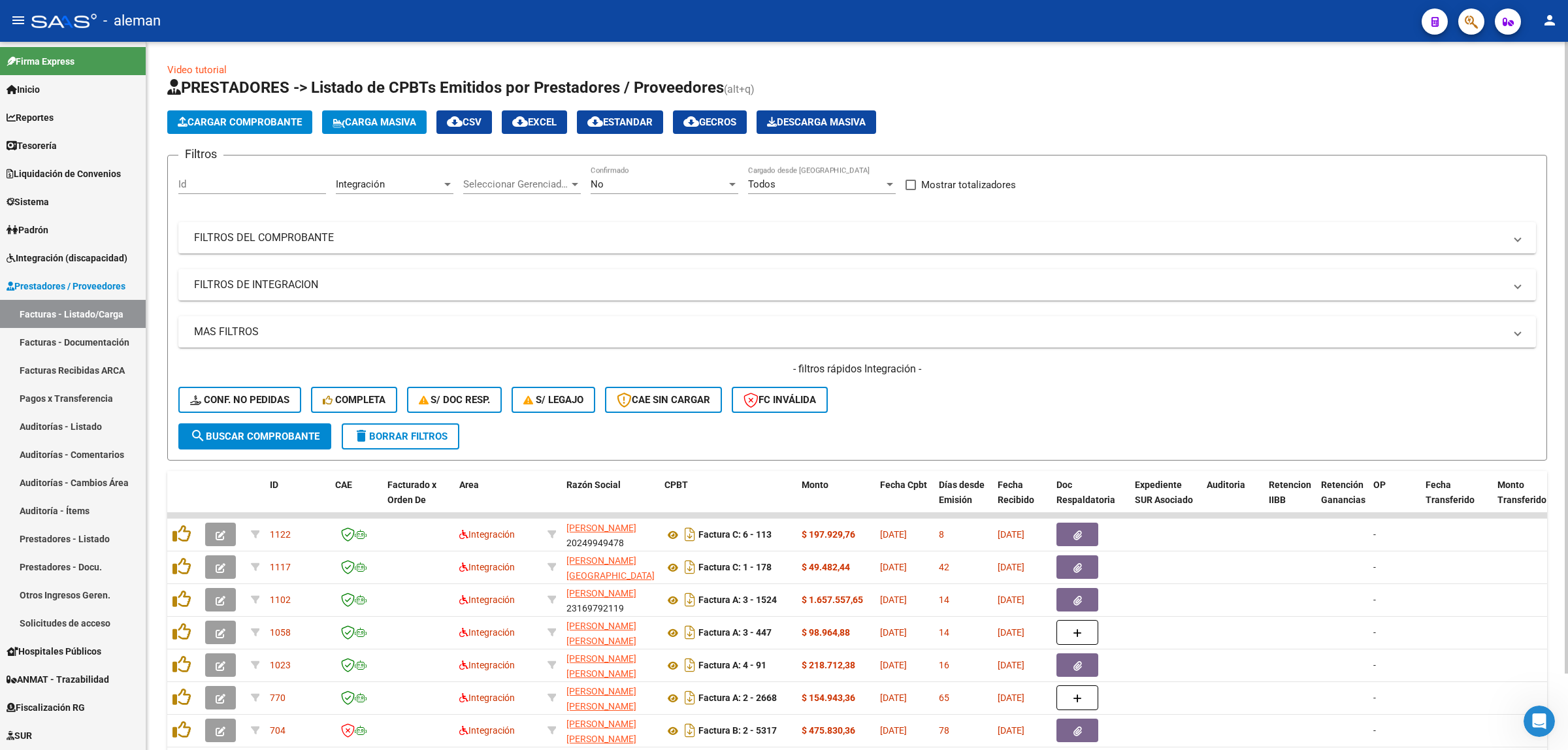
click at [208, 72] on link "Video tutorial" at bounding box center [196, 69] width 59 height 12
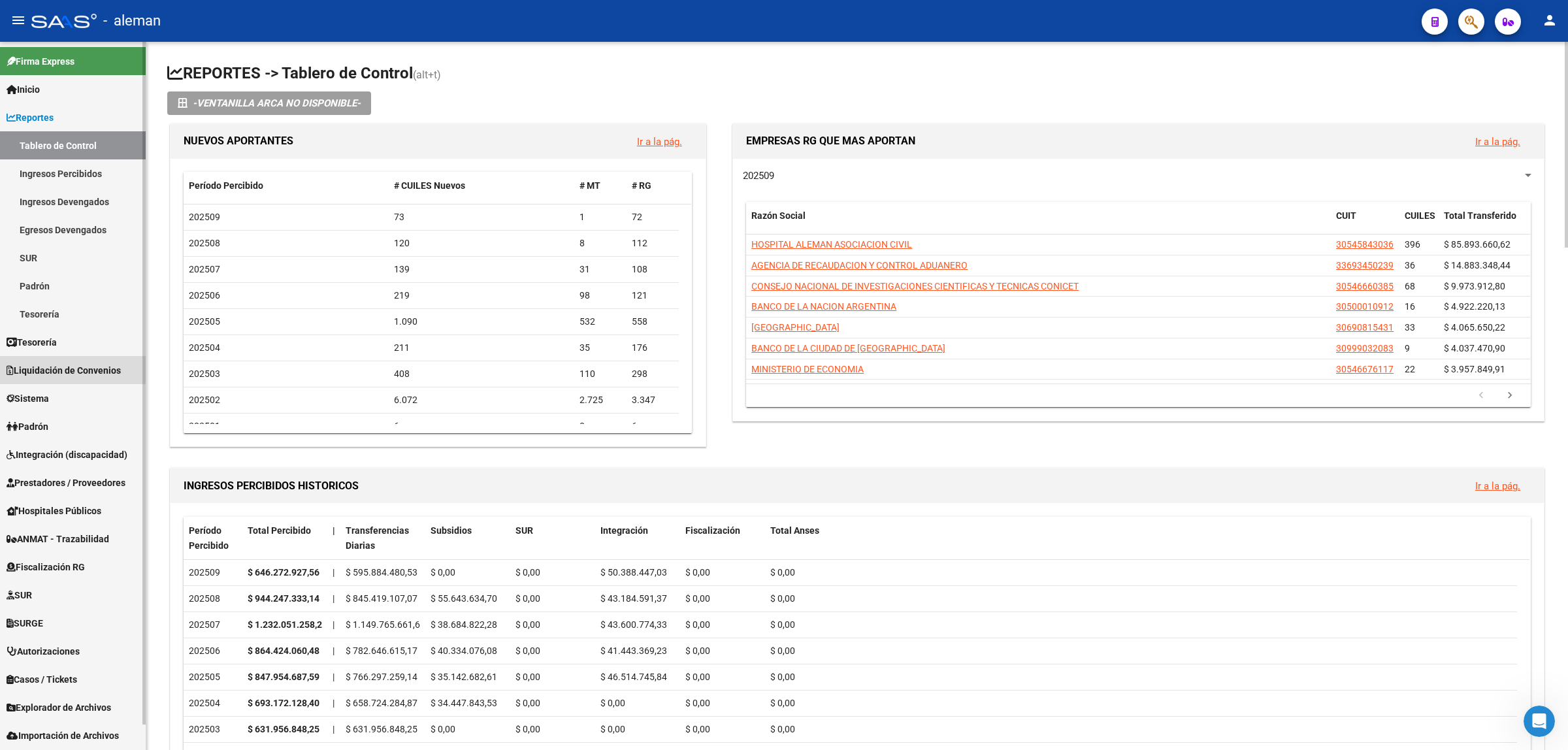
click at [38, 366] on span "Liquidación de Convenios" at bounding box center [63, 370] width 114 height 14
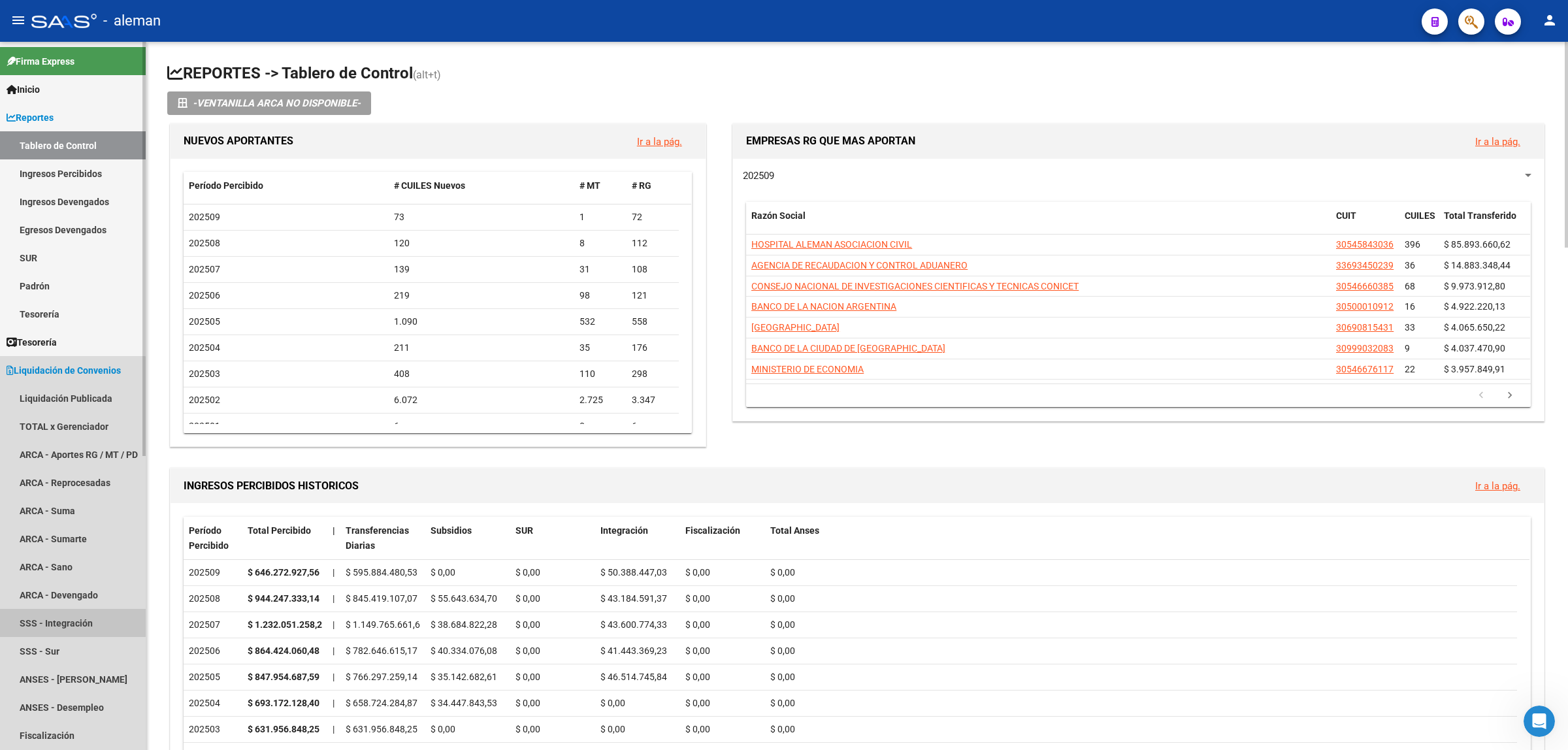
click at [40, 617] on link "SSS - Integración" at bounding box center [73, 624] width 146 height 28
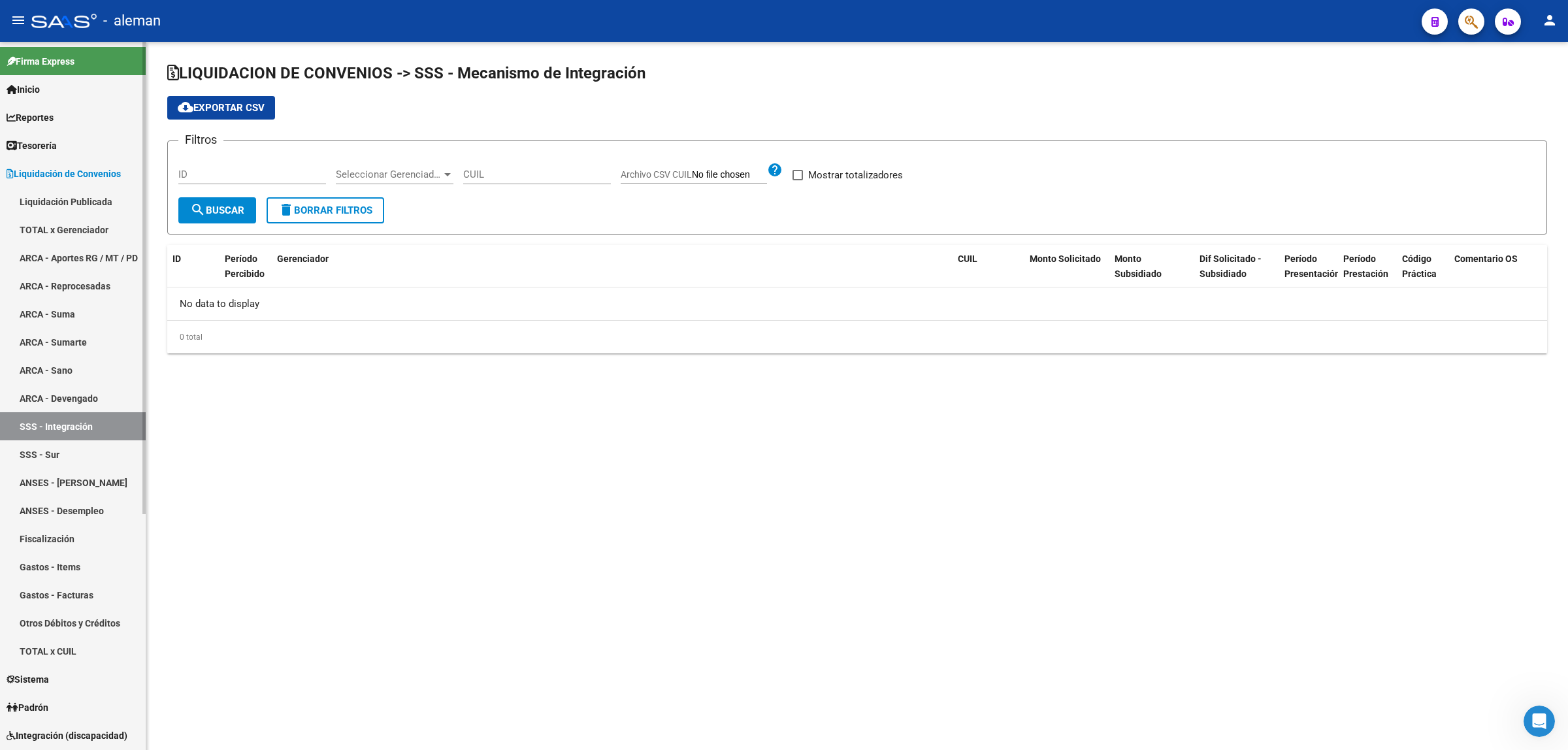
checkbox input "true"
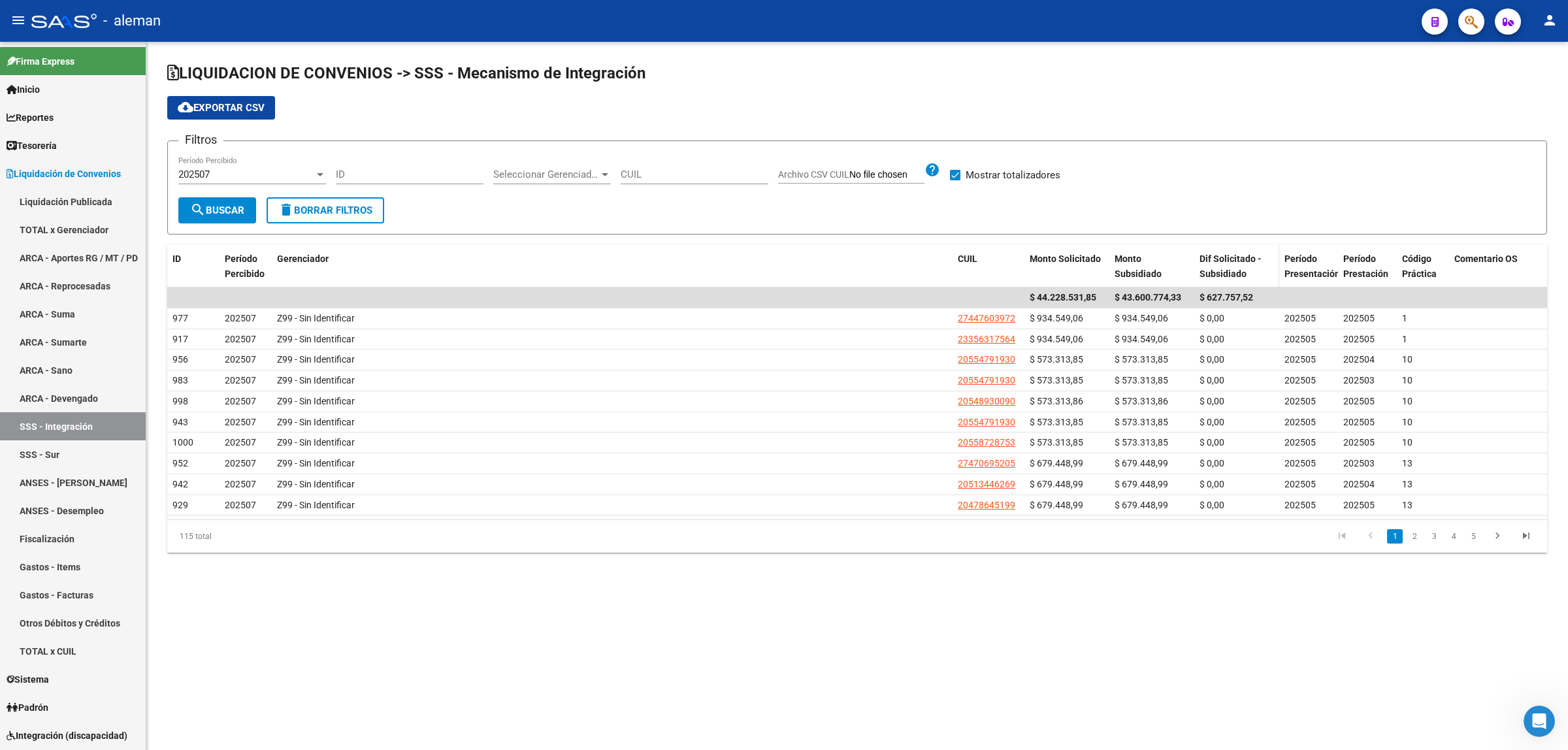
click at [1229, 267] on span "Dif Solicitado - Subsidiado" at bounding box center [1230, 266] width 62 height 25
click at [548, 654] on mat-sidenav-content "LIQUIDACION DE CONVENIOS -> SSS - Mecanismo de Integración cloud_download Expor…" at bounding box center [856, 396] width 1421 height 708
click at [239, 268] on span "Período Percibido" at bounding box center [245, 266] width 40 height 25
click at [1223, 276] on span "Dif Solicitado - Subsidiado" at bounding box center [1230, 266] width 62 height 25
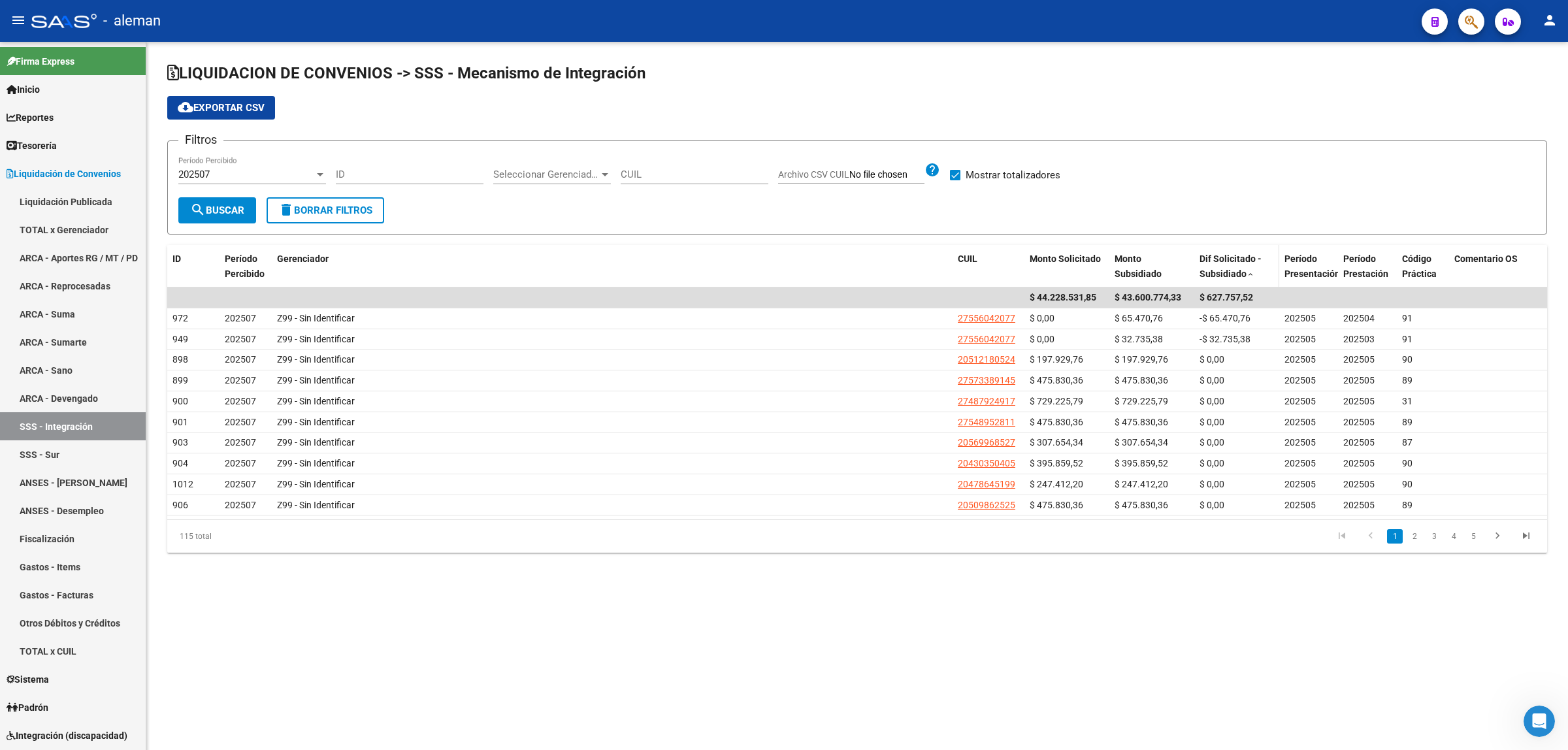
click at [1223, 276] on span "Dif Solicitado - Subsidiado" at bounding box center [1230, 266] width 62 height 25
click at [1228, 275] on span "Dif Solicitado - Subsidiado" at bounding box center [1230, 266] width 62 height 25
click at [1413, 544] on link "2" at bounding box center [1414, 537] width 16 height 14
click at [1396, 544] on link "1" at bounding box center [1395, 537] width 16 height 14
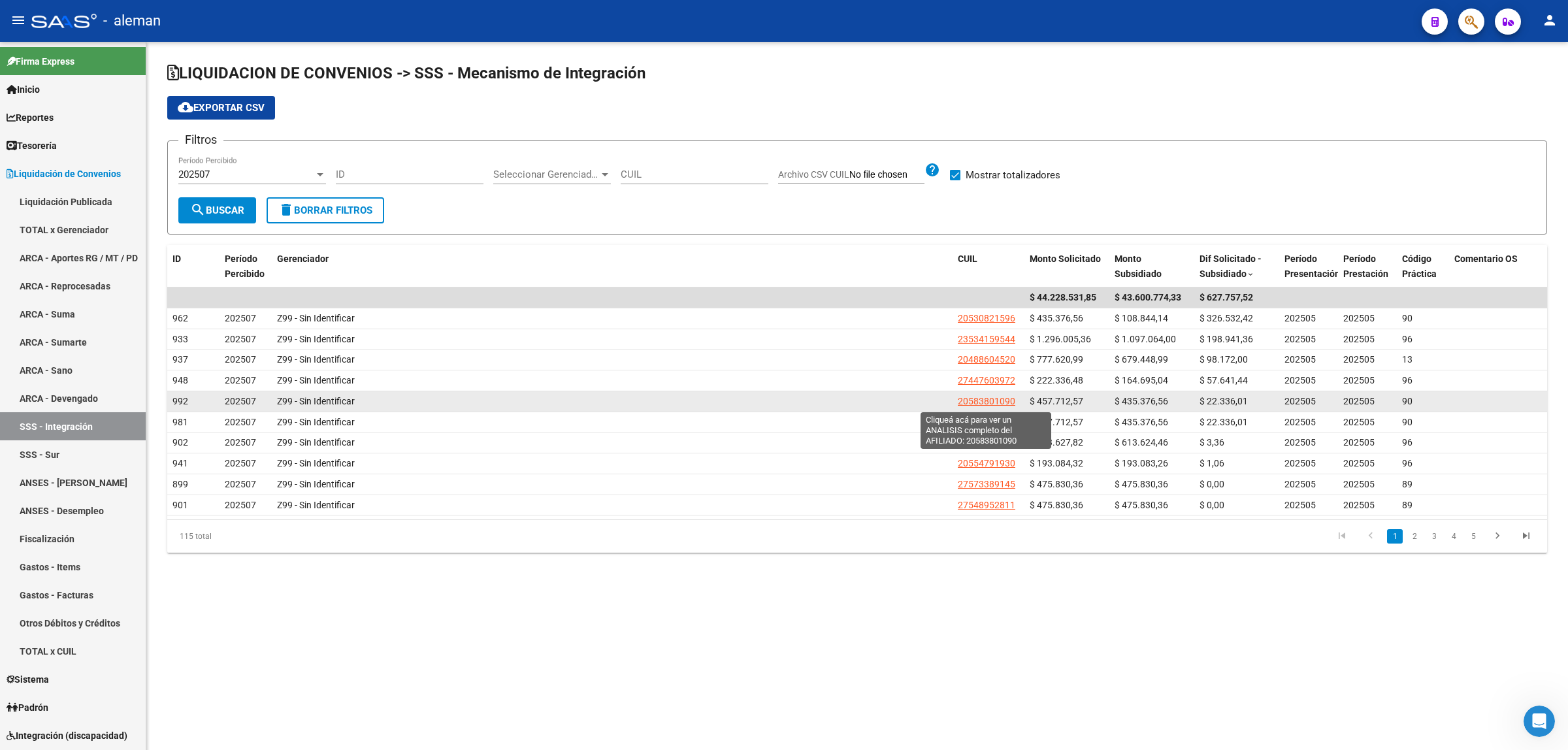
click at [1006, 403] on span "20583801090" at bounding box center [986, 401] width 58 height 10
type textarea "20583801090"
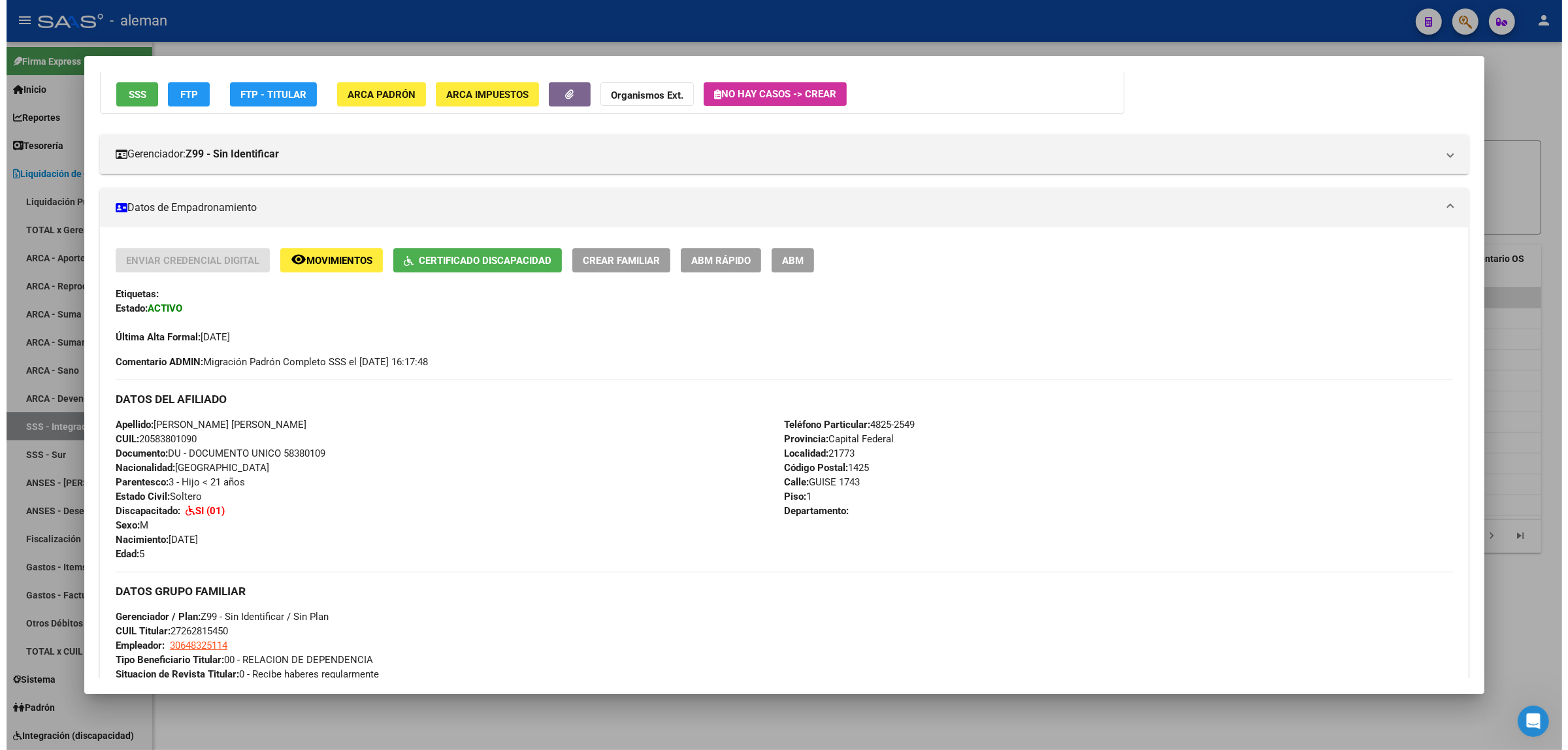
scroll to position [81, 0]
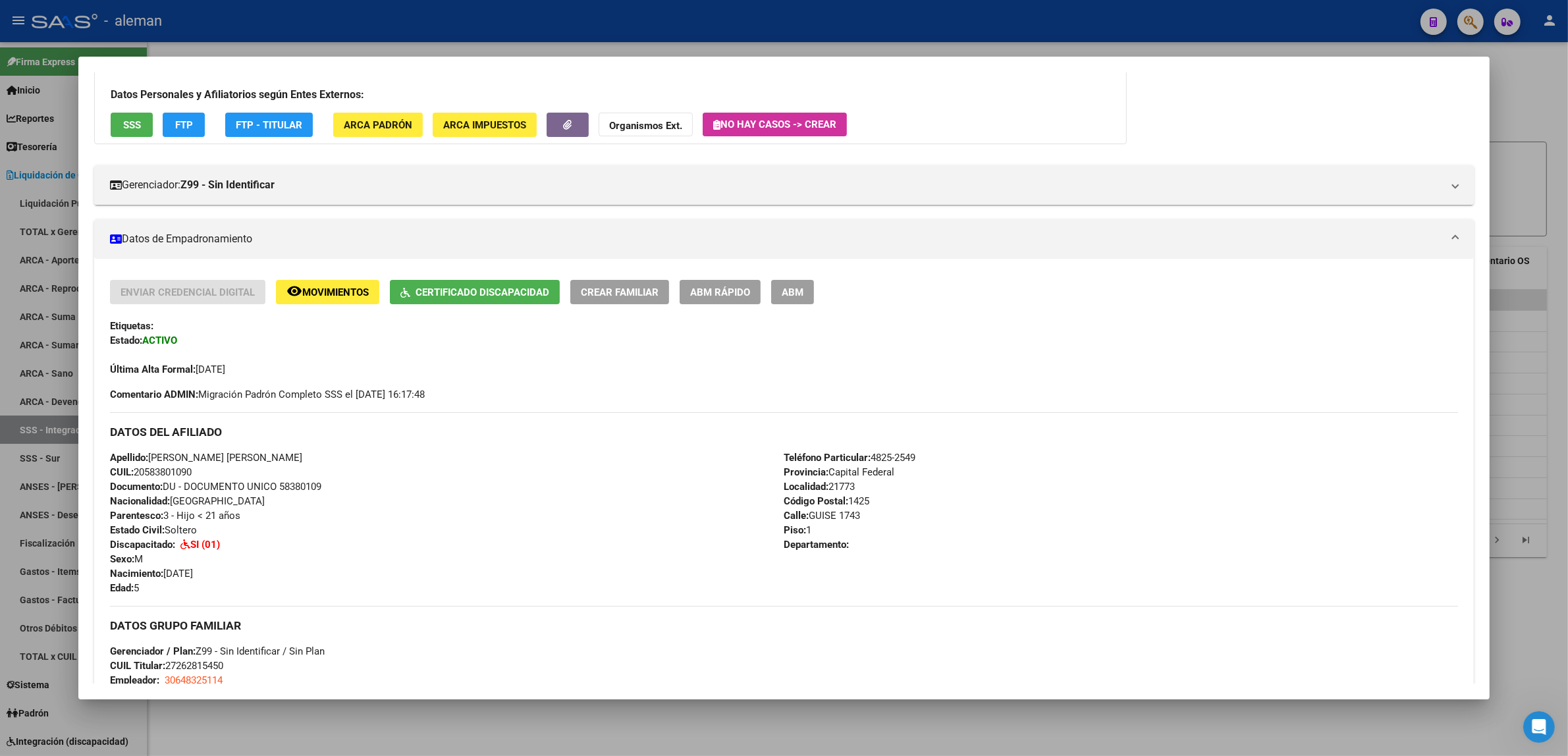
click at [1513, 400] on div at bounding box center [784, 378] width 1568 height 756
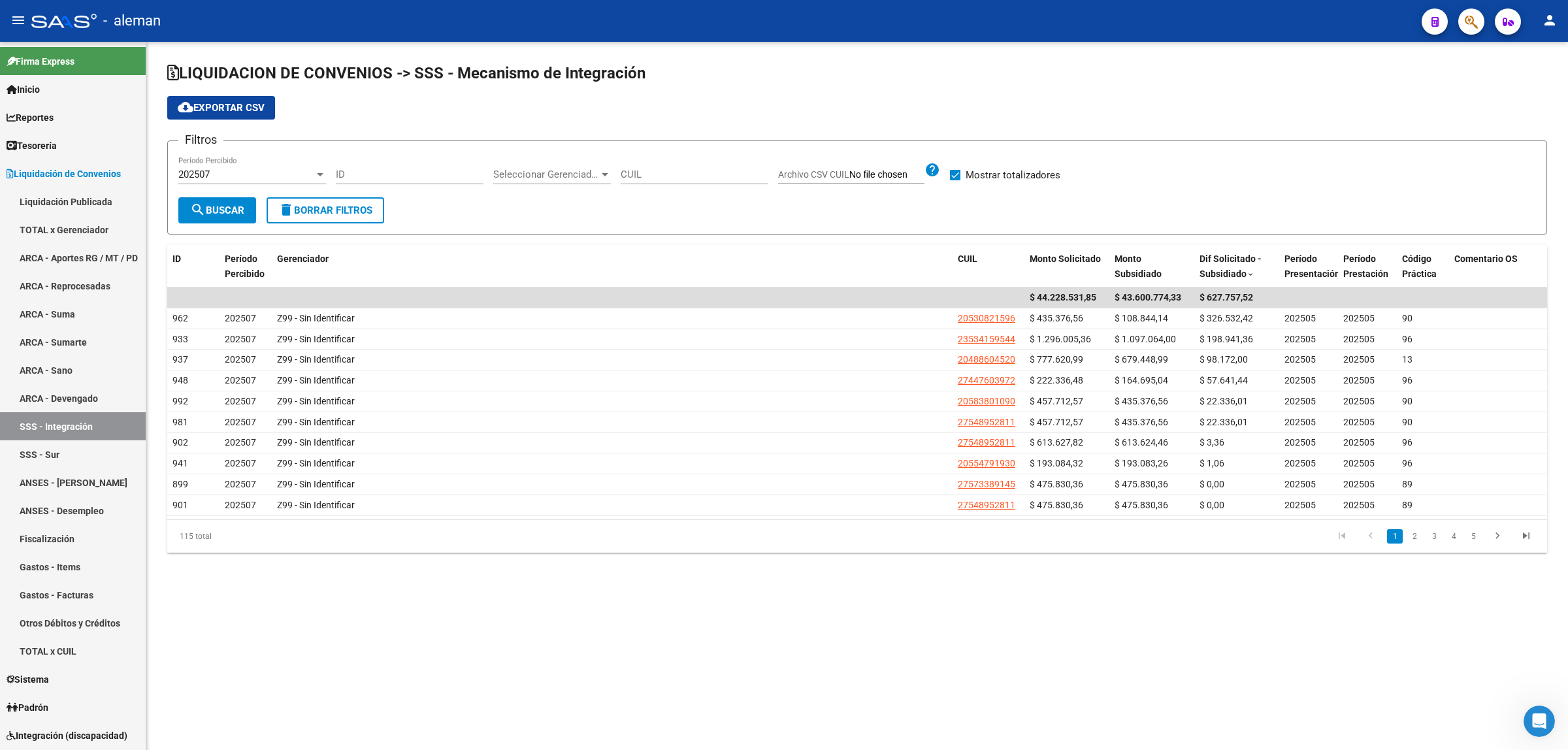
click at [438, 594] on div "LIQUIDACION DE CONVENIOS -> SSS - Mecanismo de Integración cloud_download Expor…" at bounding box center [856, 318] width 1421 height 553
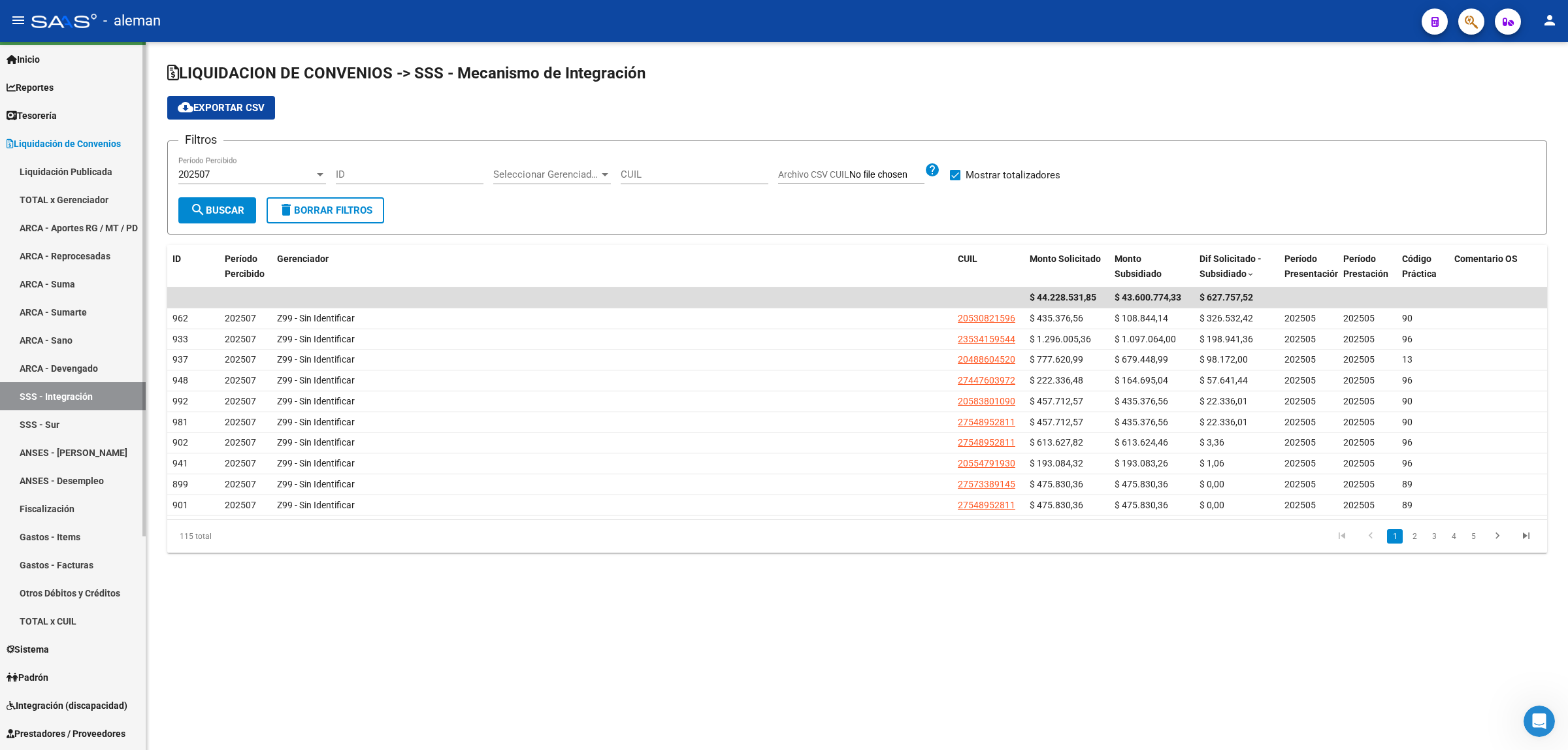
scroll to position [0, 0]
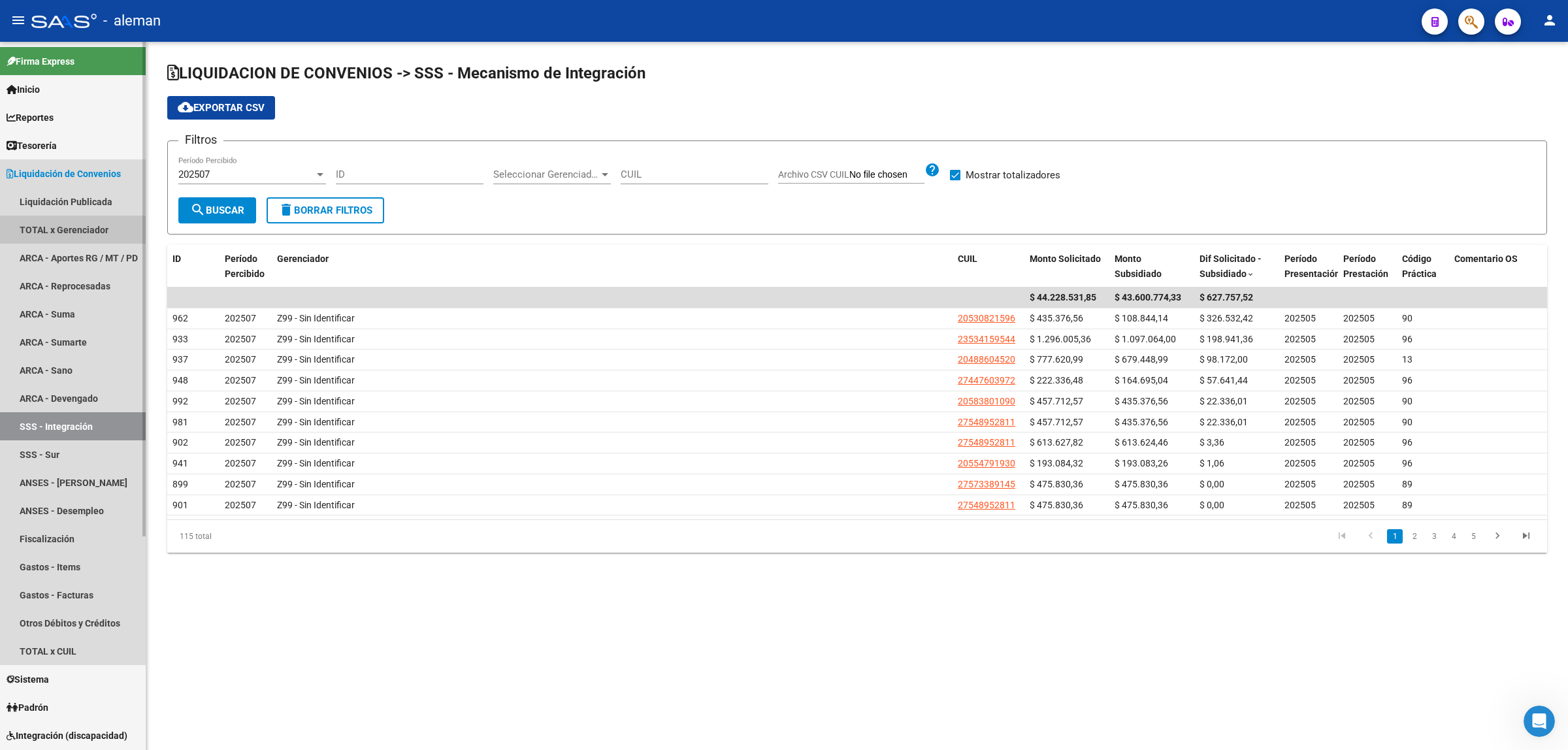
click at [56, 232] on link "TOTAL x Gerenciador" at bounding box center [73, 230] width 146 height 28
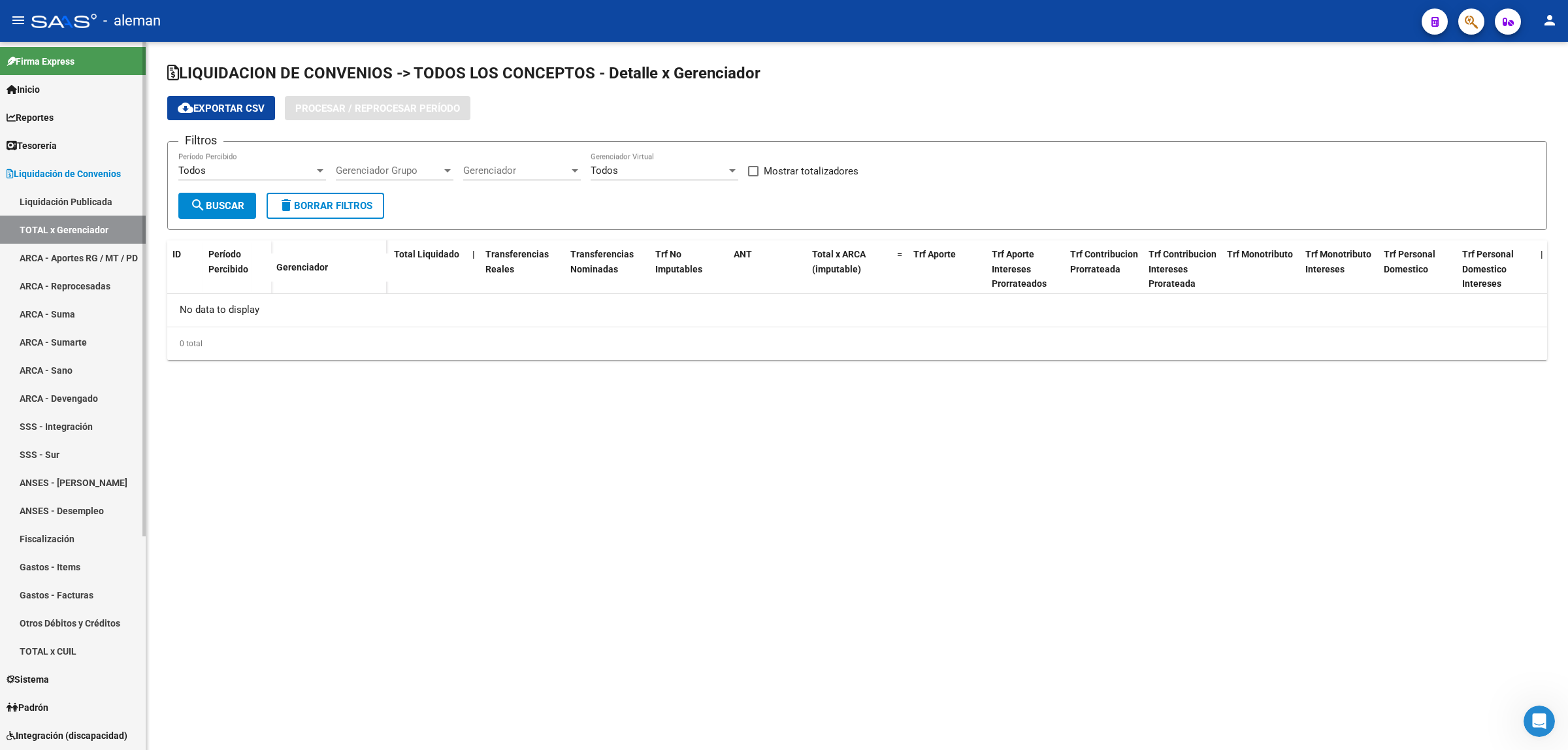
checkbox input "true"
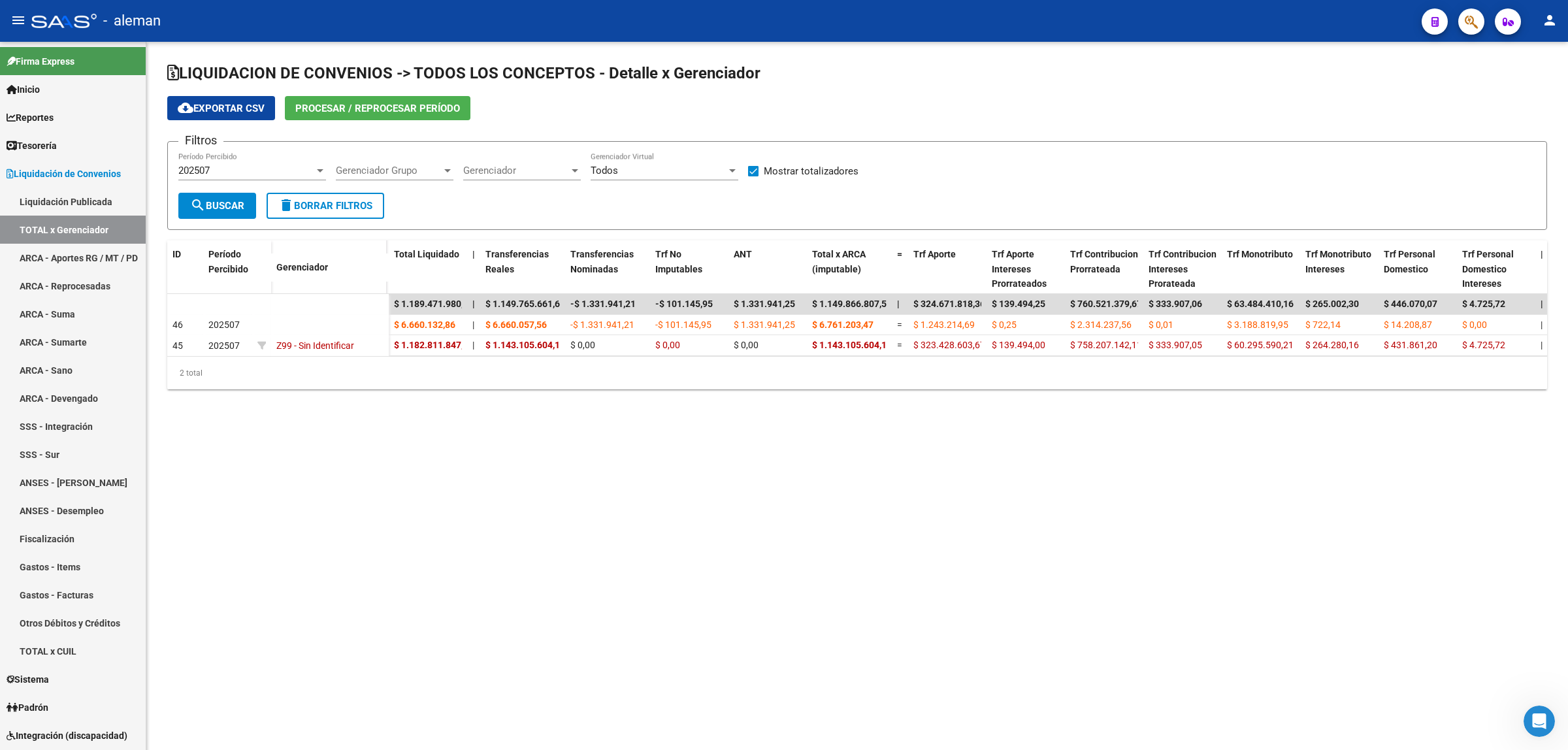
click at [569, 167] on div at bounding box center [574, 170] width 12 height 10
drag, startPoint x: 653, startPoint y: 192, endPoint x: 598, endPoint y: 187, distance: 55.2
click at [654, 192] on div at bounding box center [784, 375] width 1568 height 750
click at [447, 165] on div at bounding box center [447, 170] width 12 height 10
click at [582, 203] on div at bounding box center [784, 375] width 1568 height 750
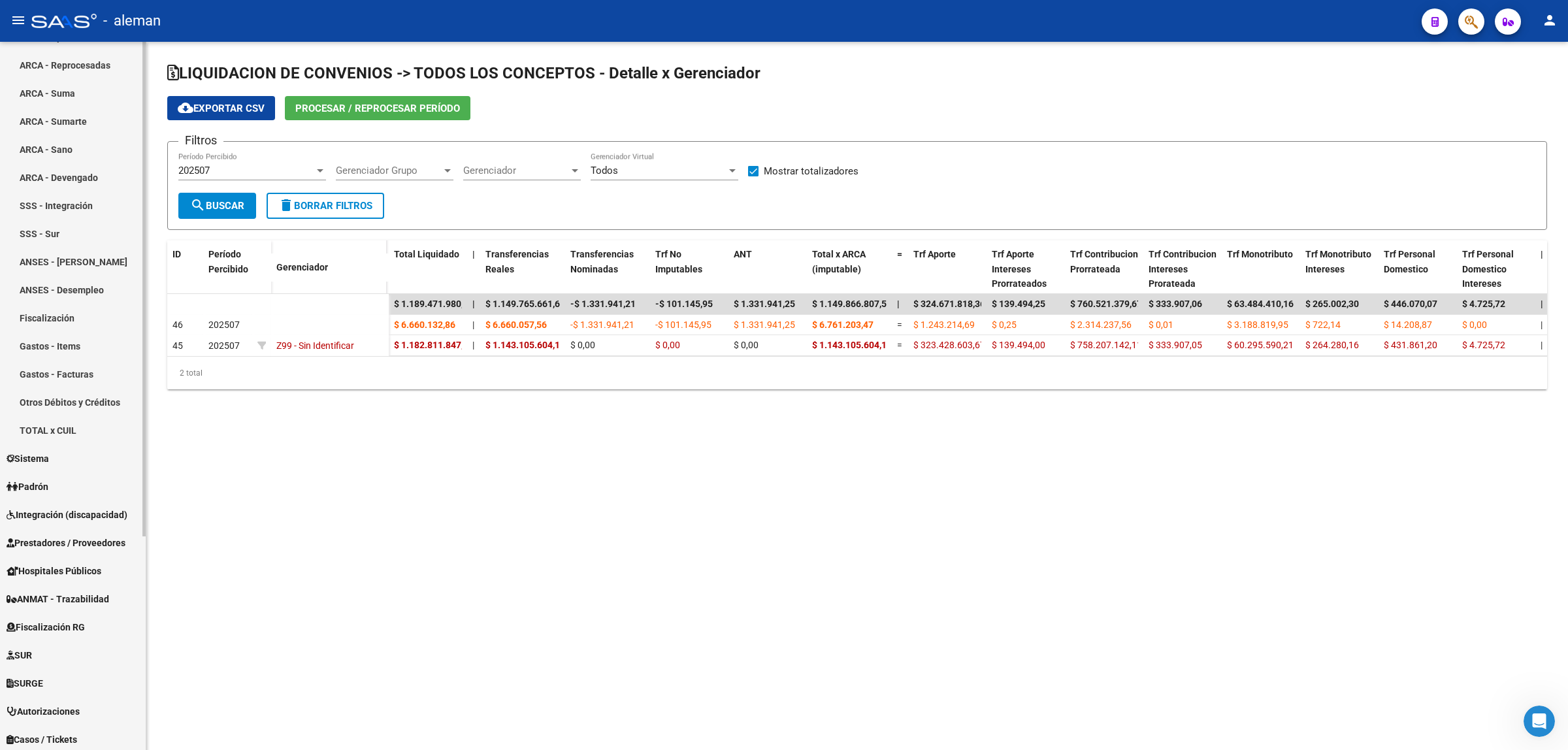
scroll to position [245, 0]
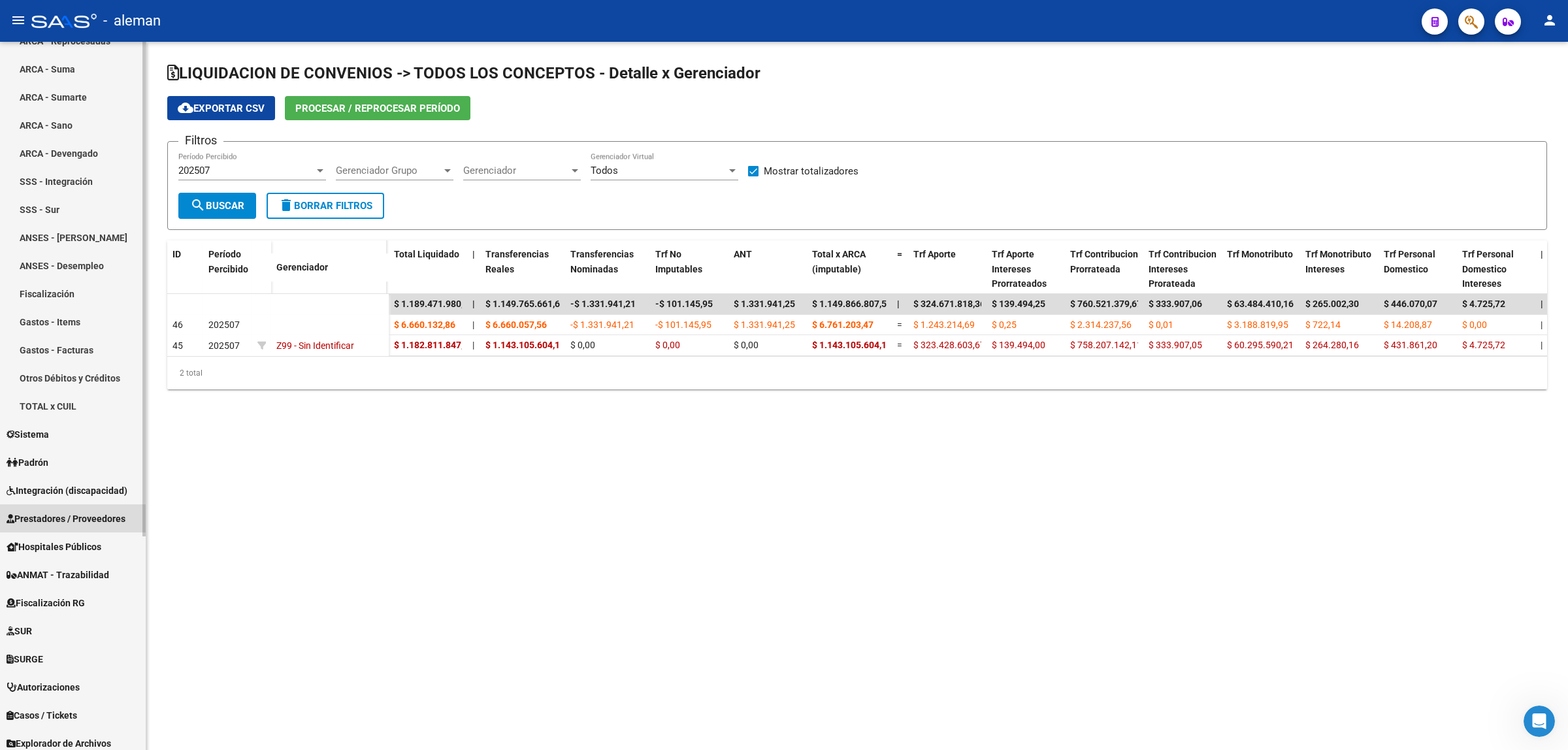
click at [86, 508] on link "Prestadores / Proveedores" at bounding box center [73, 519] width 146 height 28
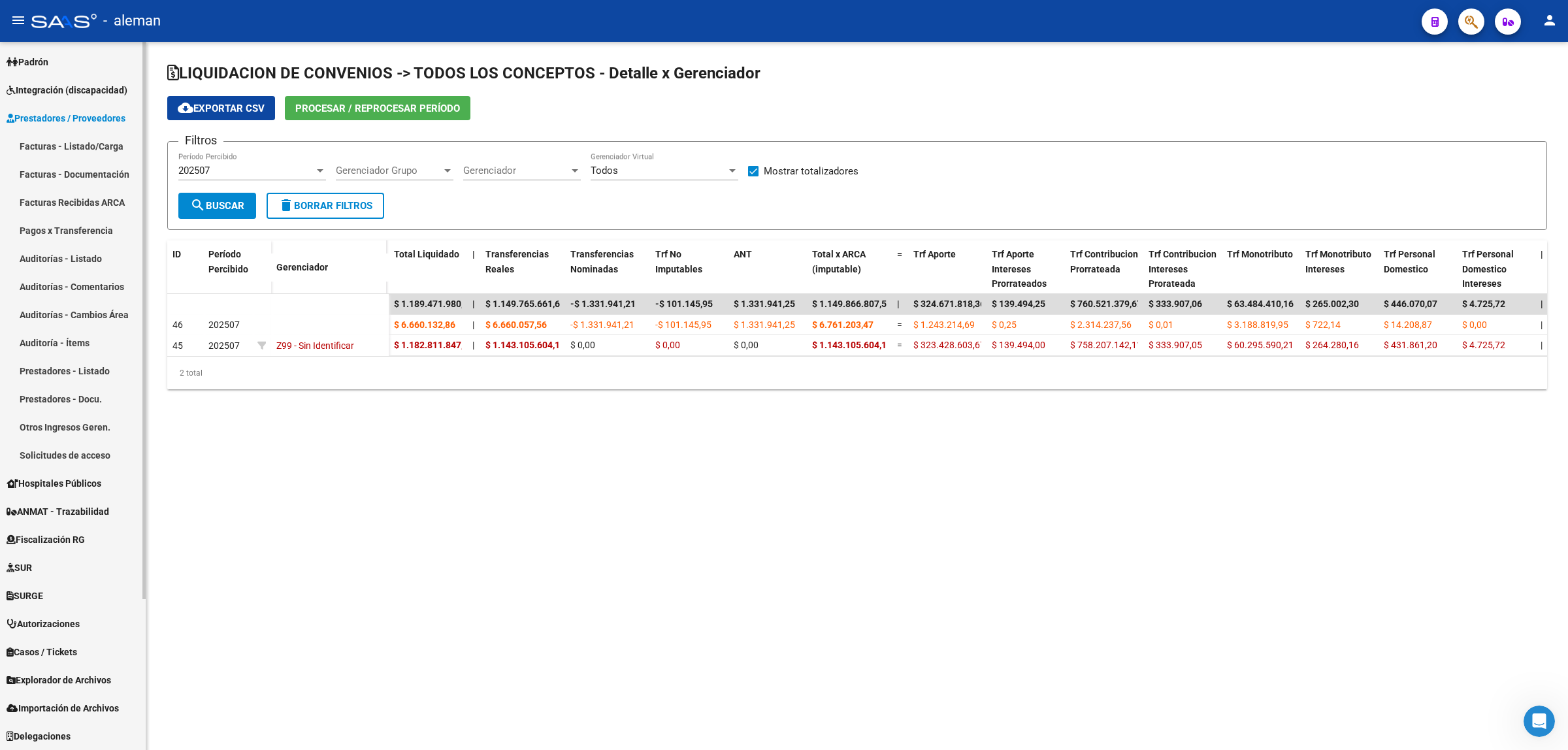
scroll to position [167, 0]
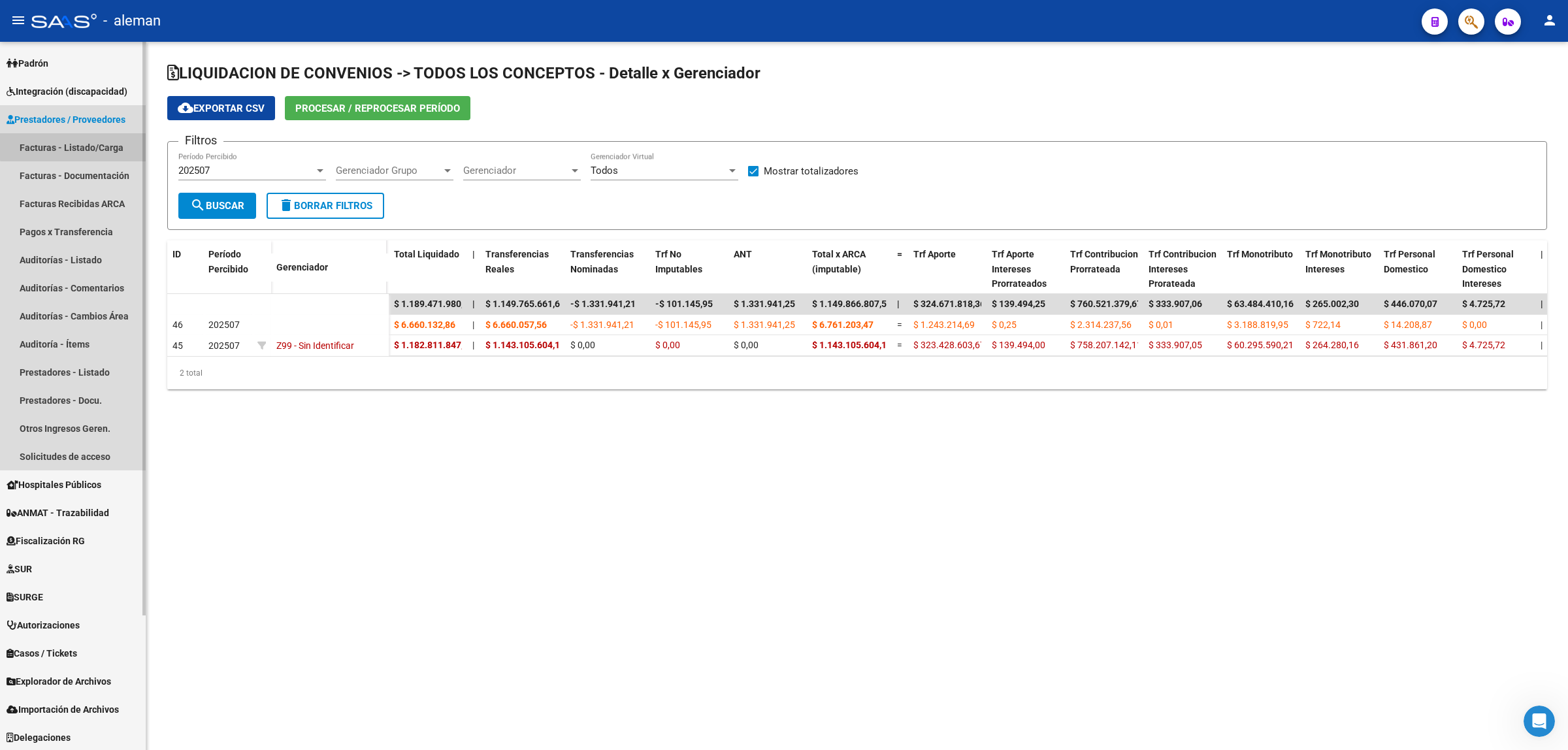
click at [93, 141] on link "Facturas - Listado/Carga" at bounding box center [73, 148] width 146 height 28
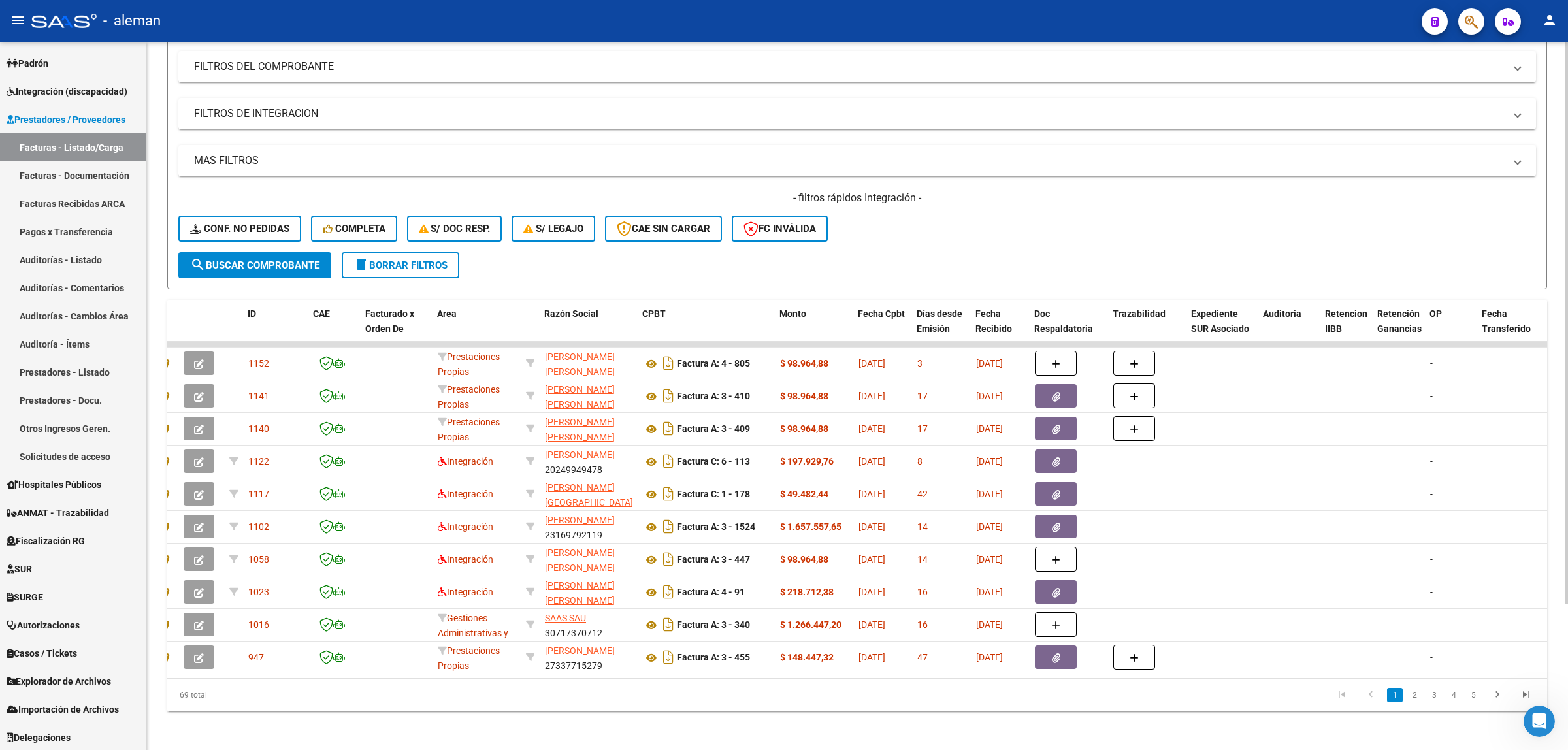
scroll to position [184, 0]
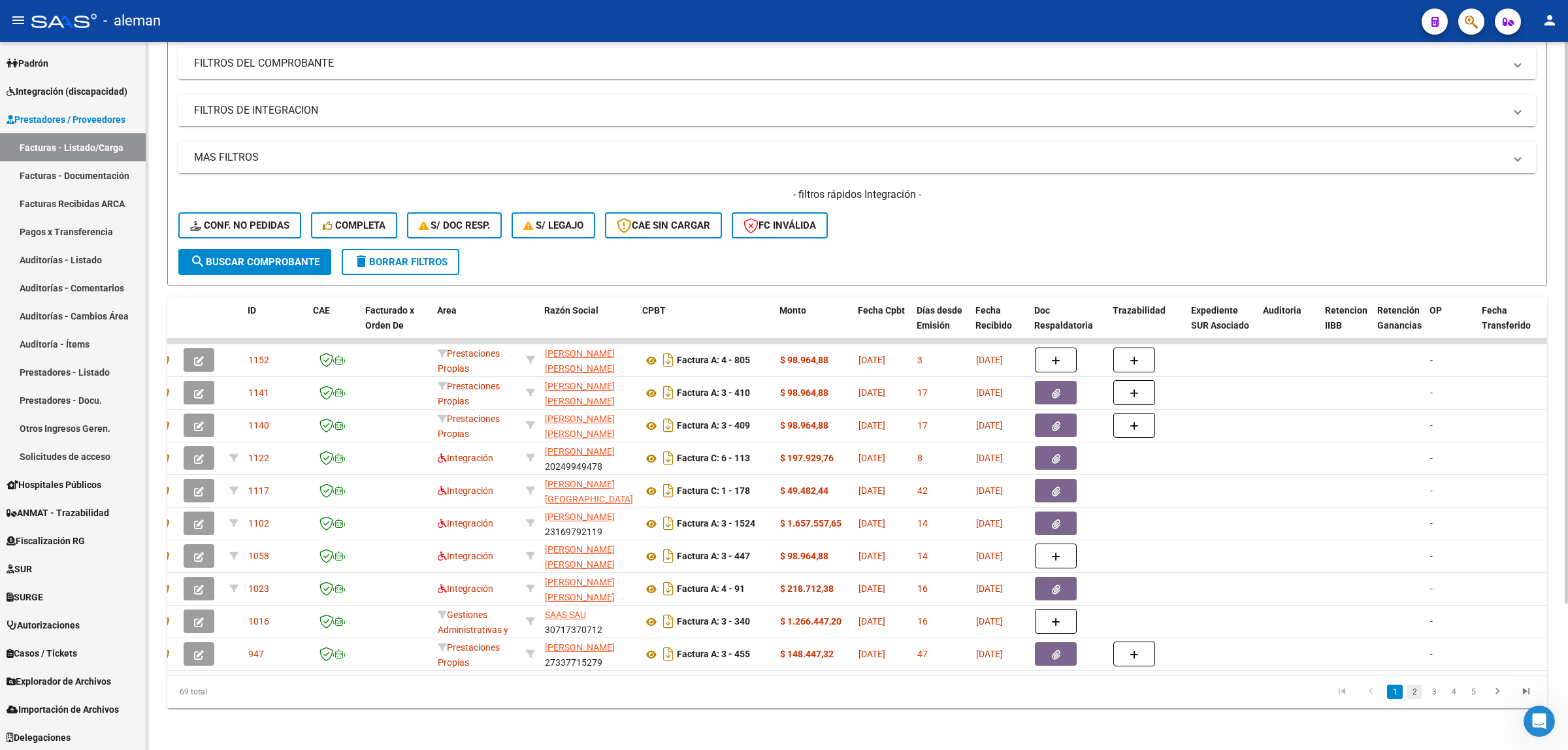
click at [1415, 693] on link "2" at bounding box center [1414, 692] width 16 height 14
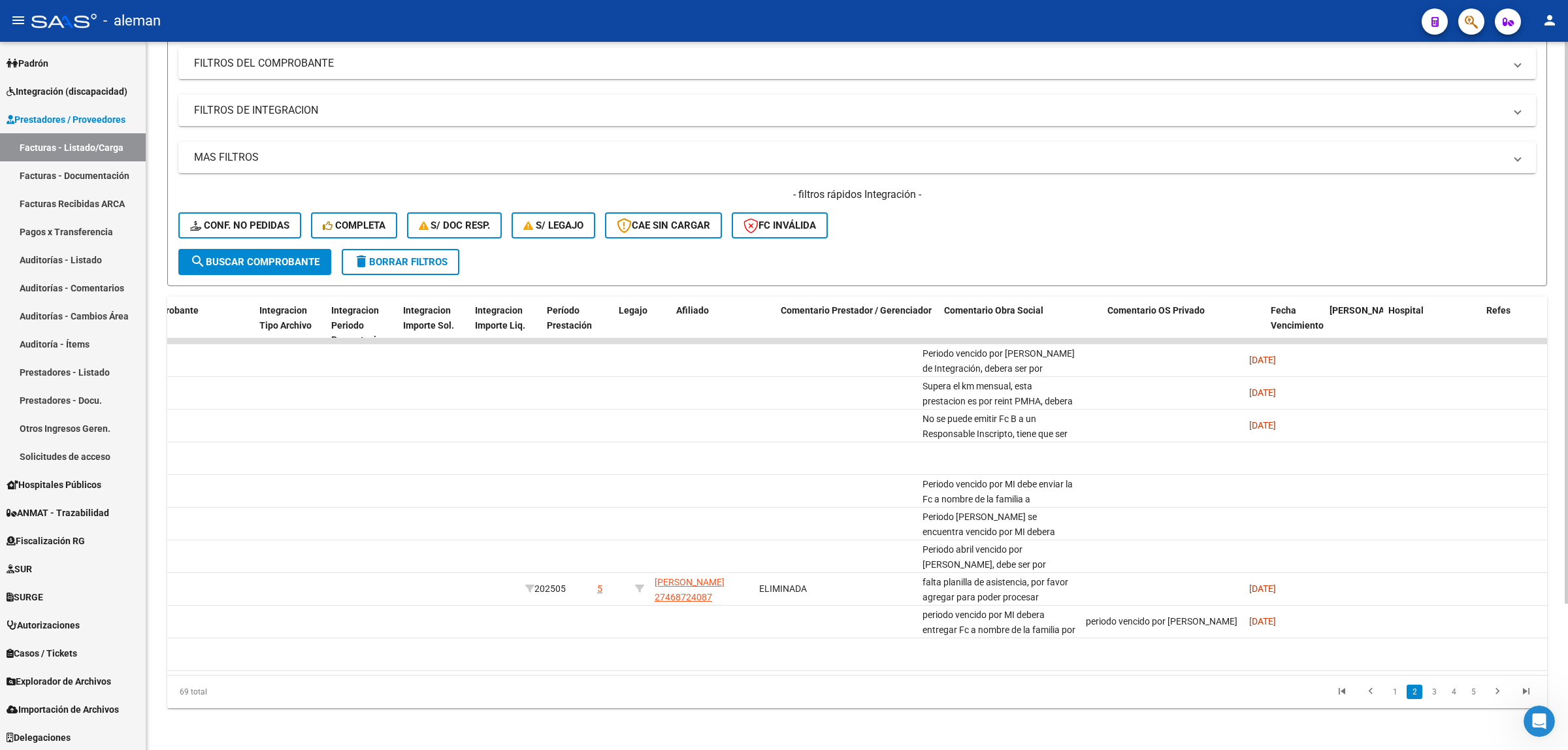
scroll to position [0, 9]
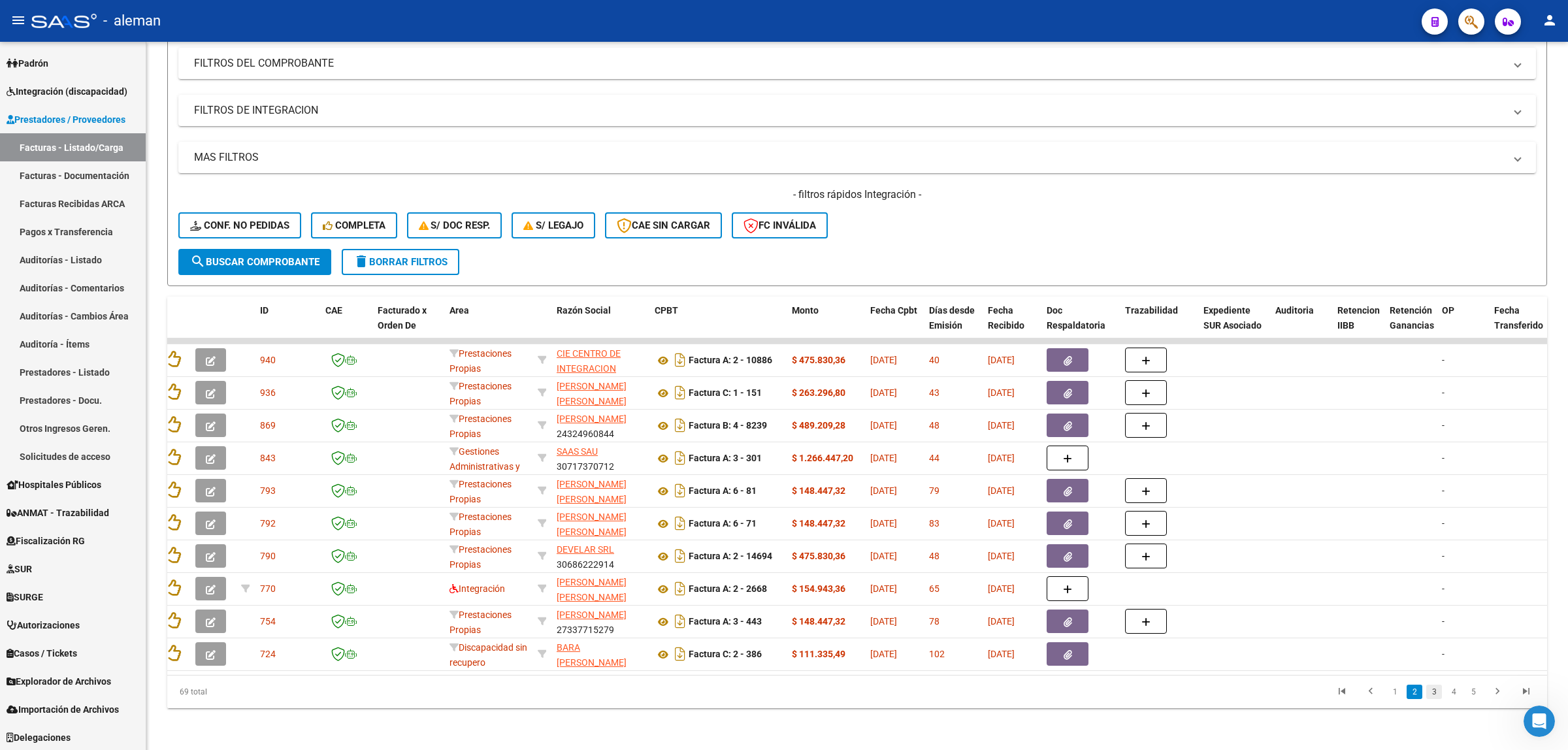
click at [1431, 693] on link "3" at bounding box center [1434, 692] width 16 height 14
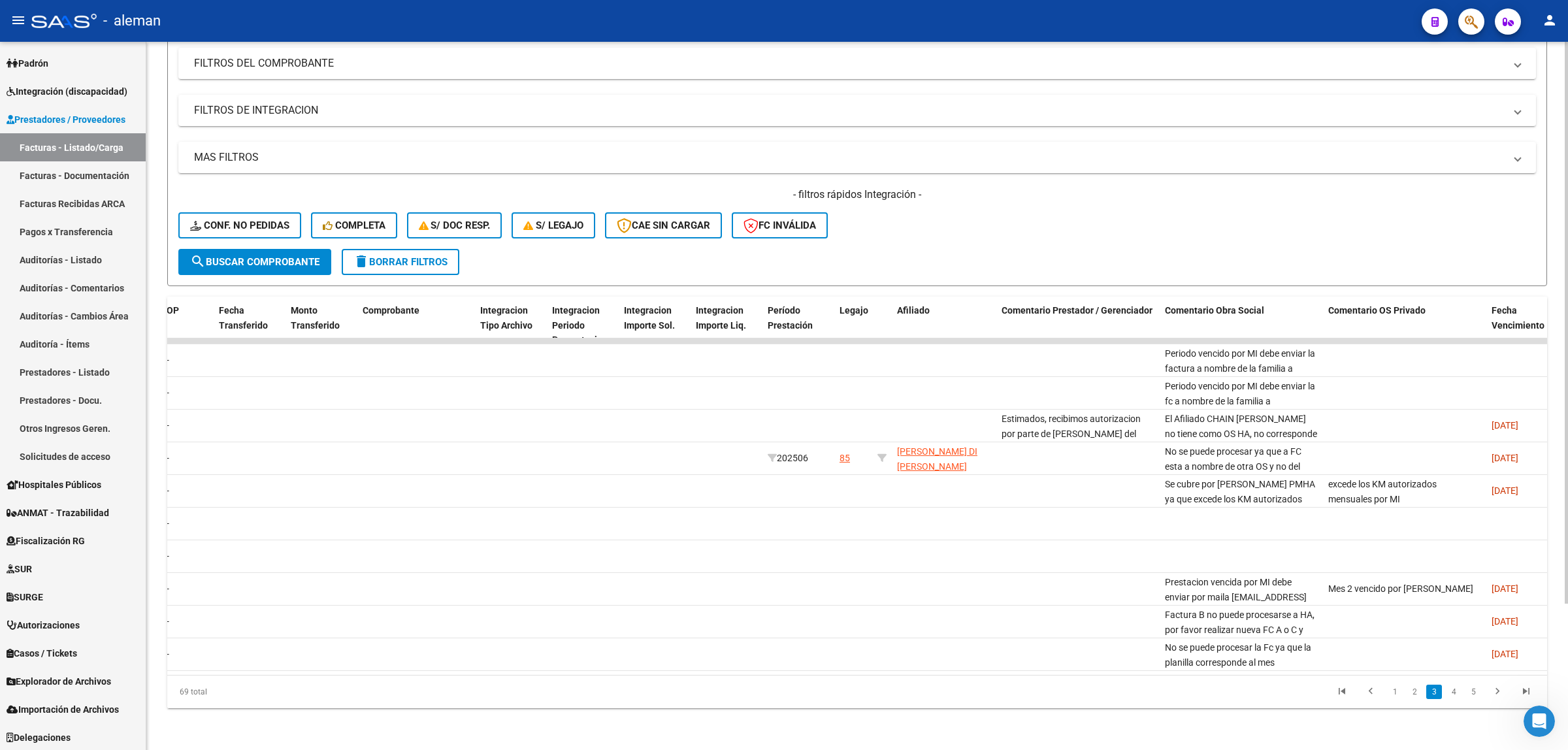
scroll to position [0, 0]
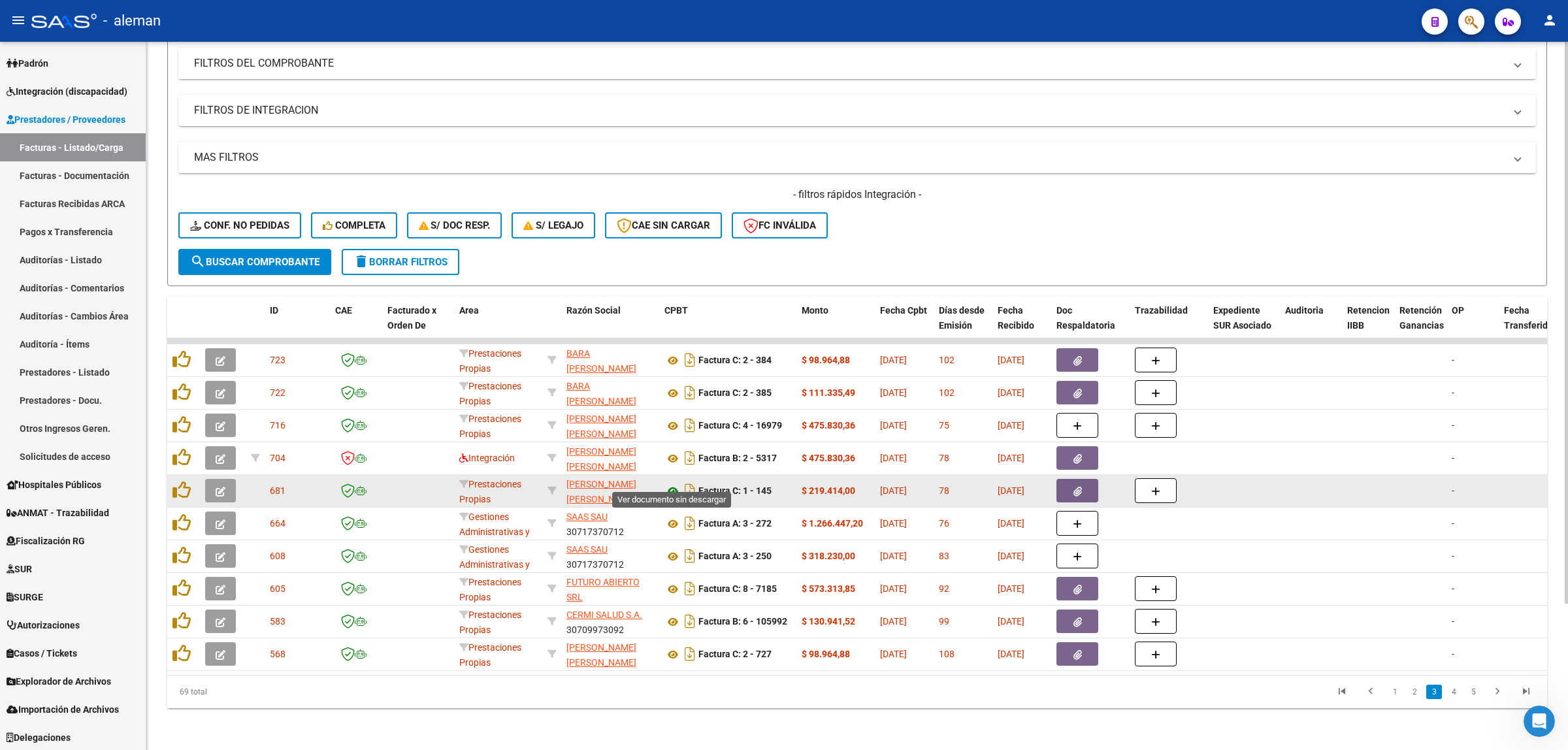
click at [670, 484] on icon at bounding box center [673, 492] width 17 height 16
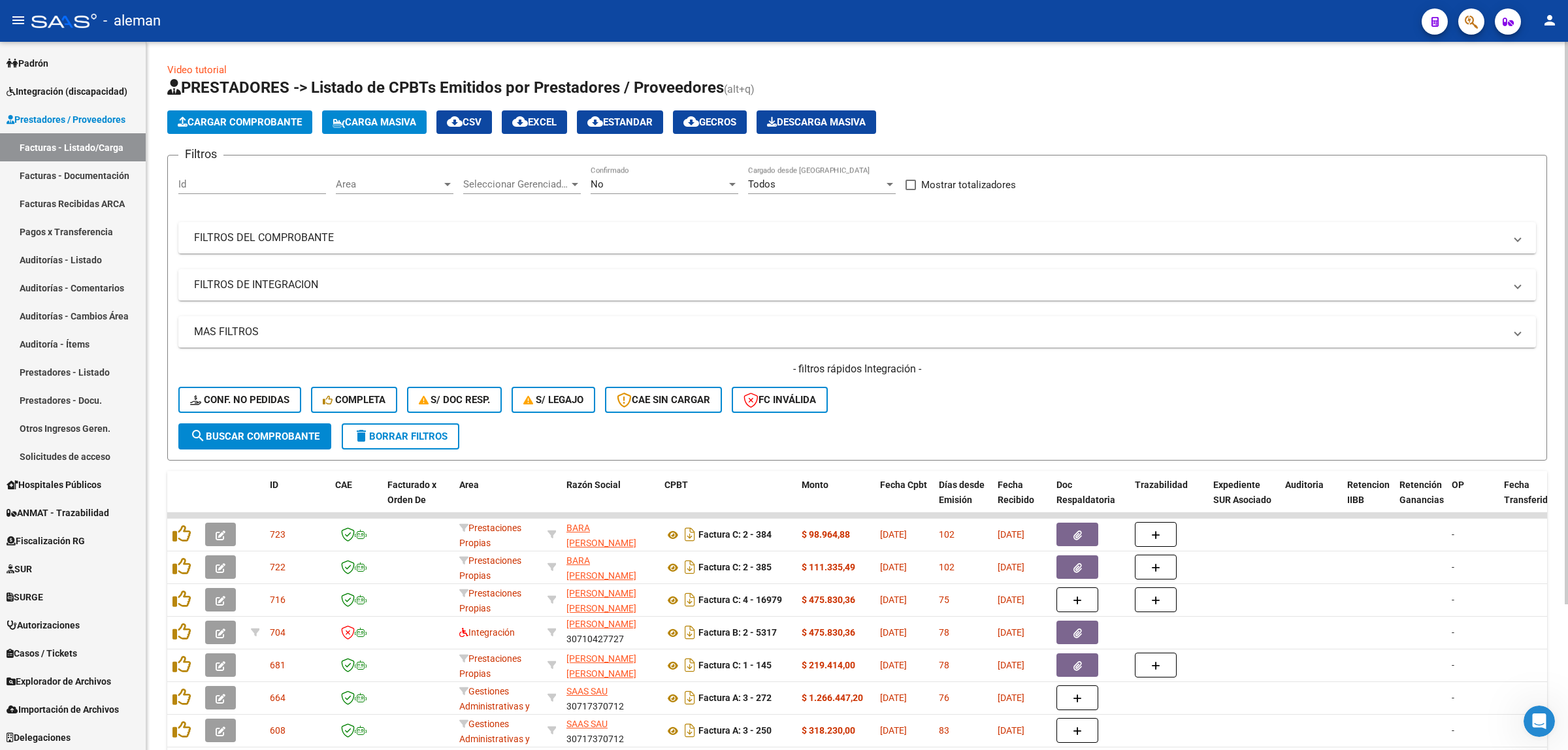
click at [442, 183] on div at bounding box center [447, 184] width 12 height 10
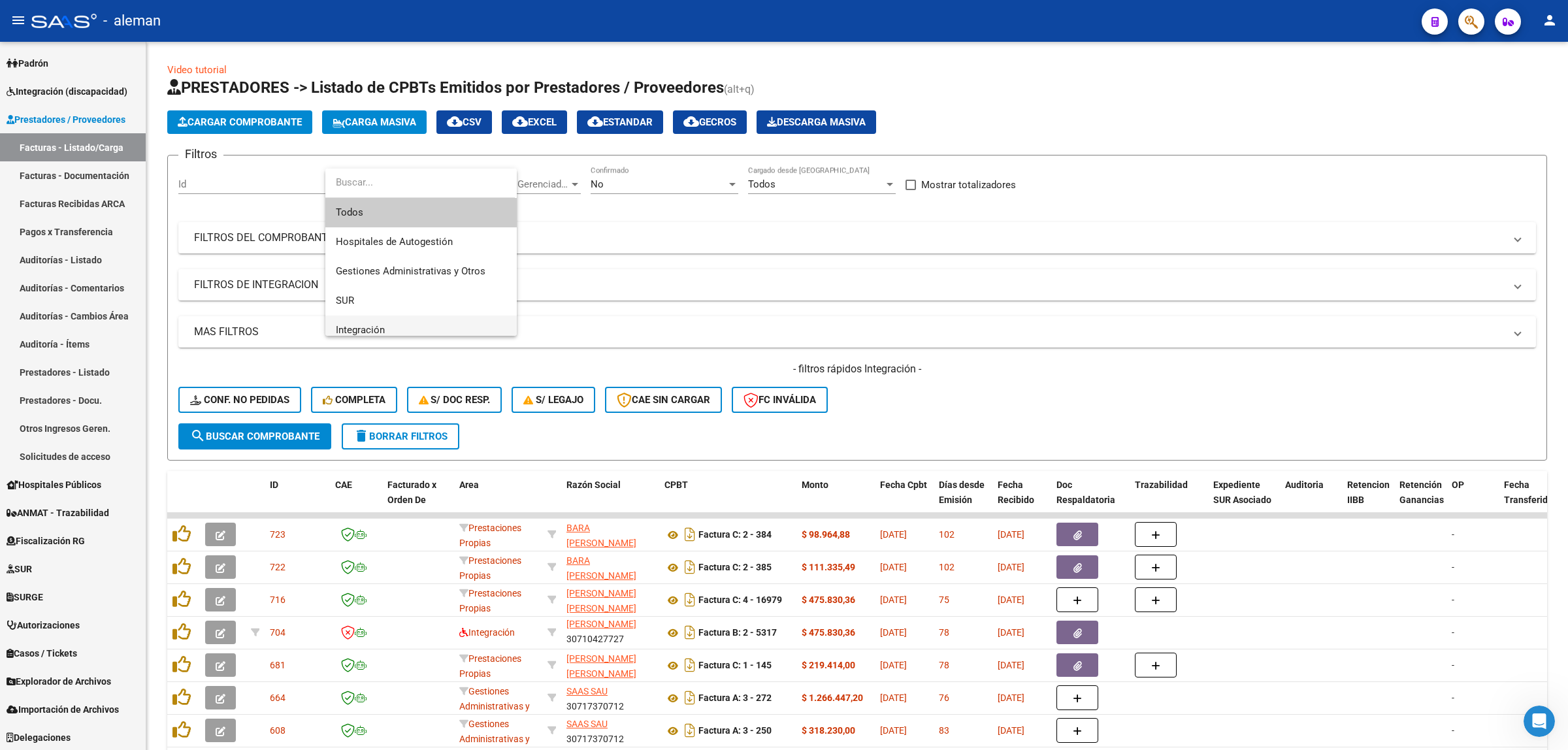
click at [387, 327] on span "Integración" at bounding box center [421, 330] width 170 height 29
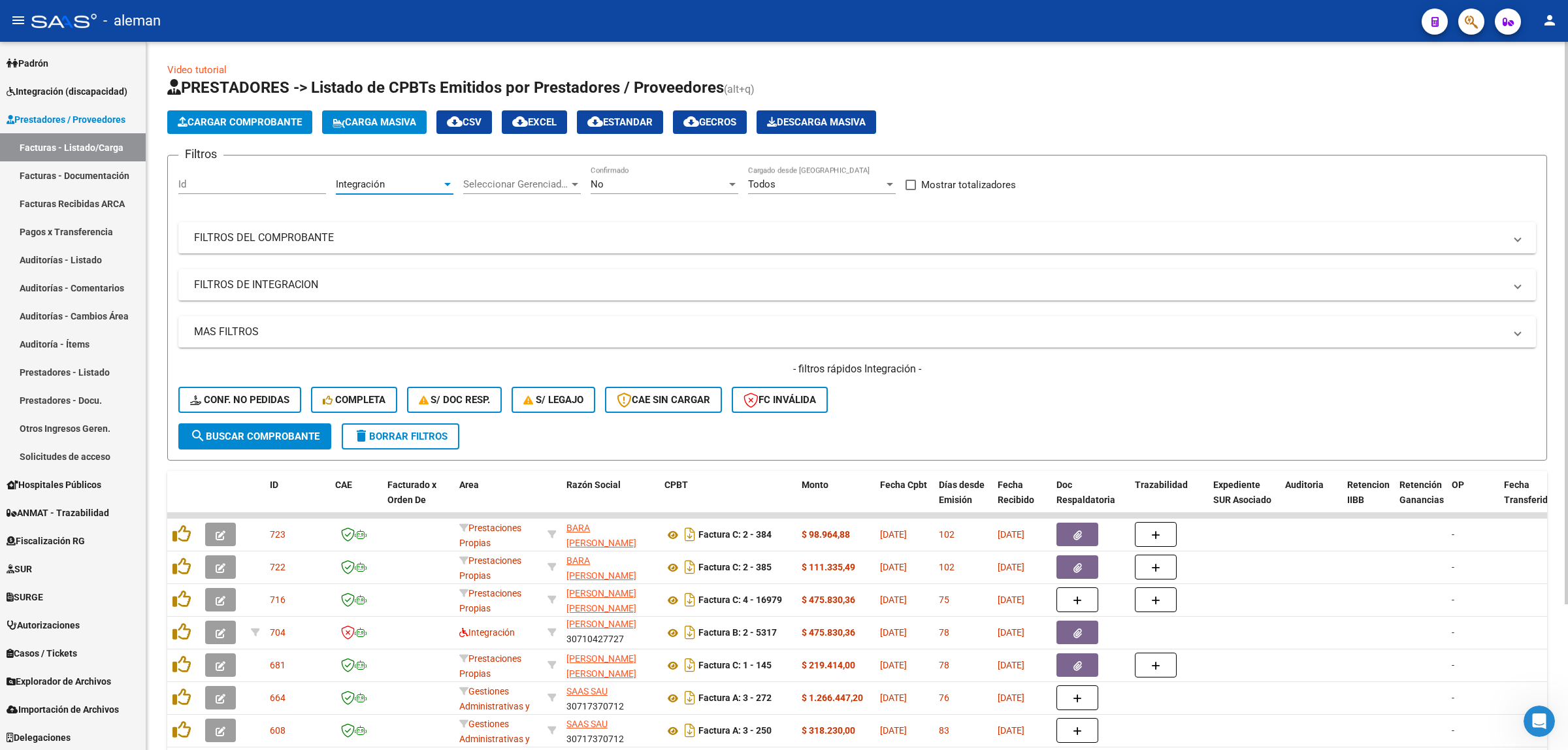
click at [294, 441] on button "search Buscar Comprobante" at bounding box center [255, 436] width 153 height 26
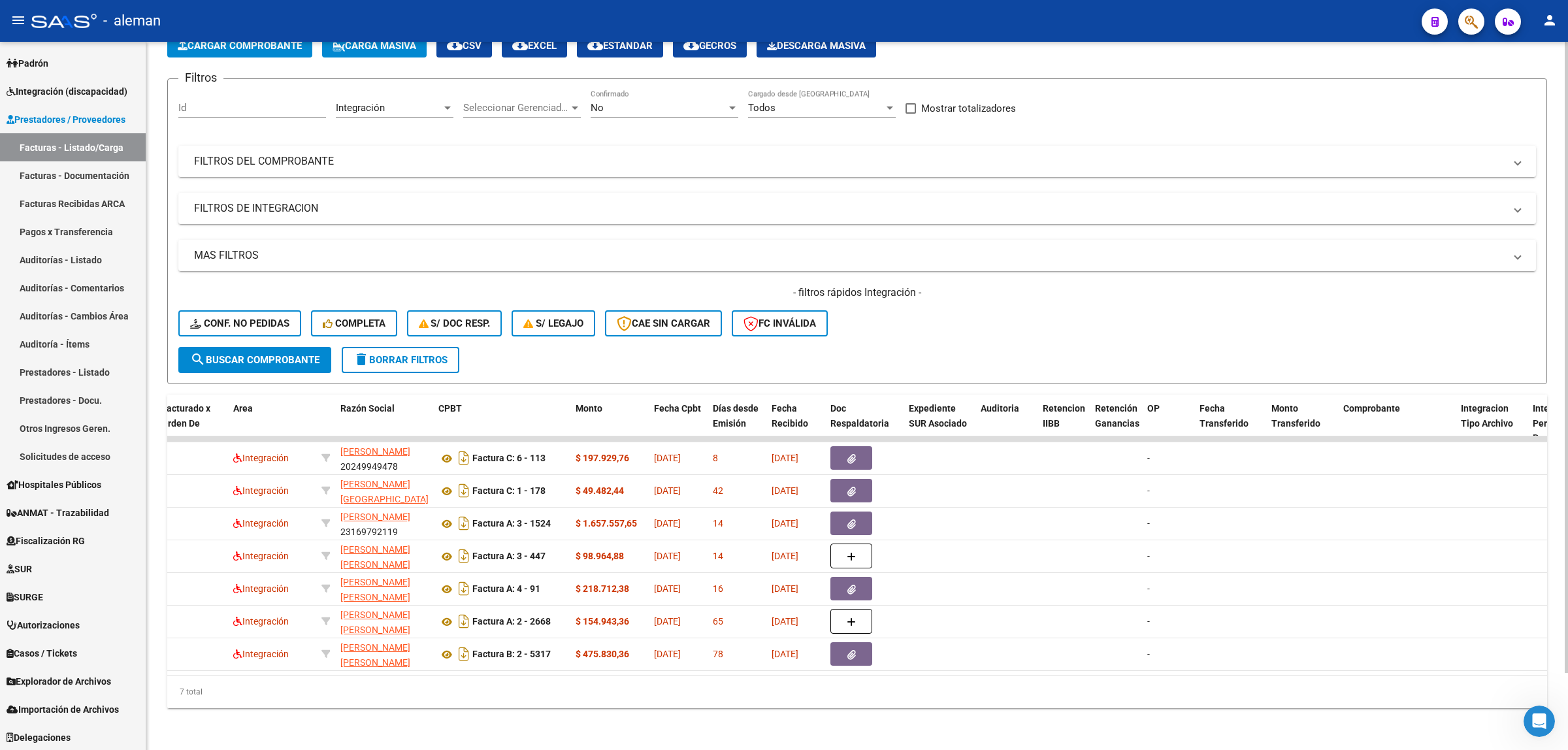
scroll to position [0, 114]
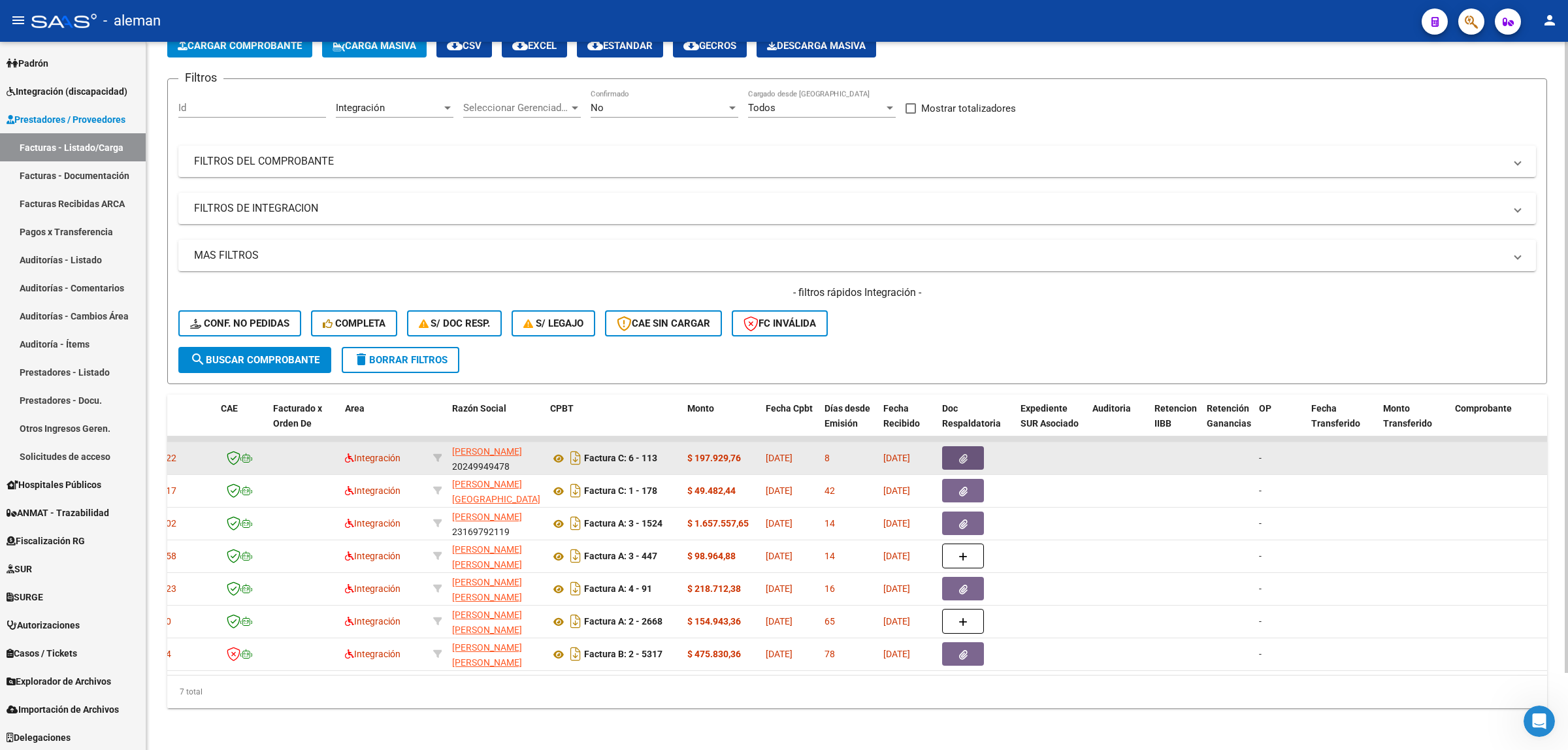
click at [962, 454] on icon "button" at bounding box center [963, 459] width 9 height 9
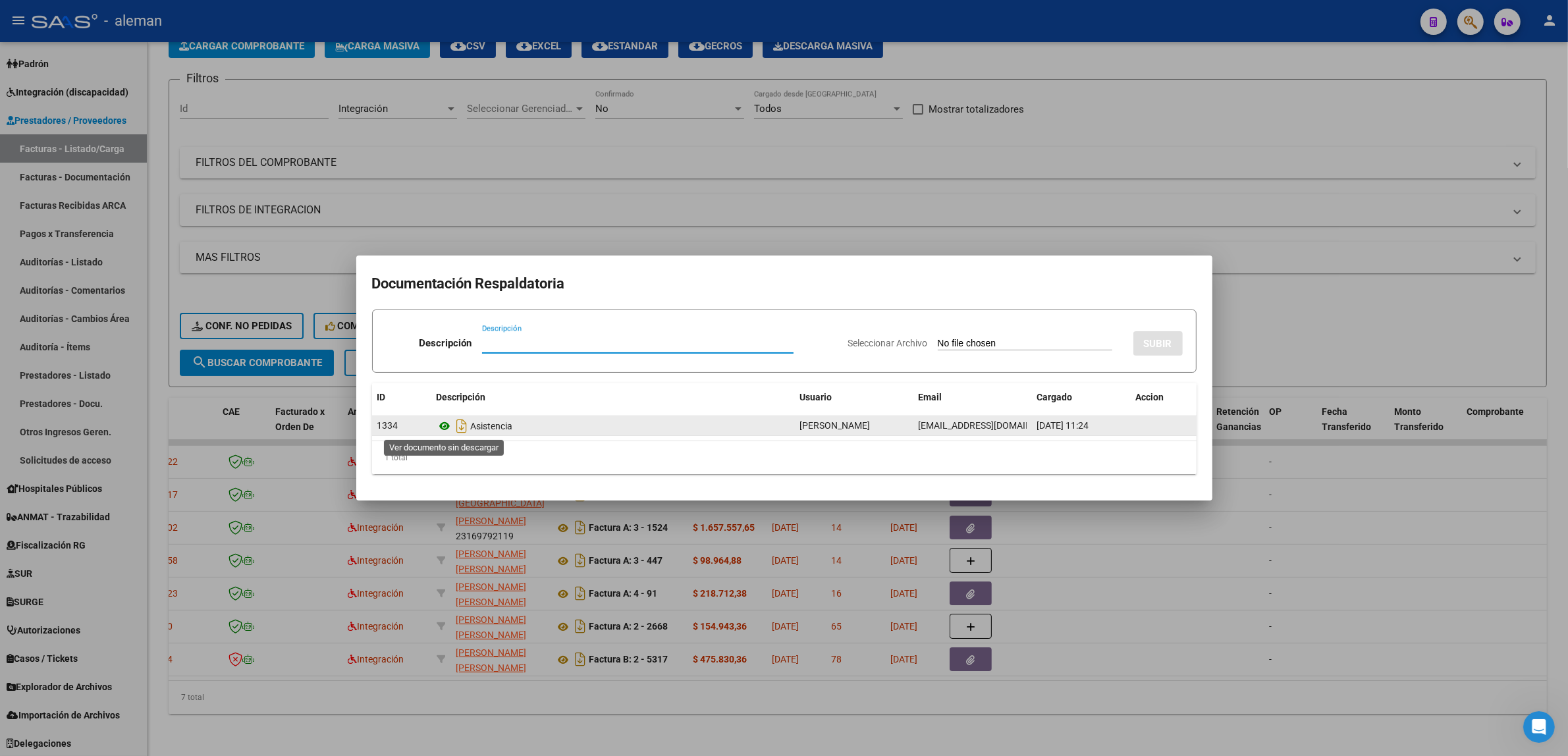
click at [446, 427] on icon at bounding box center [445, 427] width 18 height 16
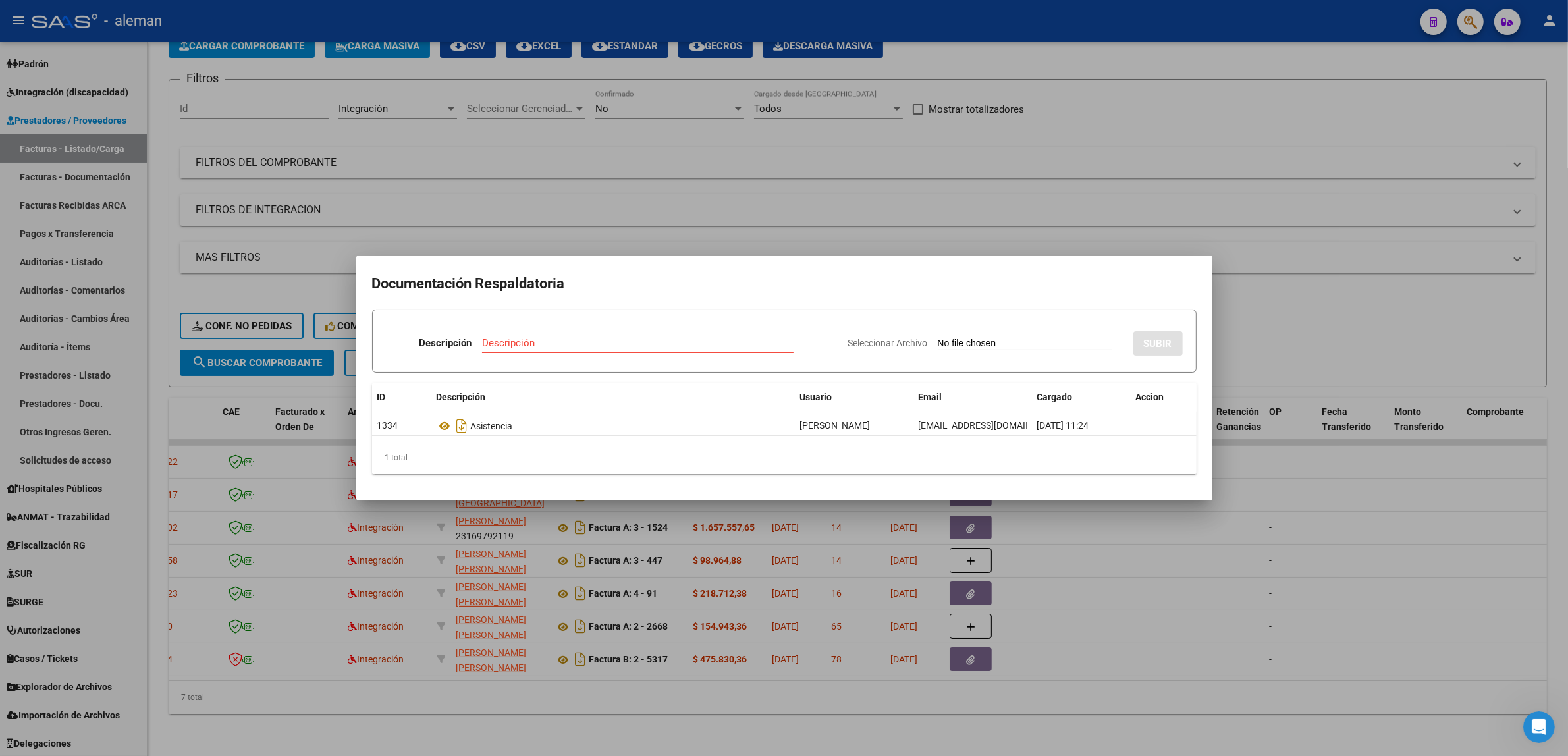
click at [1253, 538] on div at bounding box center [784, 378] width 1568 height 756
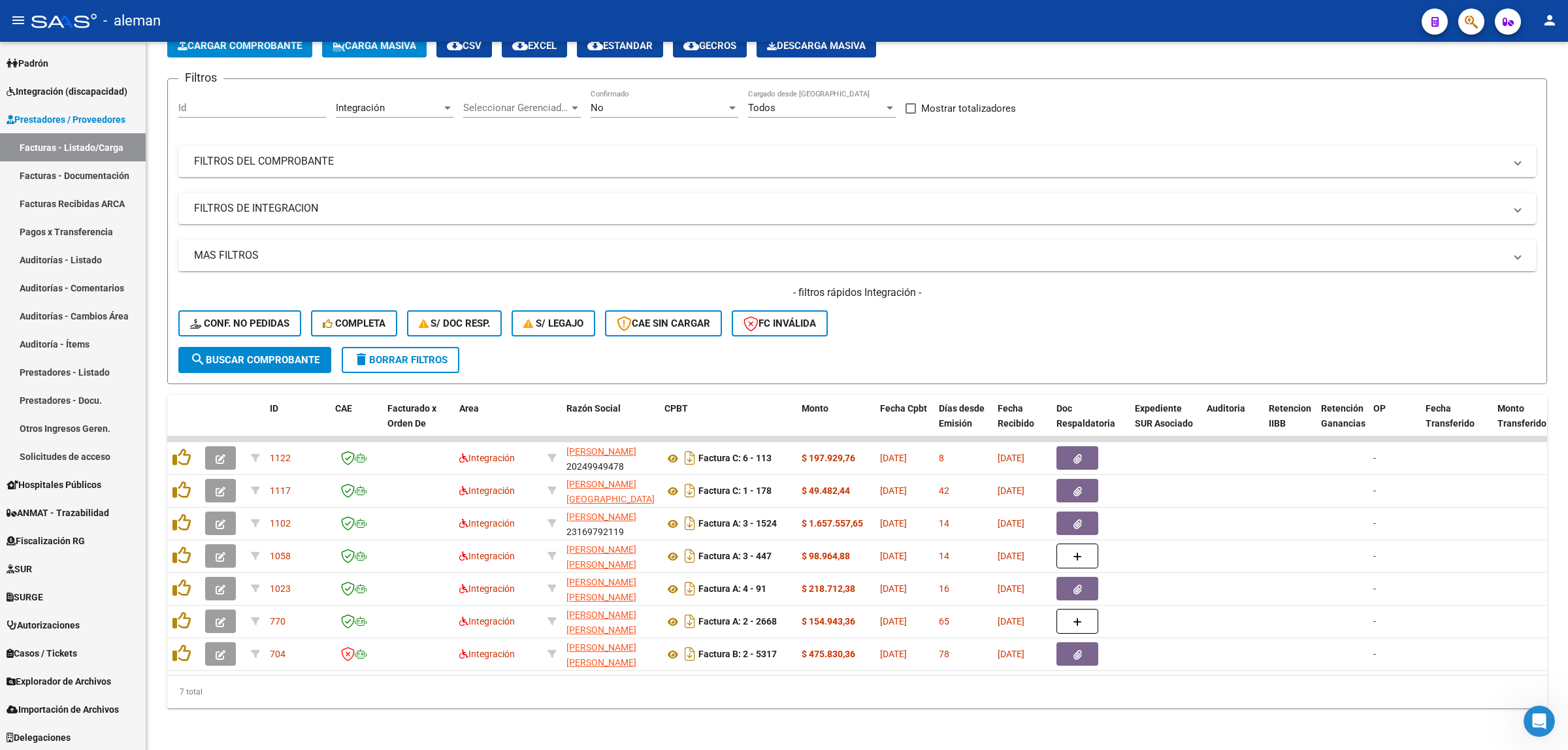
scroll to position [54, 0]
